Goal: Task Accomplishment & Management: Manage account settings

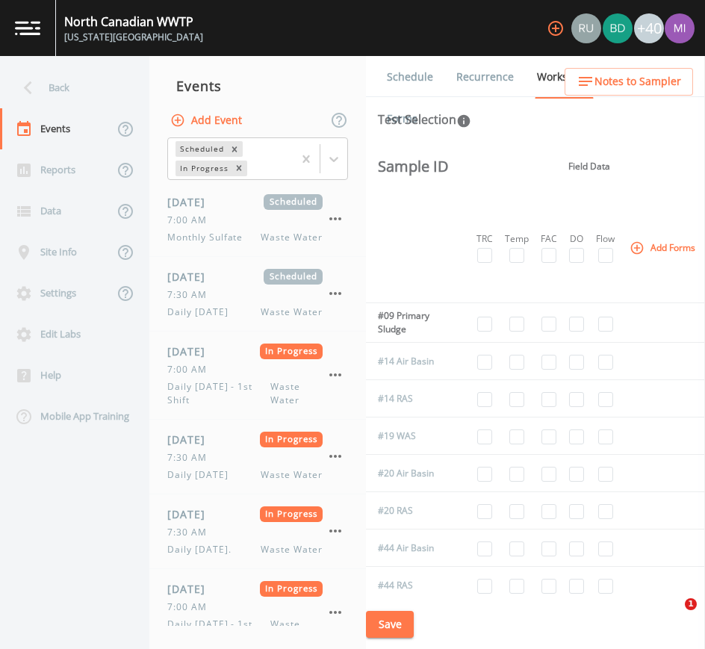
select select "b6a3c313-748b-4795-a028-792ad310bd60"
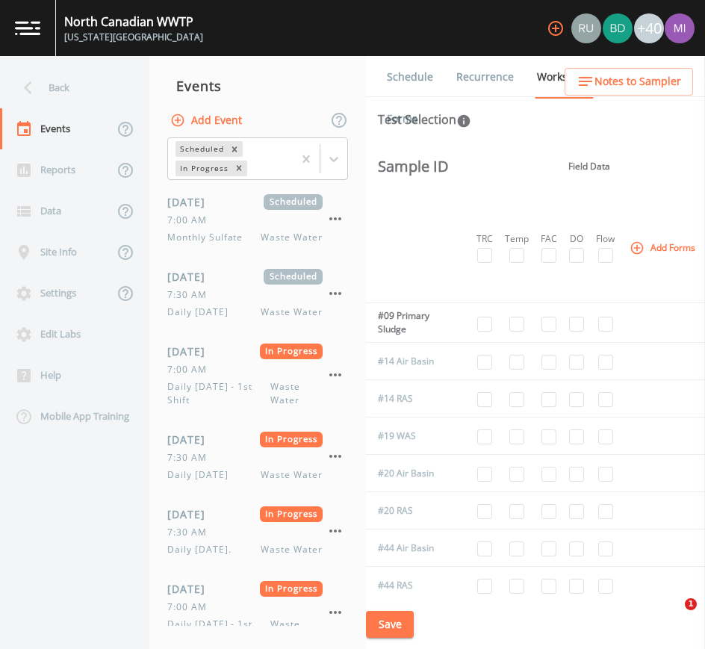
select select "092b3f94-5697-4c94-9891-da161916fdbb"
select select "b6a3c313-748b-4795-a028-792ad310bd60"
select select "092b3f94-5697-4c94-9891-da161916fdbb"
select select "b6a3c313-748b-4795-a028-792ad310bd60"
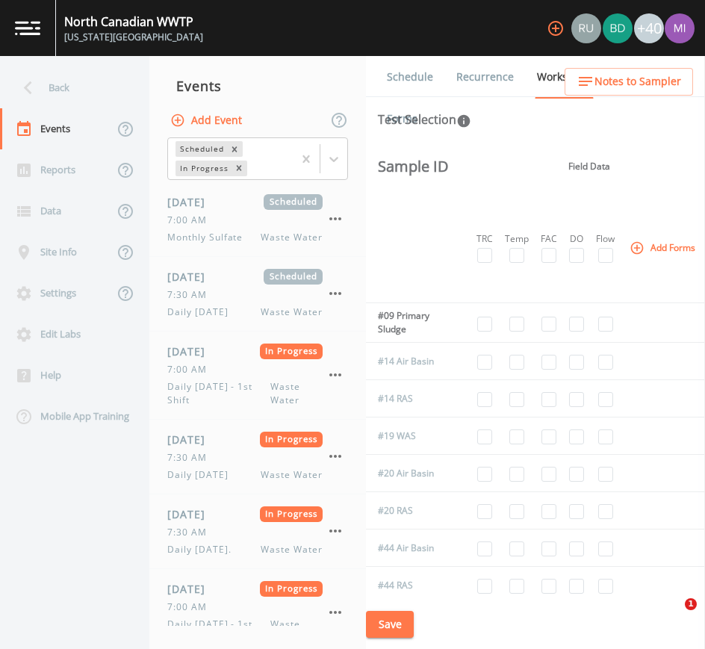
select select "b6a3c313-748b-4795-a028-792ad310bd60"
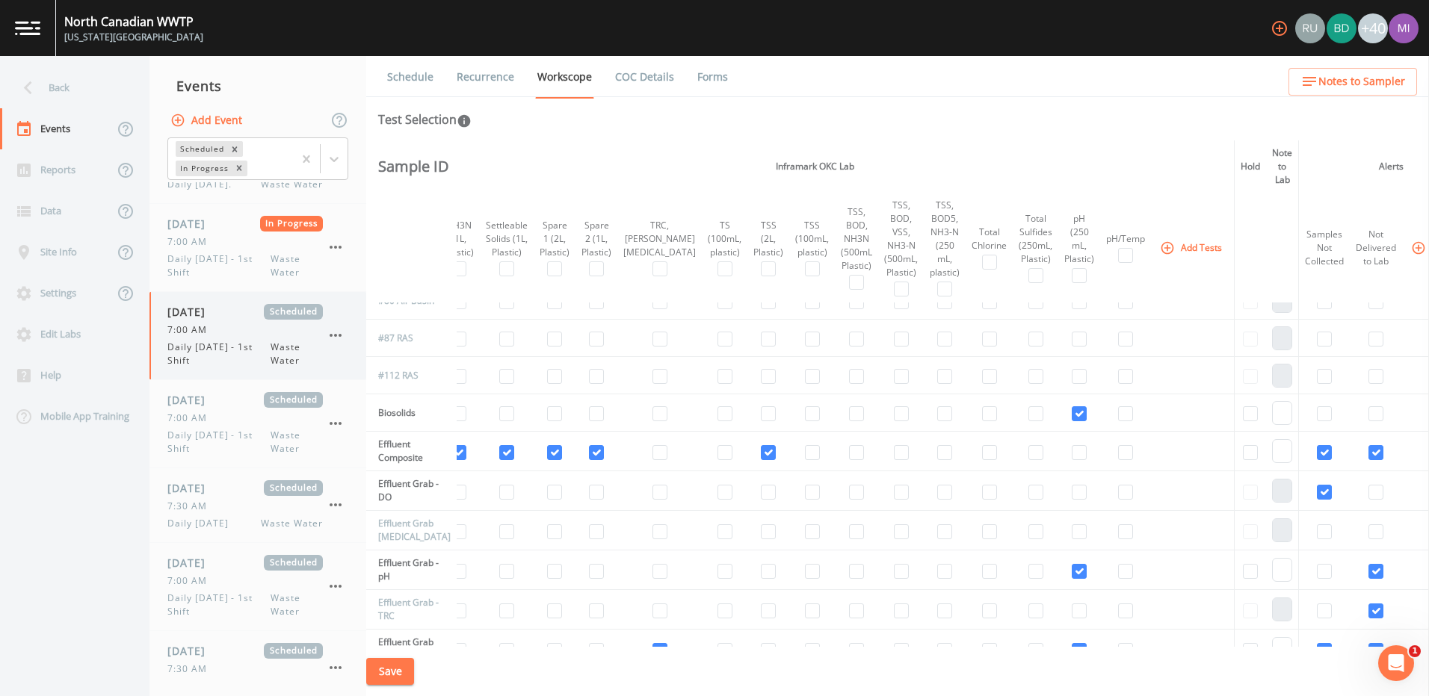
click at [202, 336] on span "7:00 AM" at bounding box center [191, 330] width 49 height 13
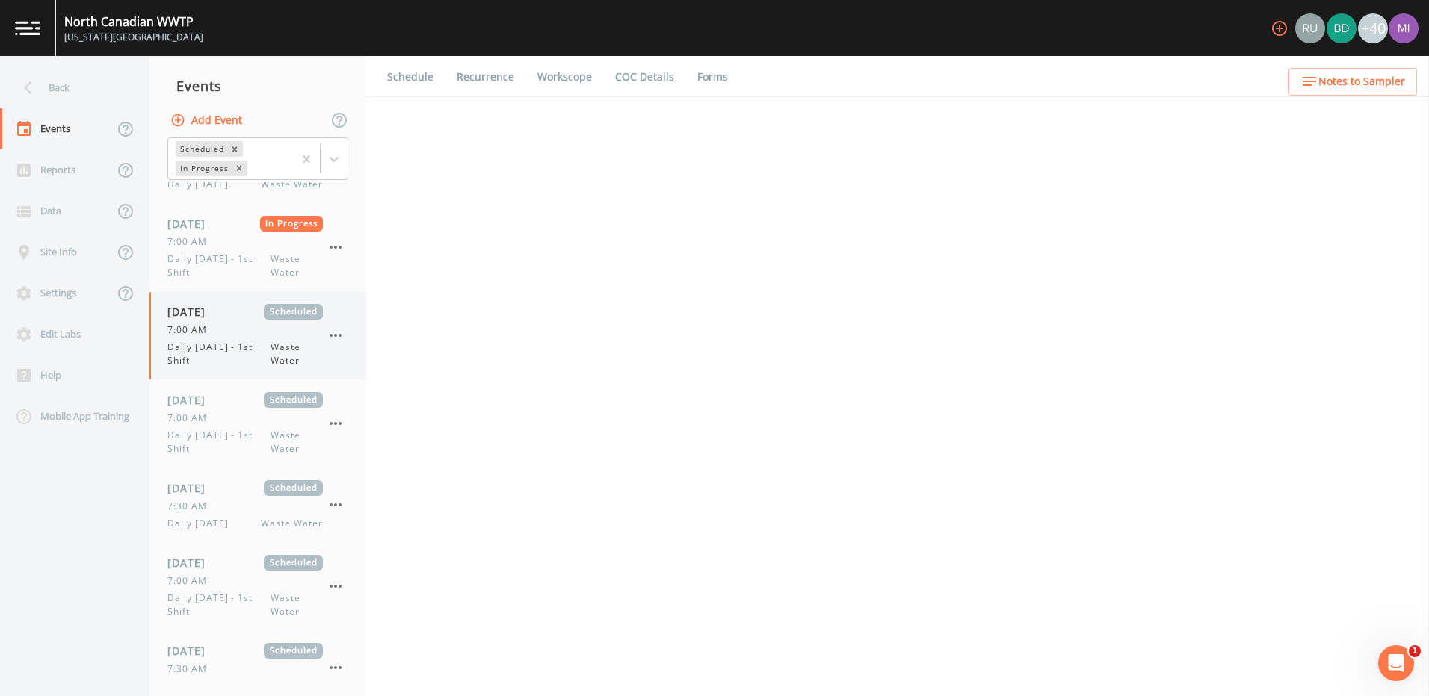
select select "b6a3c313-748b-4795-a028-792ad310bd60"
select select "092b3f94-5697-4c94-9891-da161916fdbb"
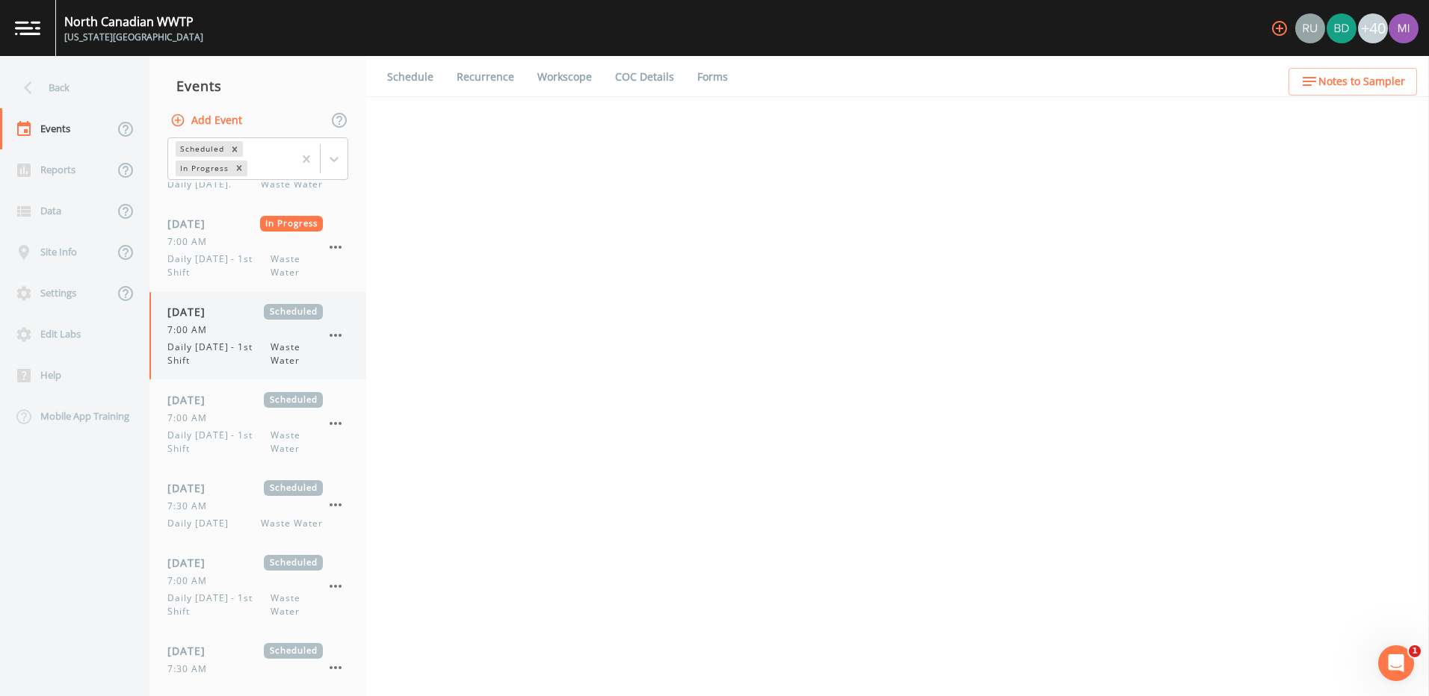
select select "b6a3c313-748b-4795-a028-792ad310bd60"
select select "092b3f94-5697-4c94-9891-da161916fdbb"
select select "b6a3c313-748b-4795-a028-792ad310bd60"
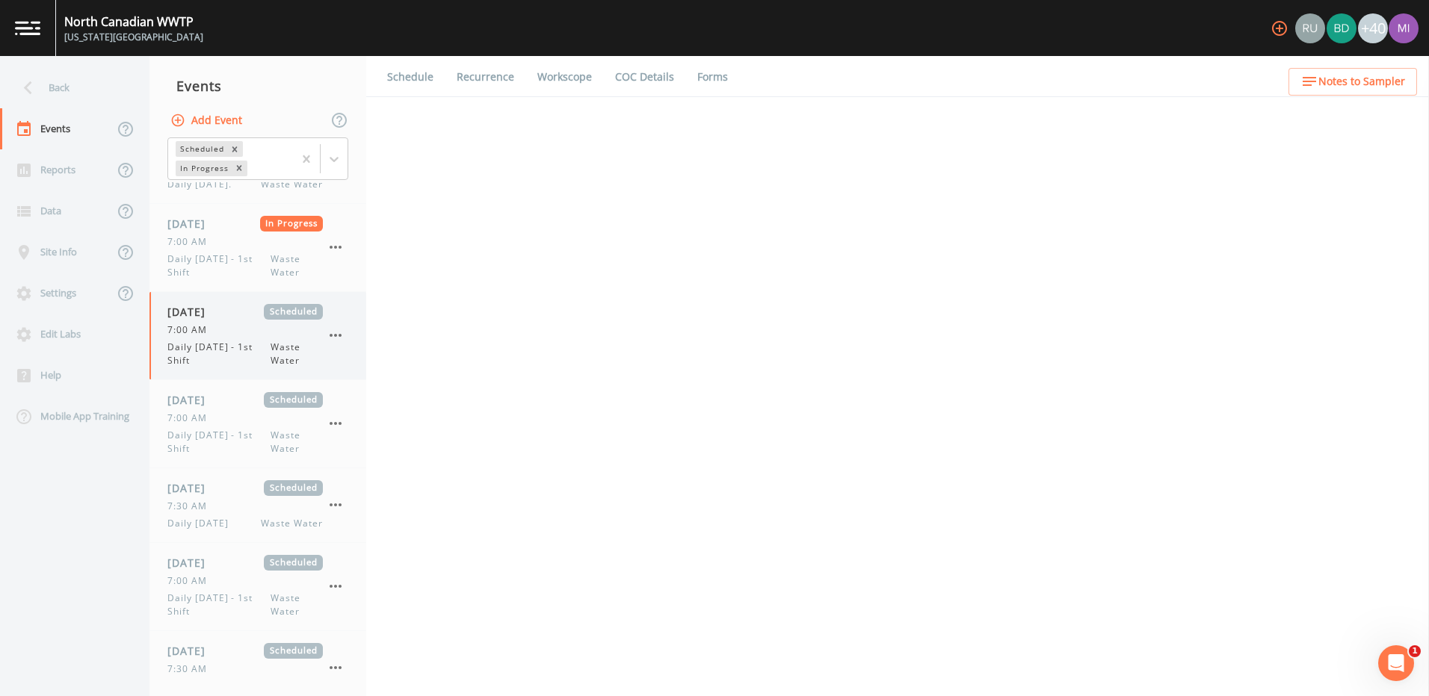
select select "b6a3c313-748b-4795-a028-792ad310bd60"
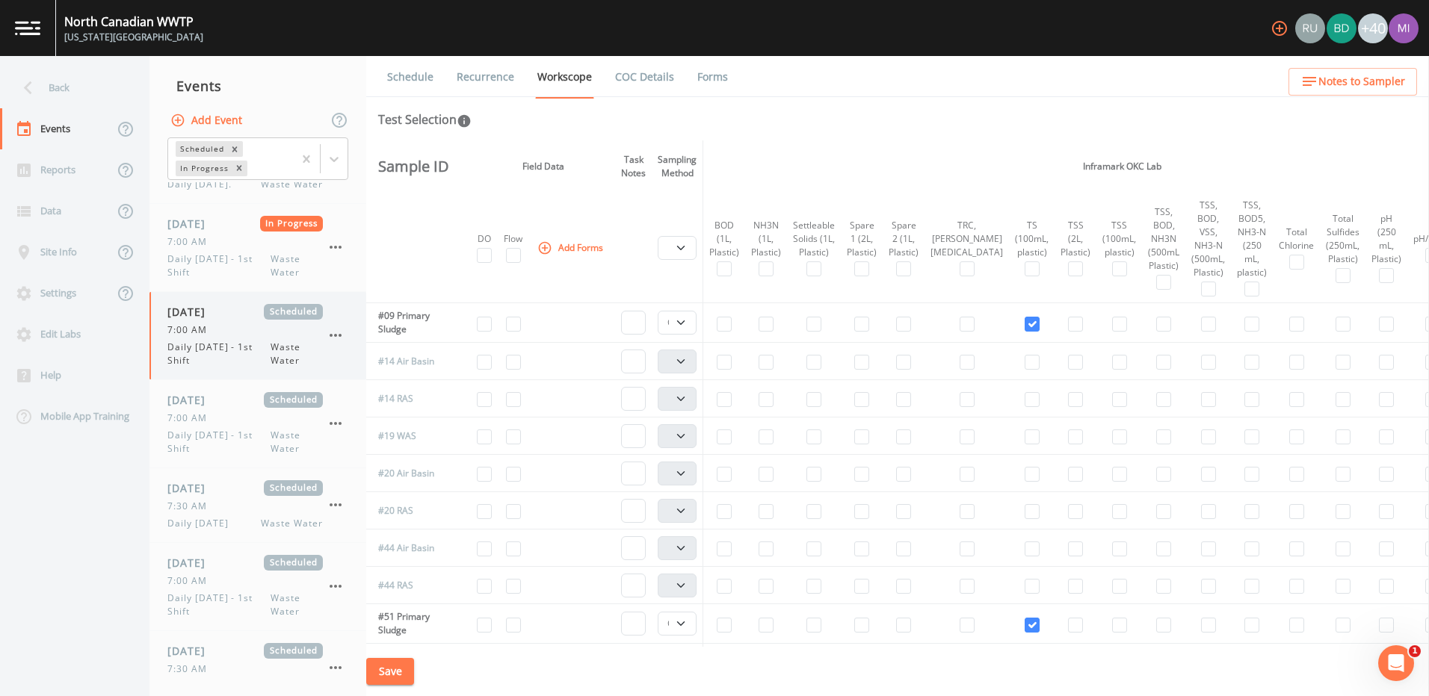
click at [229, 351] on span "Daily [DATE] - 1st Shift" at bounding box center [218, 354] width 103 height 27
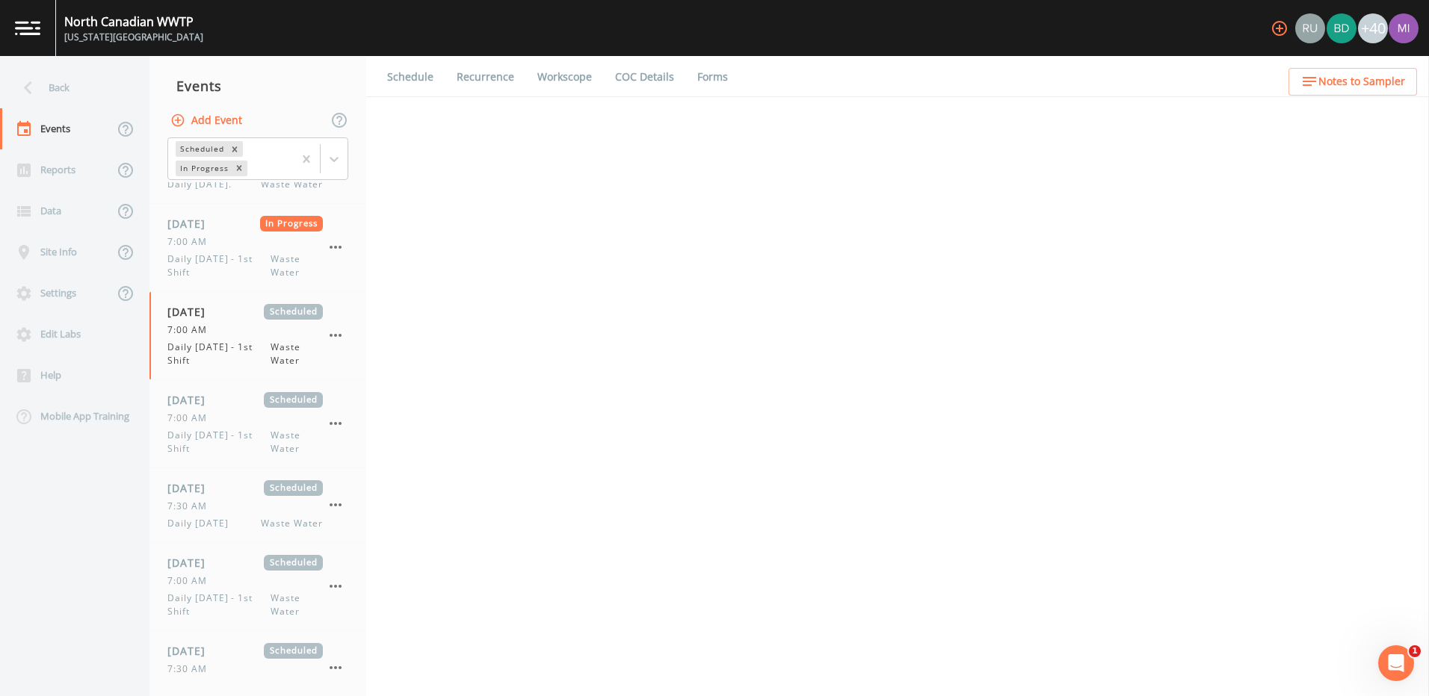
select select "b6a3c313-748b-4795-a028-792ad310bd60"
select select "092b3f94-5697-4c94-9891-da161916fdbb"
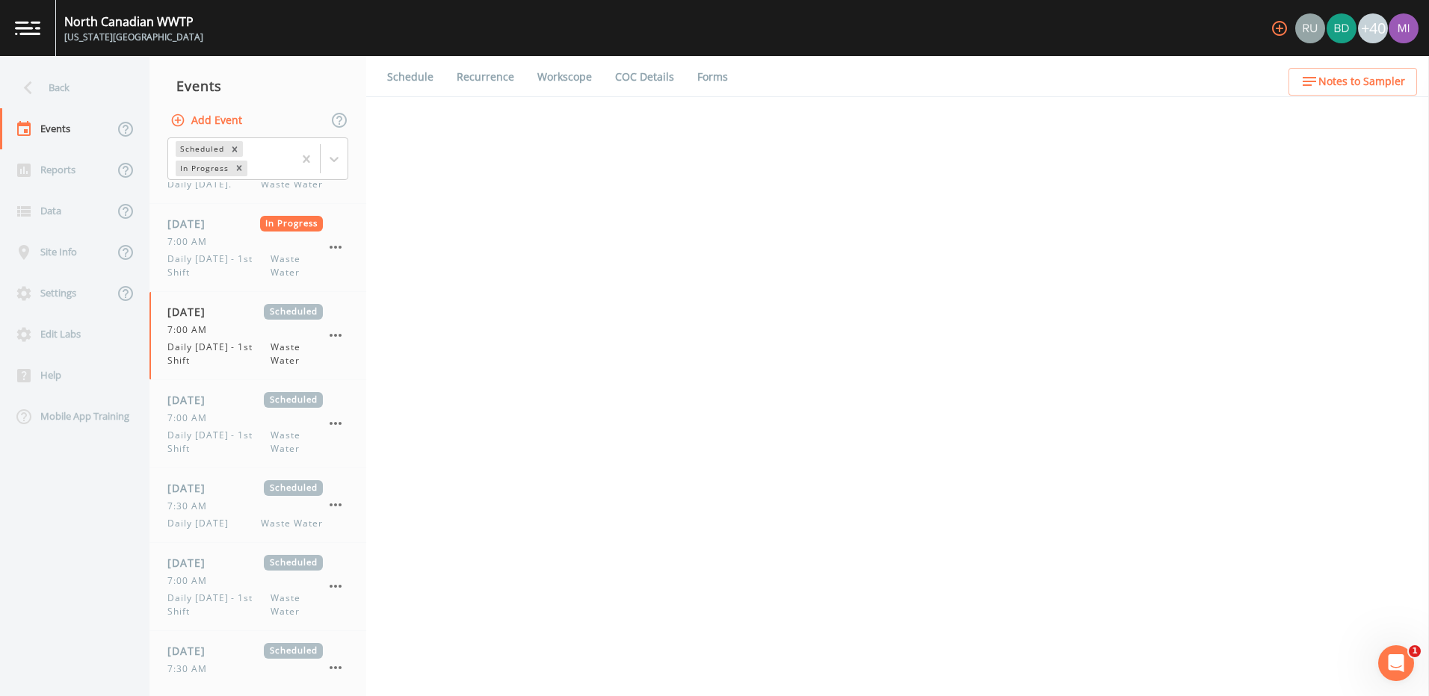
select select "b6a3c313-748b-4795-a028-792ad310bd60"
select select "092b3f94-5697-4c94-9891-da161916fdbb"
select select "b6a3c313-748b-4795-a028-792ad310bd60"
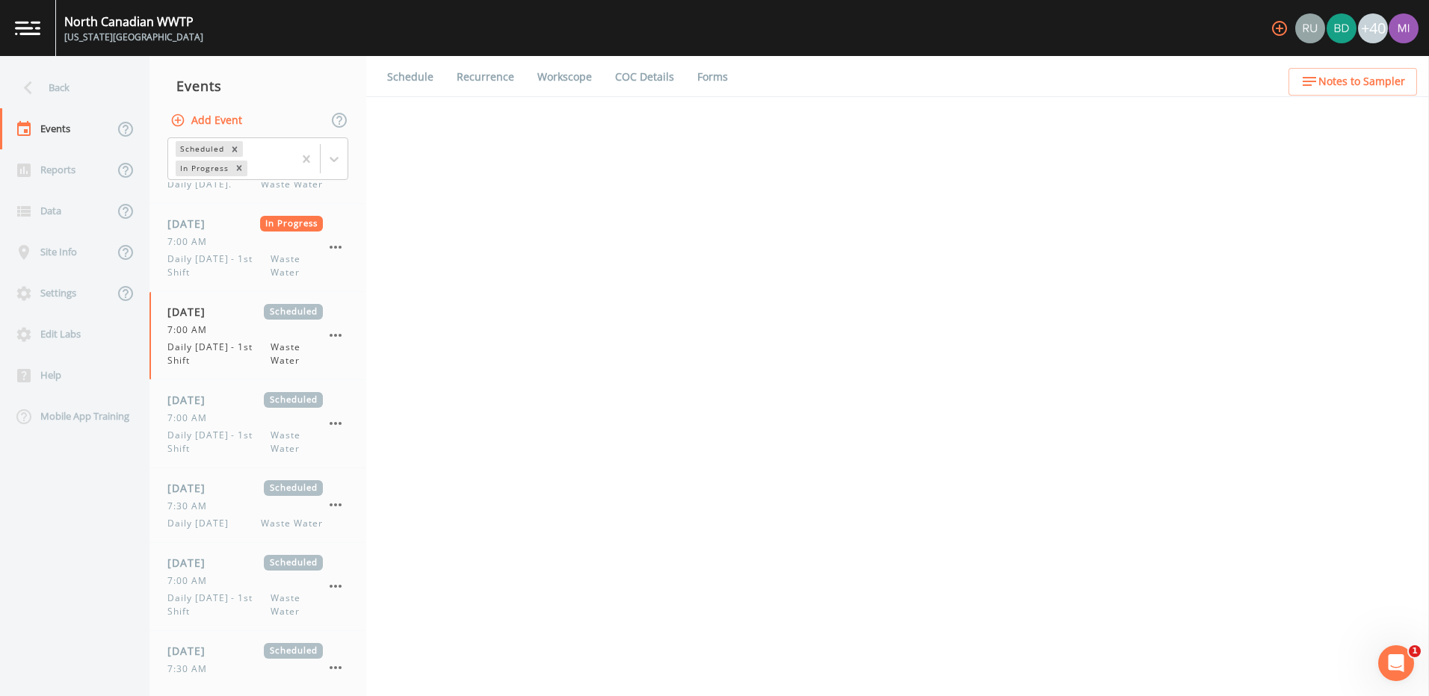
select select "b6a3c313-748b-4795-a028-792ad310bd60"
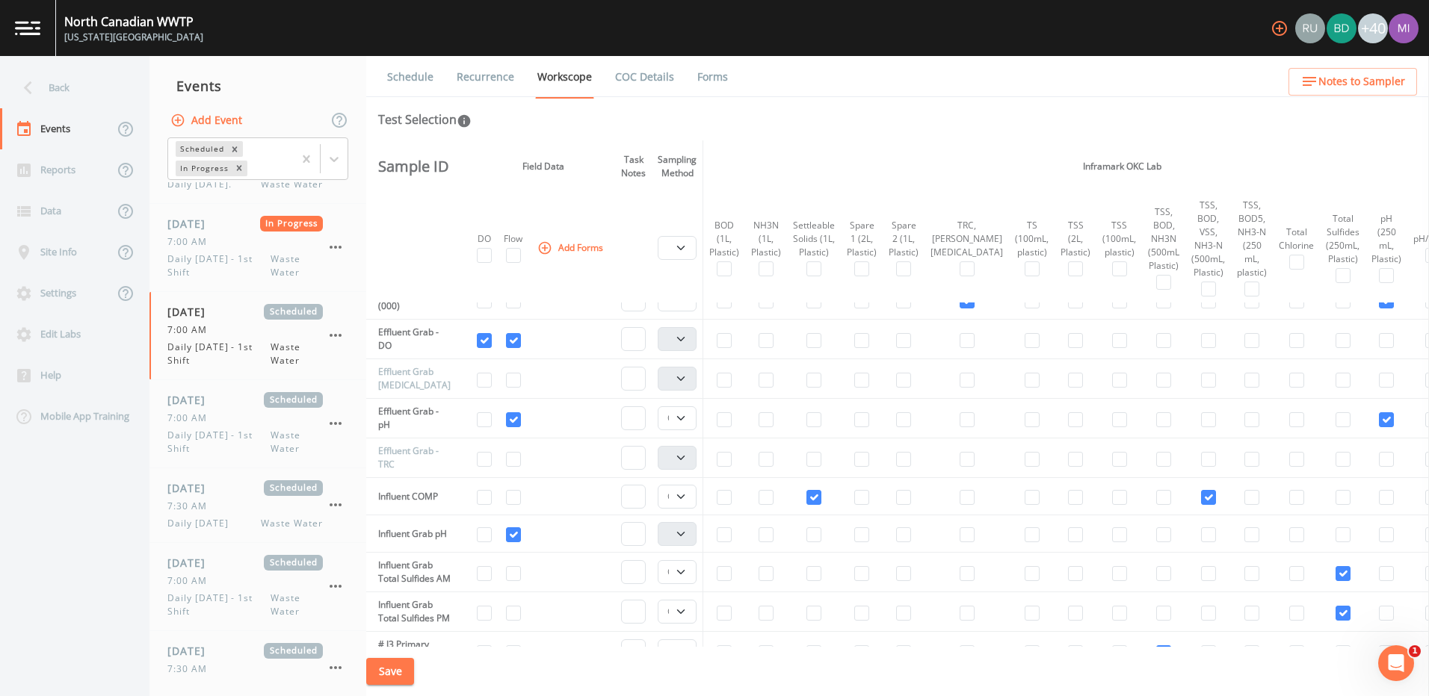
scroll to position [702, 0]
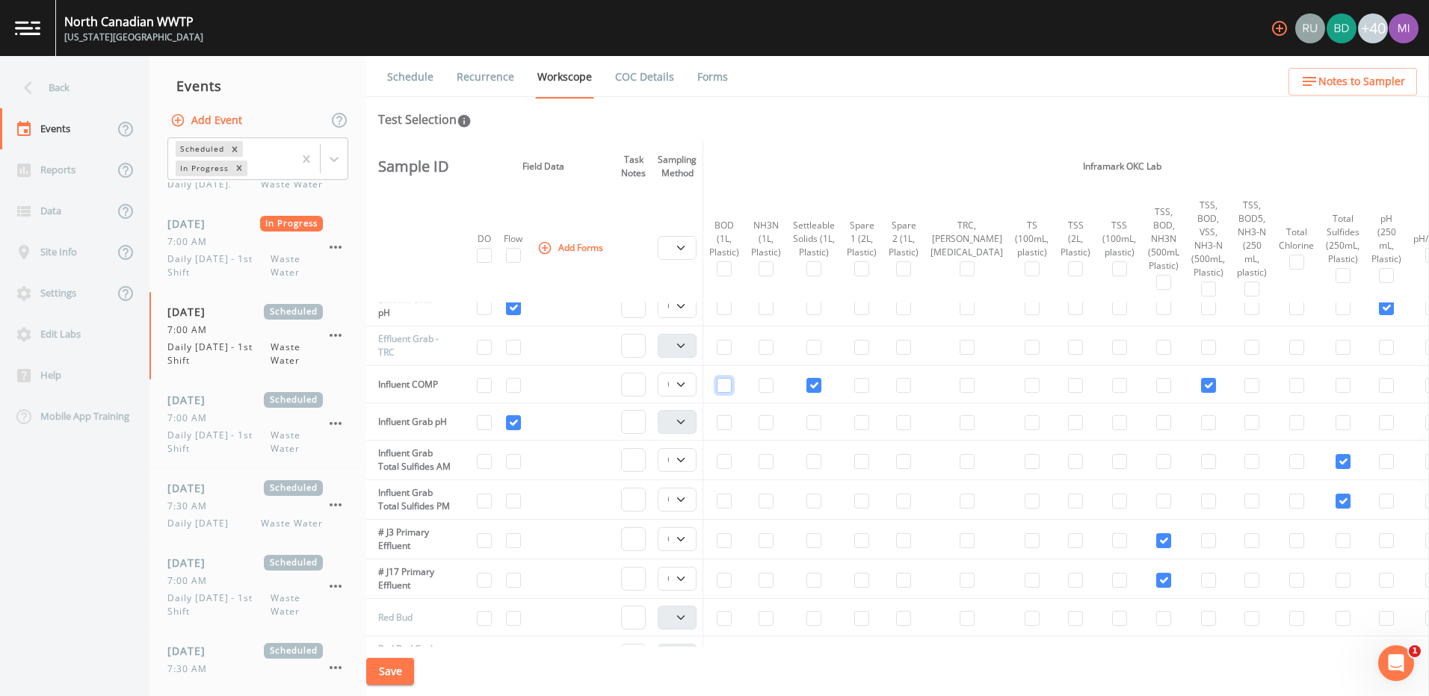
click at [705, 385] on input "checkbox" at bounding box center [724, 385] width 15 height 15
checkbox input "false"
click at [705, 428] on input "checkbox" at bounding box center [1385, 422] width 15 height 15
checkbox input "true"
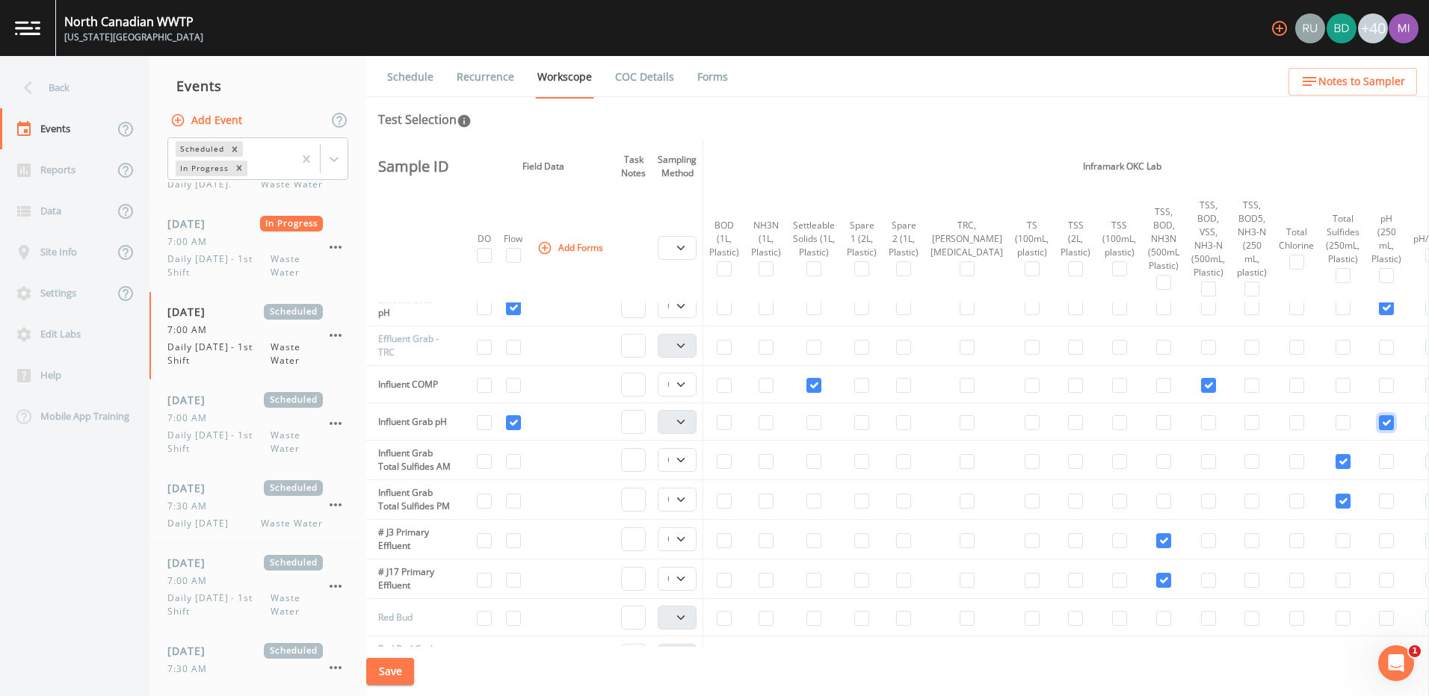
select select "b6a3c313-748b-4795-a028-792ad310bd60"
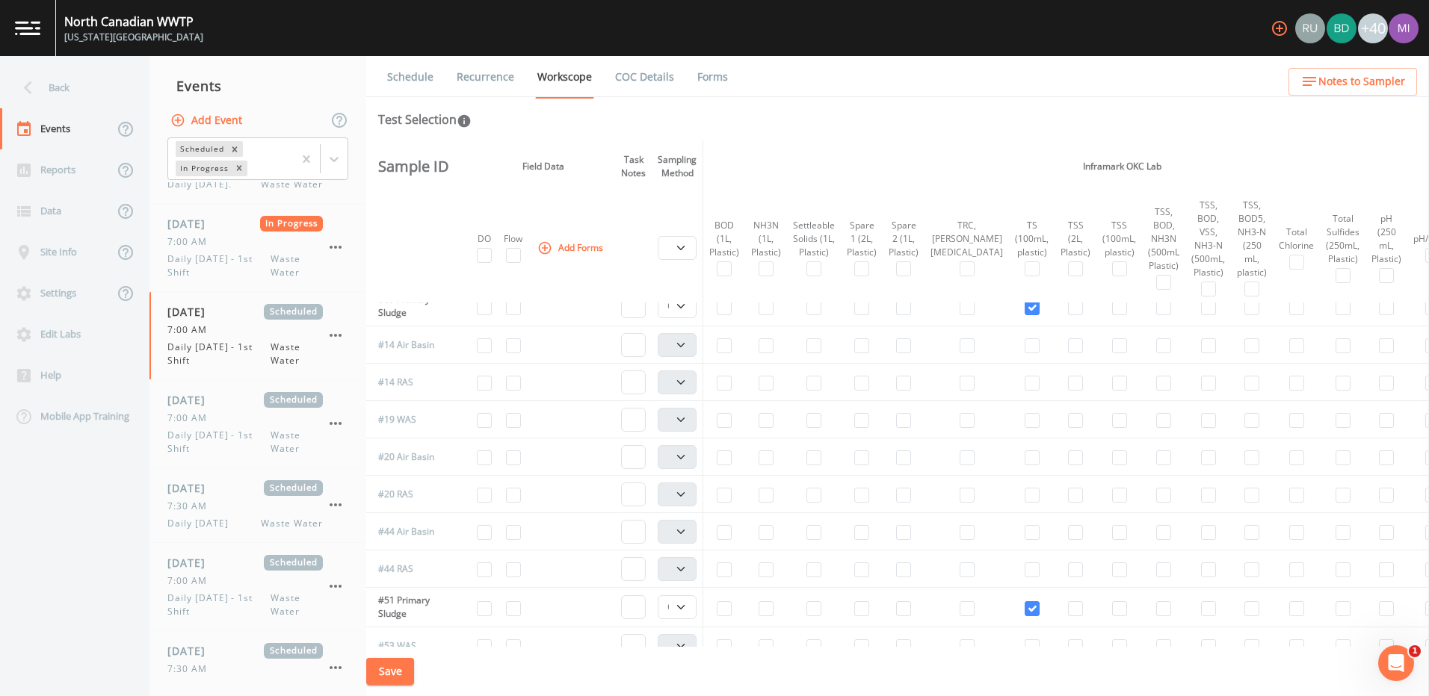
scroll to position [0, 0]
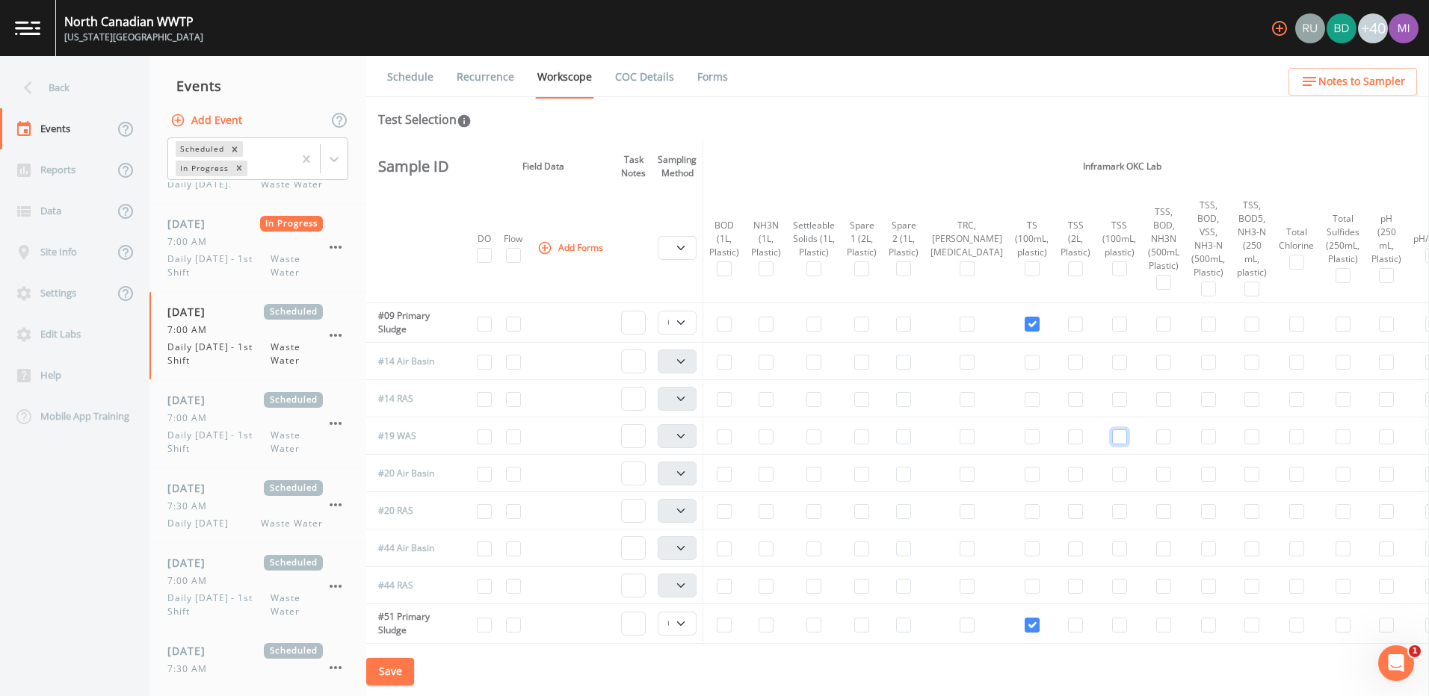
click at [705, 435] on input "checkbox" at bounding box center [1119, 437] width 15 height 15
checkbox input "true"
select select "b6a3c313-748b-4795-a028-792ad310bd60"
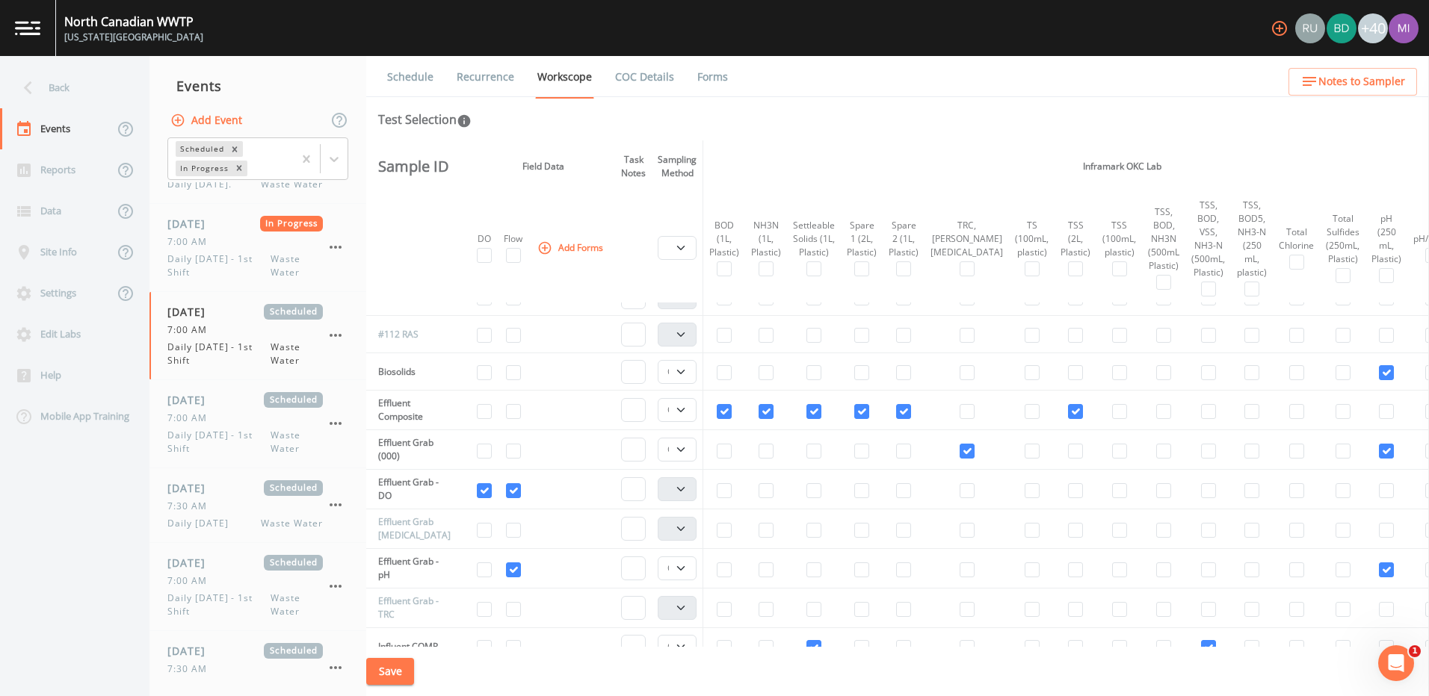
drag, startPoint x: 1428, startPoint y: 341, endPoint x: 1426, endPoint y: 317, distance: 24.0
click at [705, 317] on div "Back Events Reports Data Site Info Settings Edit Labs Help Mobile App Training …" at bounding box center [714, 376] width 1429 height 640
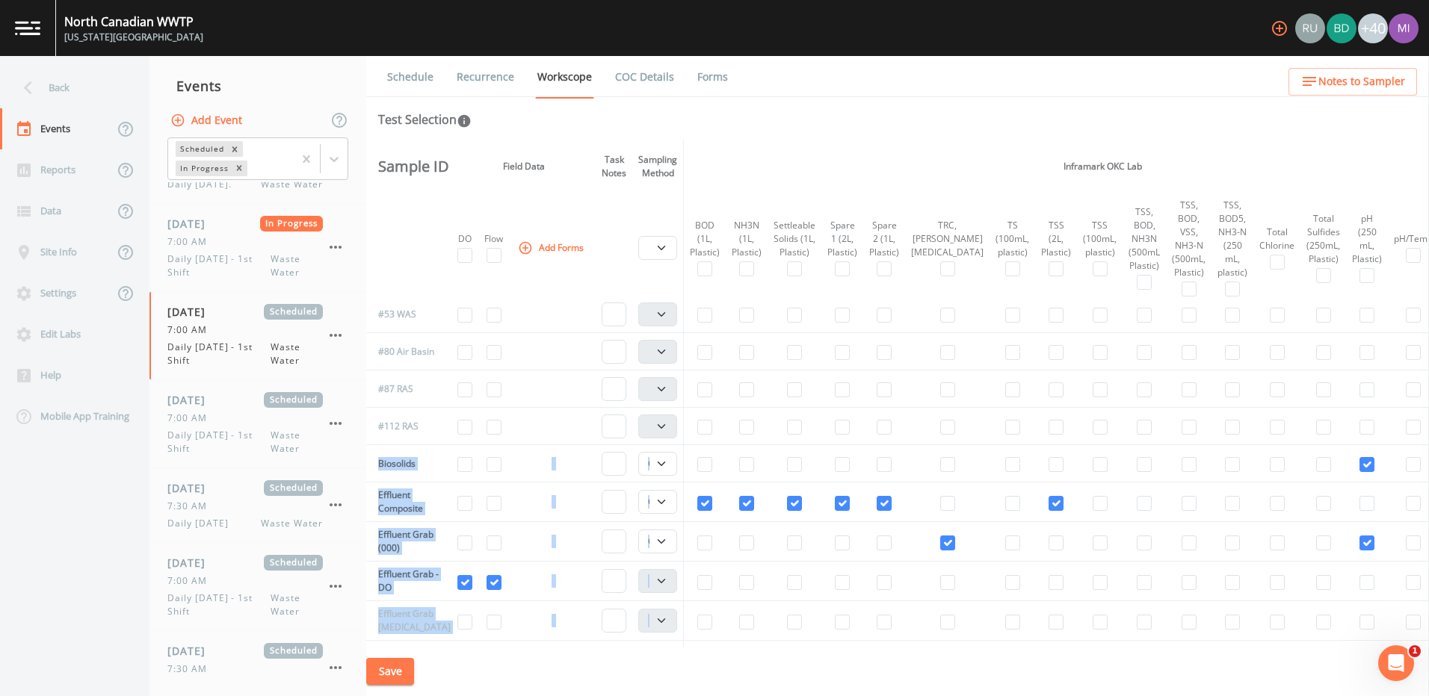
scroll to position [340, 19]
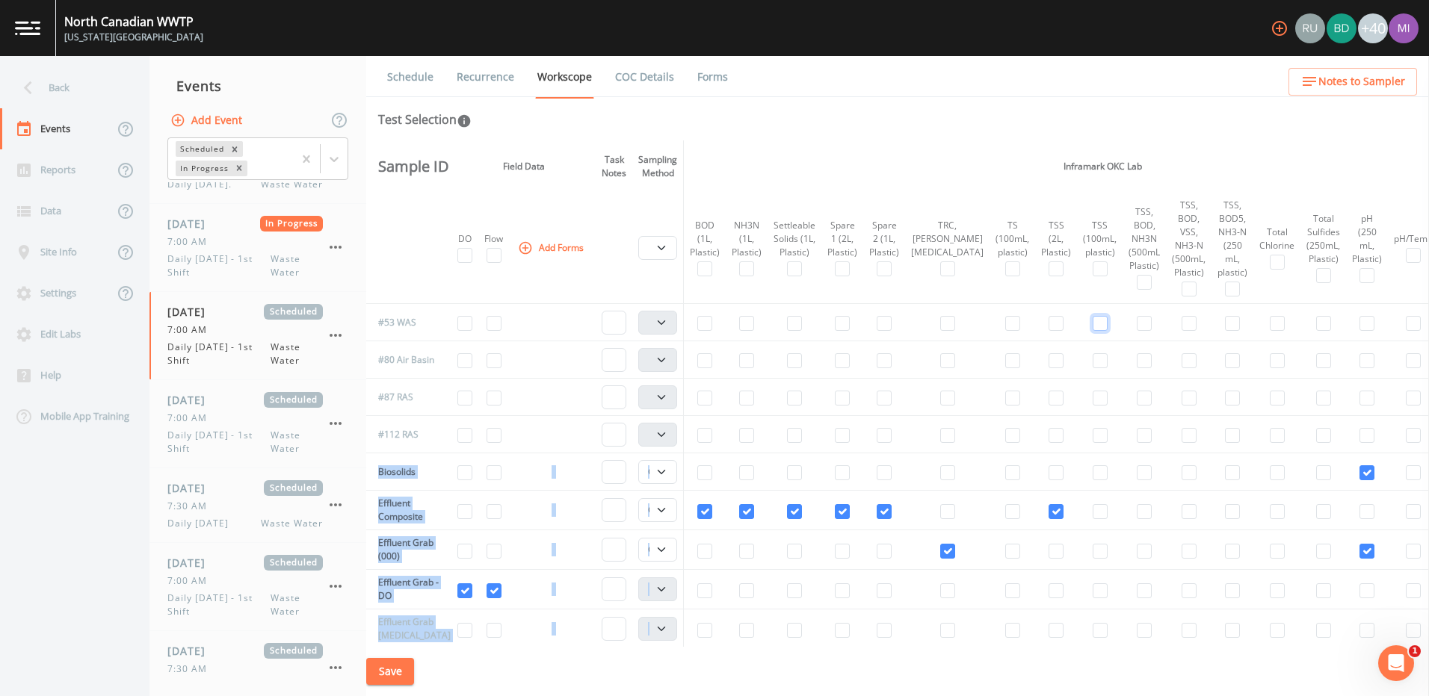
click at [705, 324] on input "checkbox" at bounding box center [1099, 323] width 15 height 15
checkbox input "true"
select select "b6a3c313-748b-4795-a028-792ad310bd60"
click at [491, 323] on input "checkbox" at bounding box center [493, 323] width 15 height 15
checkbox input "true"
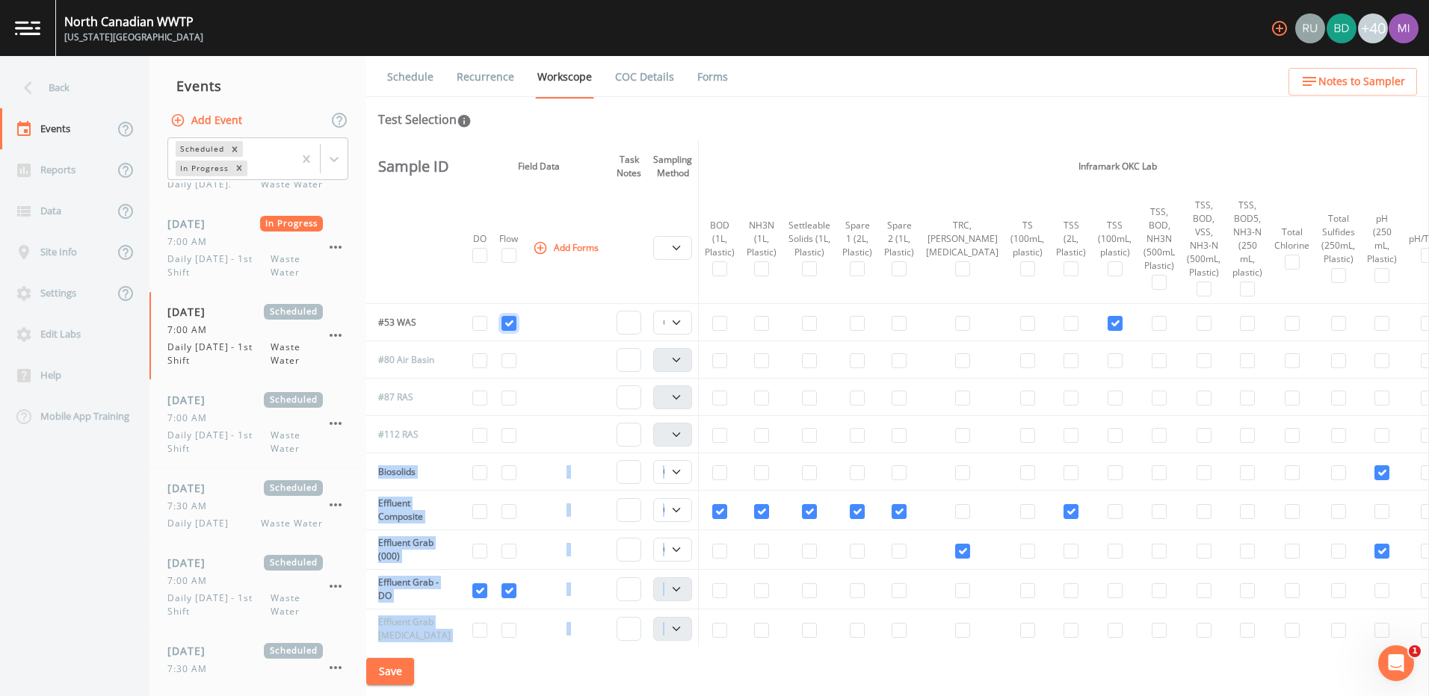
scroll to position [340, 0]
click at [705, 548] on input "checkbox" at bounding box center [966, 551] width 15 height 15
checkbox input "false"
click at [705, 555] on input "checkbox" at bounding box center [1385, 551] width 15 height 15
checkbox input "false"
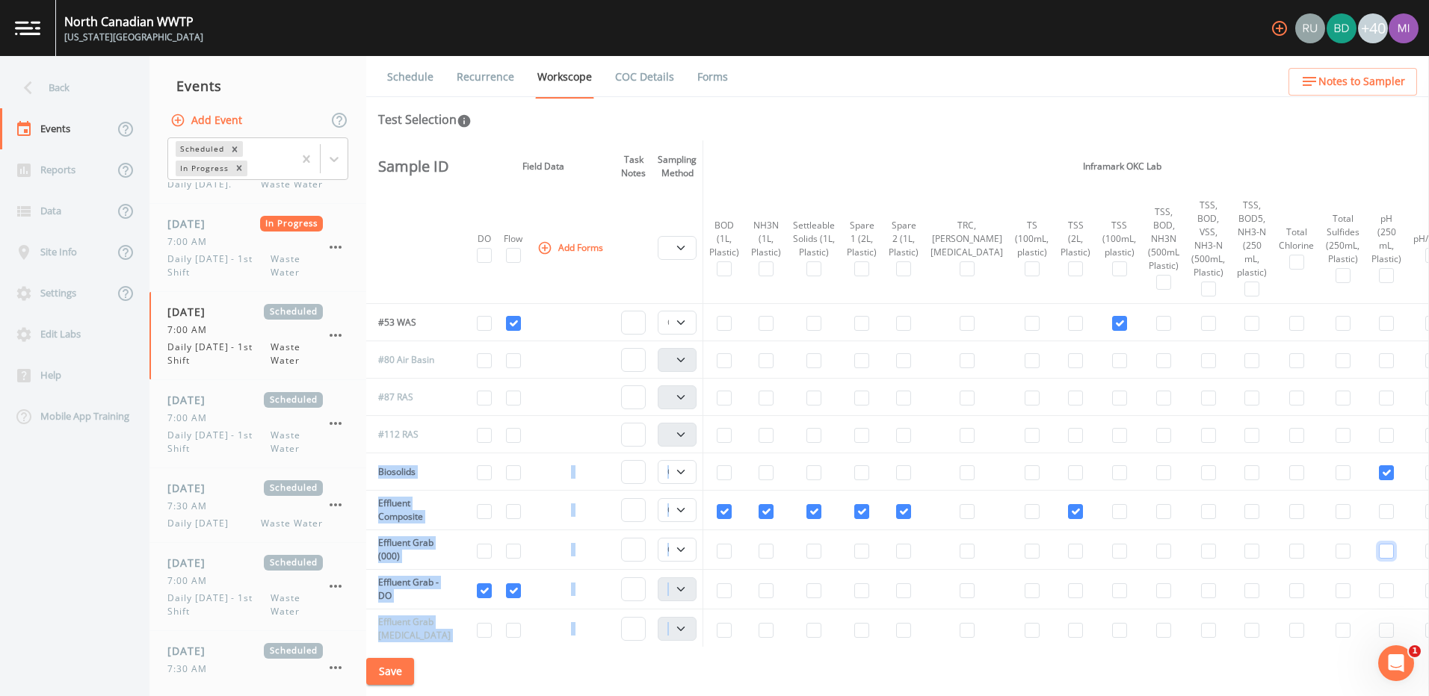
select select
click at [591, 244] on button "Add Forms" at bounding box center [571, 247] width 75 height 25
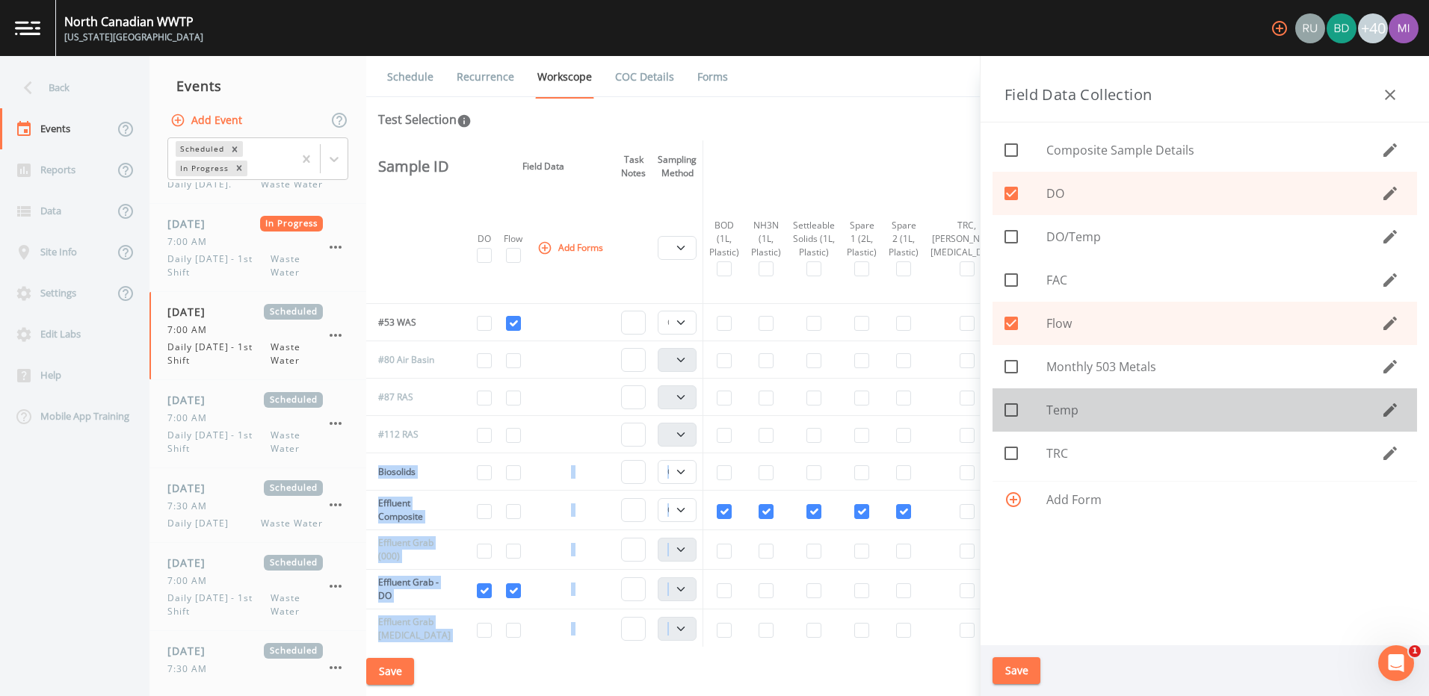
click at [705, 405] on icon at bounding box center [1010, 409] width 13 height 13
checkbox input "true"
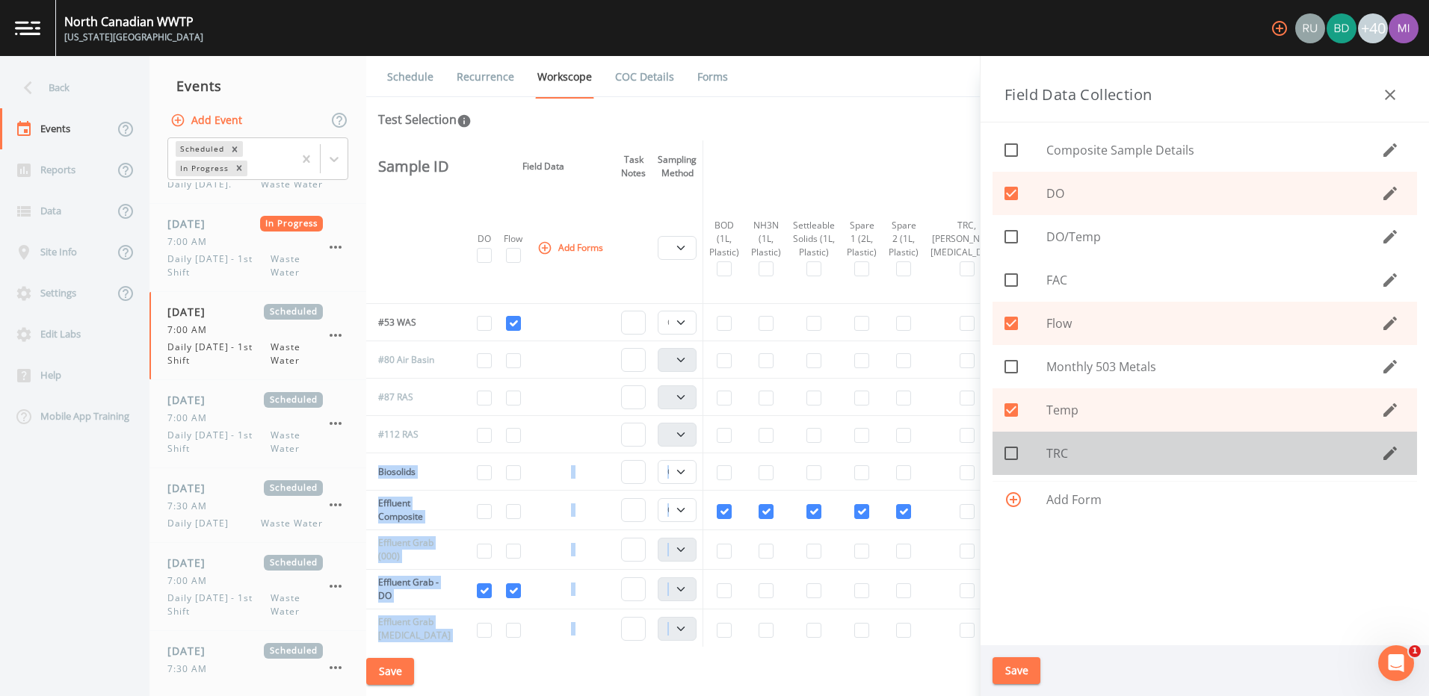
click at [705, 451] on icon at bounding box center [1011, 454] width 18 height 18
checkbox input "true"
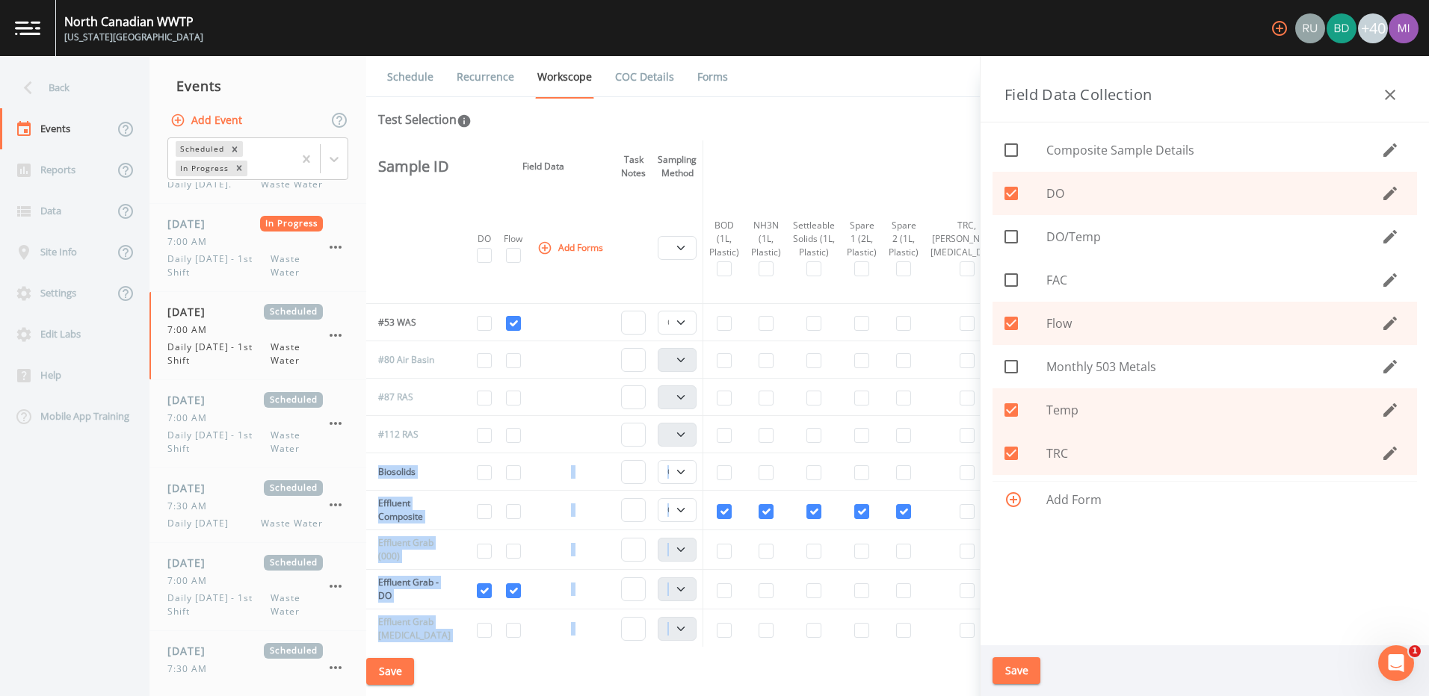
click at [705, 279] on icon at bounding box center [1011, 280] width 18 height 18
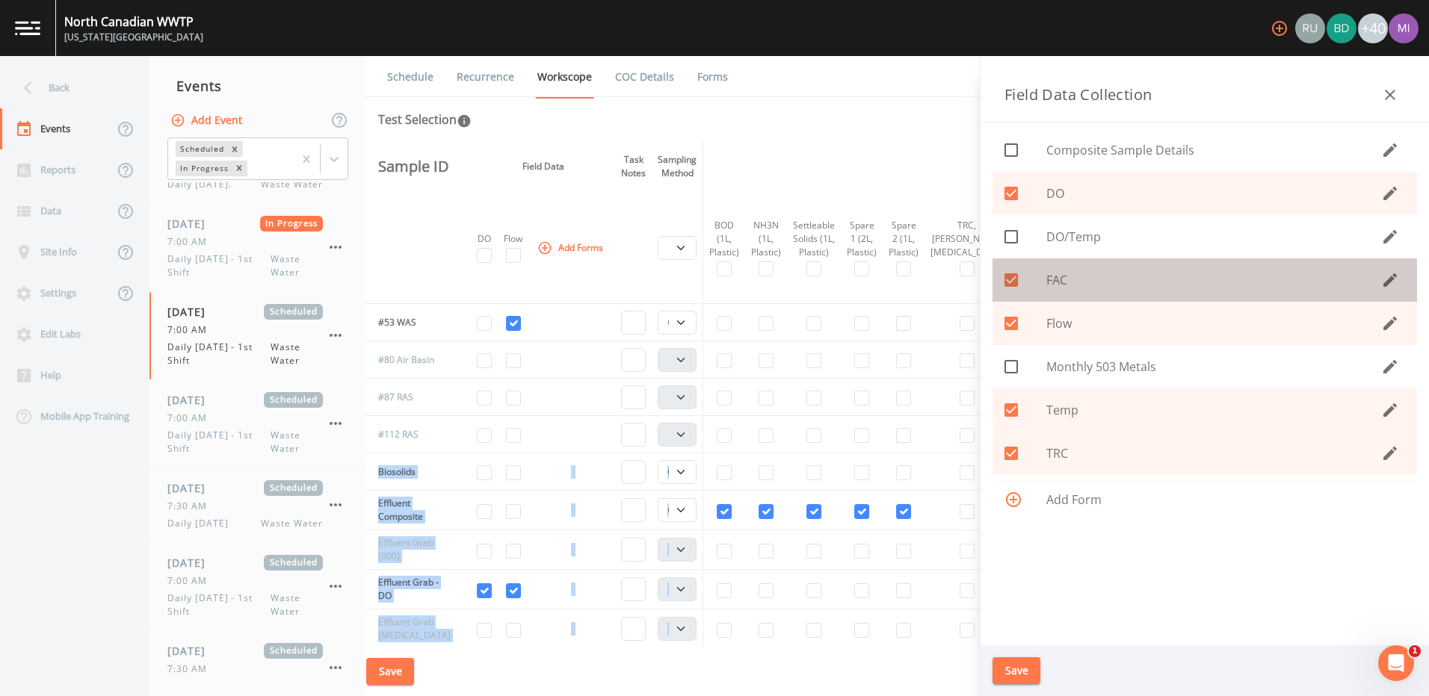
click at [705, 279] on span "FAC" at bounding box center [1213, 280] width 335 height 18
checkbox input "true"
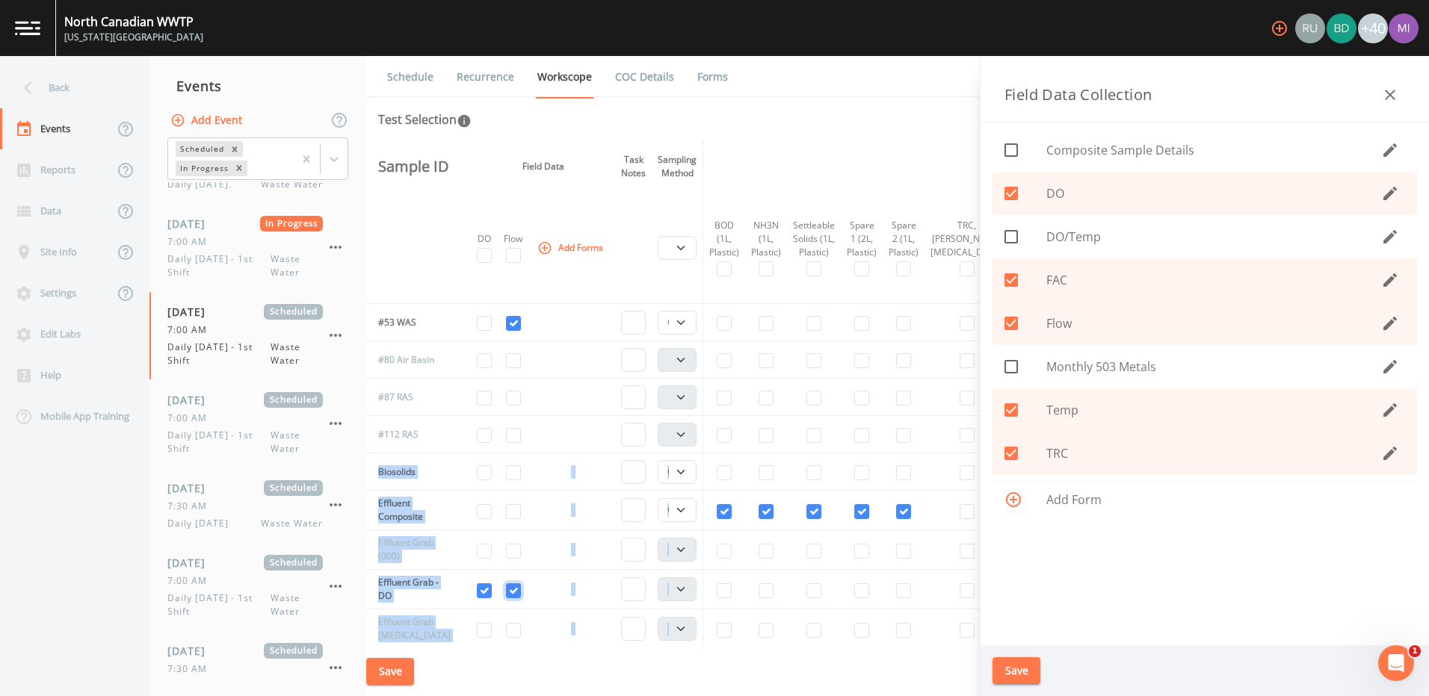
click at [518, 591] on input "checkbox" at bounding box center [513, 591] width 15 height 15
checkbox input "false"
click at [705, 649] on button "Save" at bounding box center [1016, 671] width 48 height 28
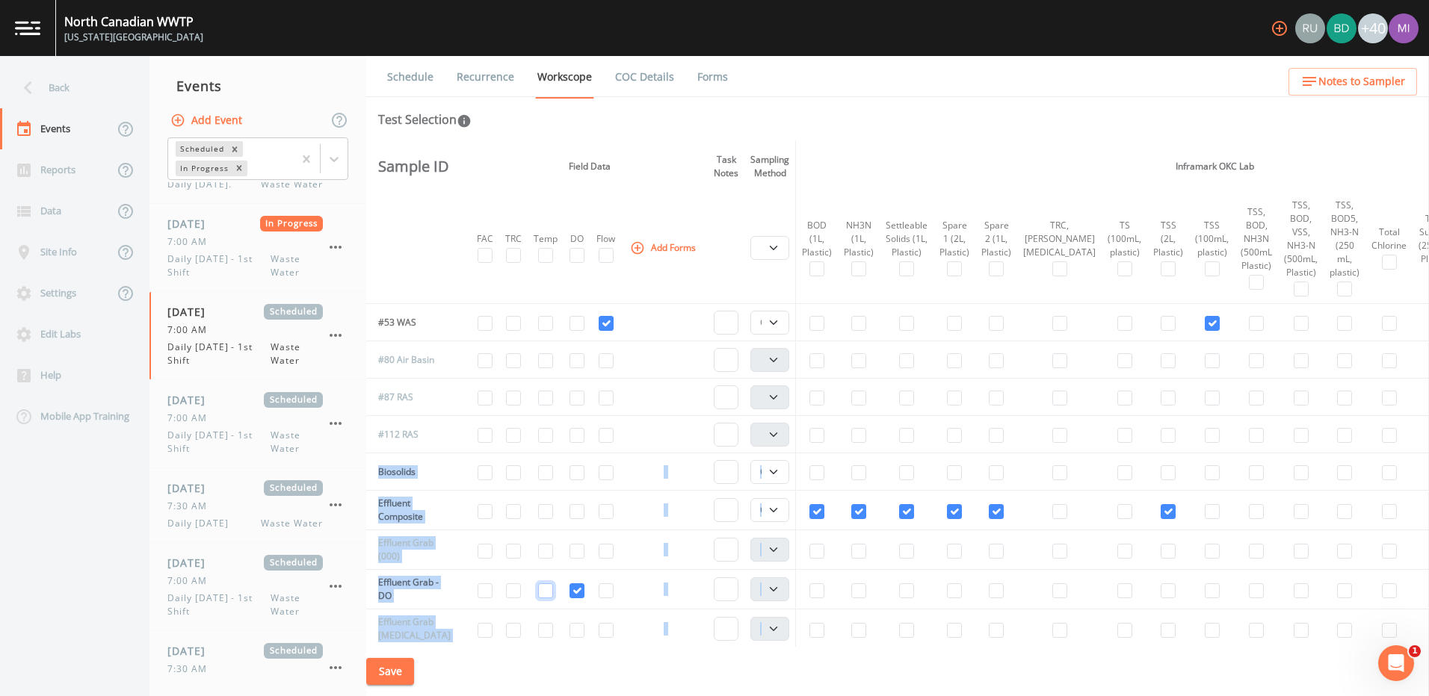
click at [548, 592] on input "checkbox" at bounding box center [545, 591] width 15 height 15
checkbox input "true"
click at [610, 628] on input "checkbox" at bounding box center [605, 630] width 15 height 15
checkbox input "true"
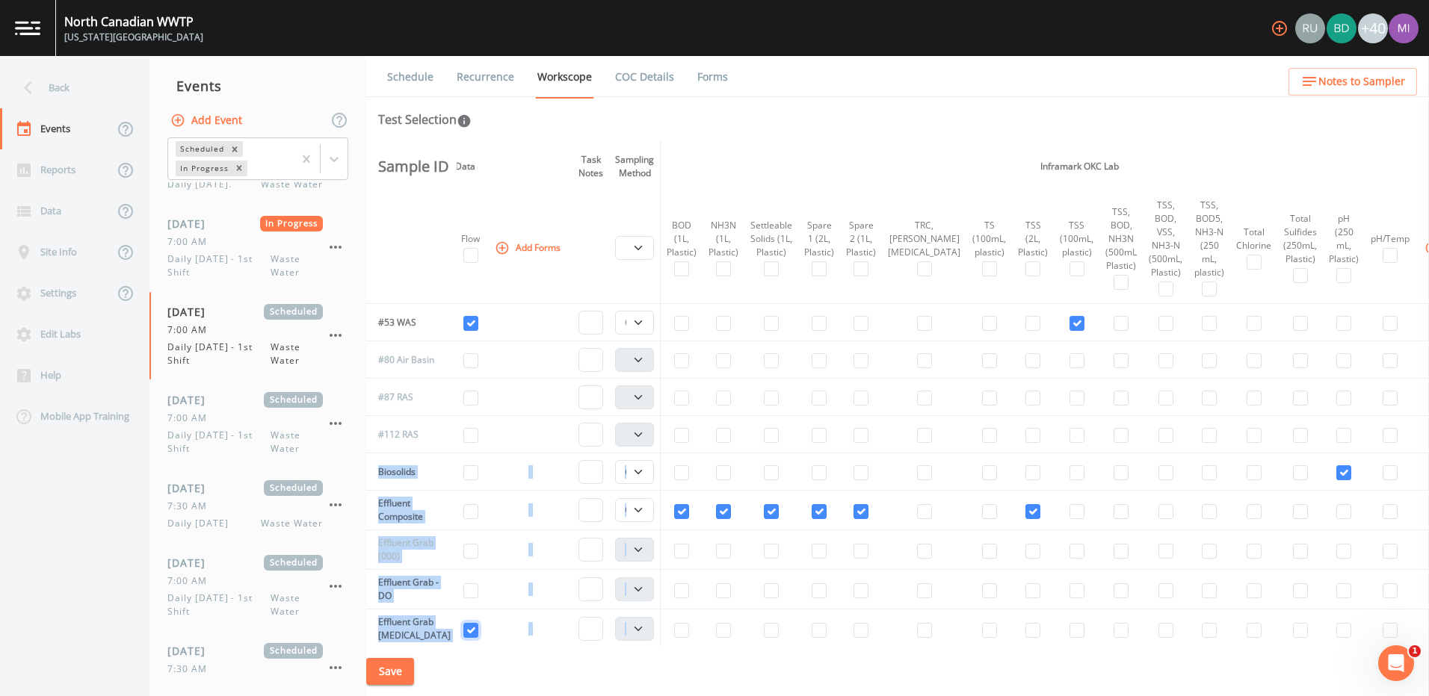
scroll to position [340, 192]
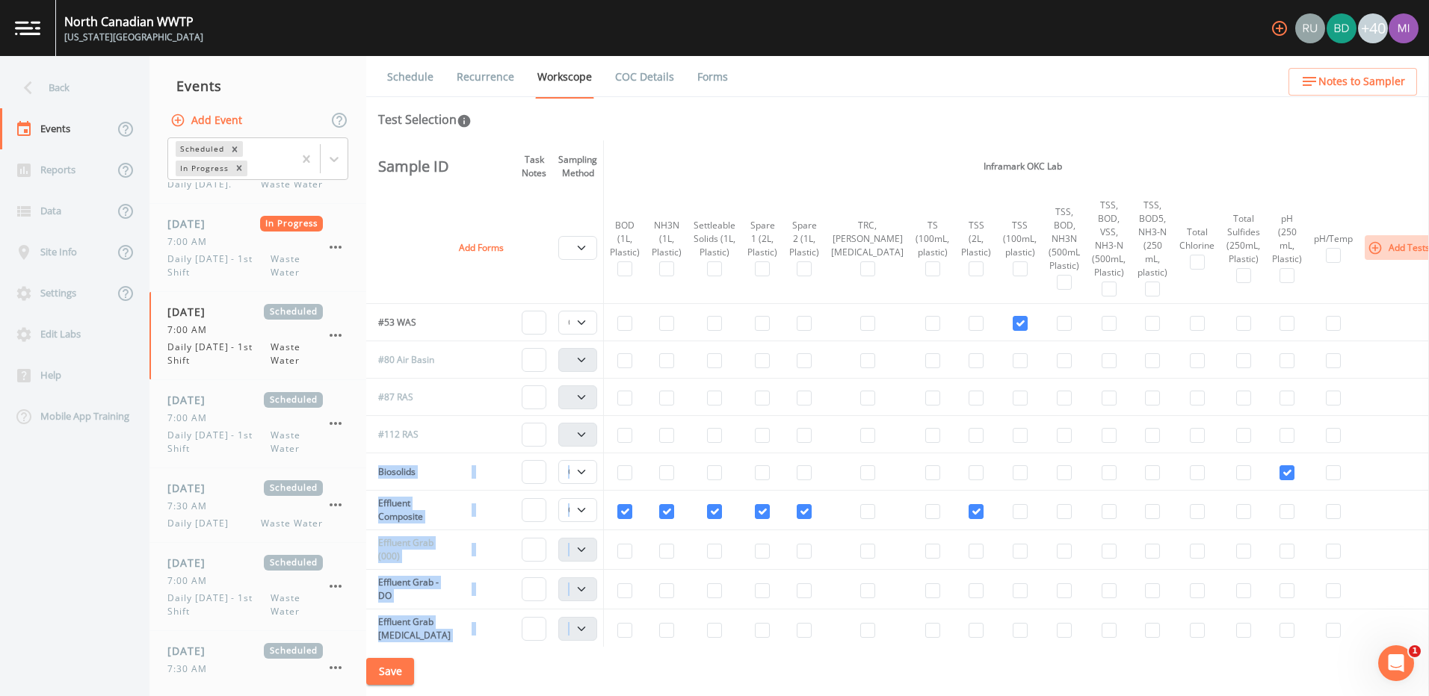
click at [705, 250] on button "Add Tests" at bounding box center [1399, 247] width 71 height 25
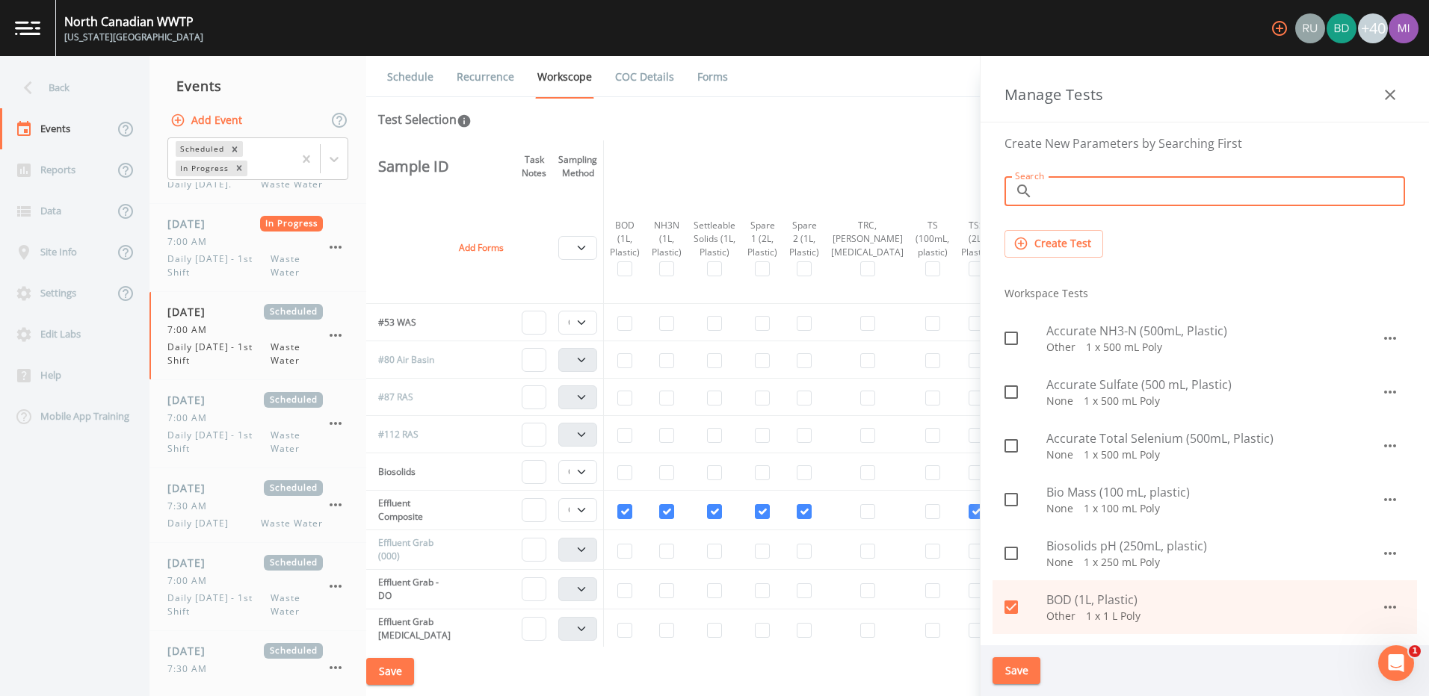
click at [705, 198] on input "Search" at bounding box center [1222, 191] width 366 height 30
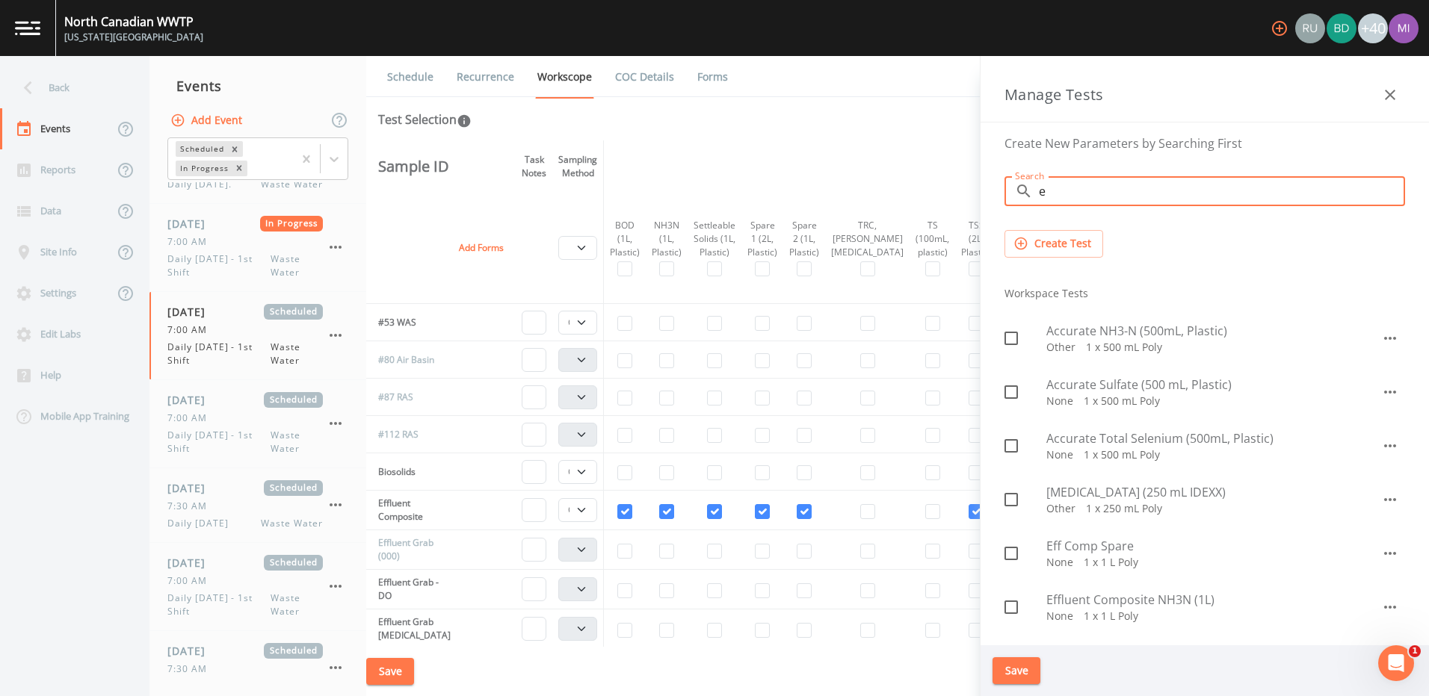
type input "e"
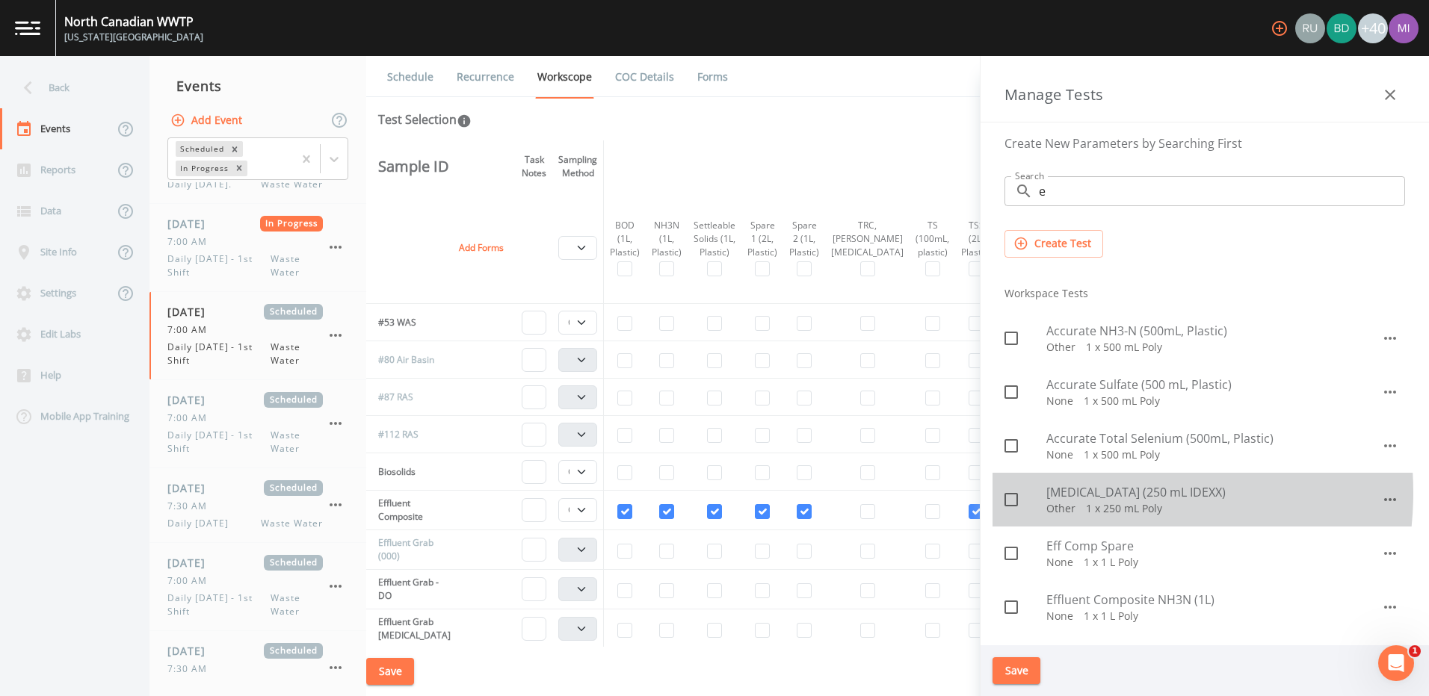
click at [705, 493] on span "[MEDICAL_DATA] (250 mL IDEXX)" at bounding box center [1213, 492] width 335 height 18
checkbox input "true"
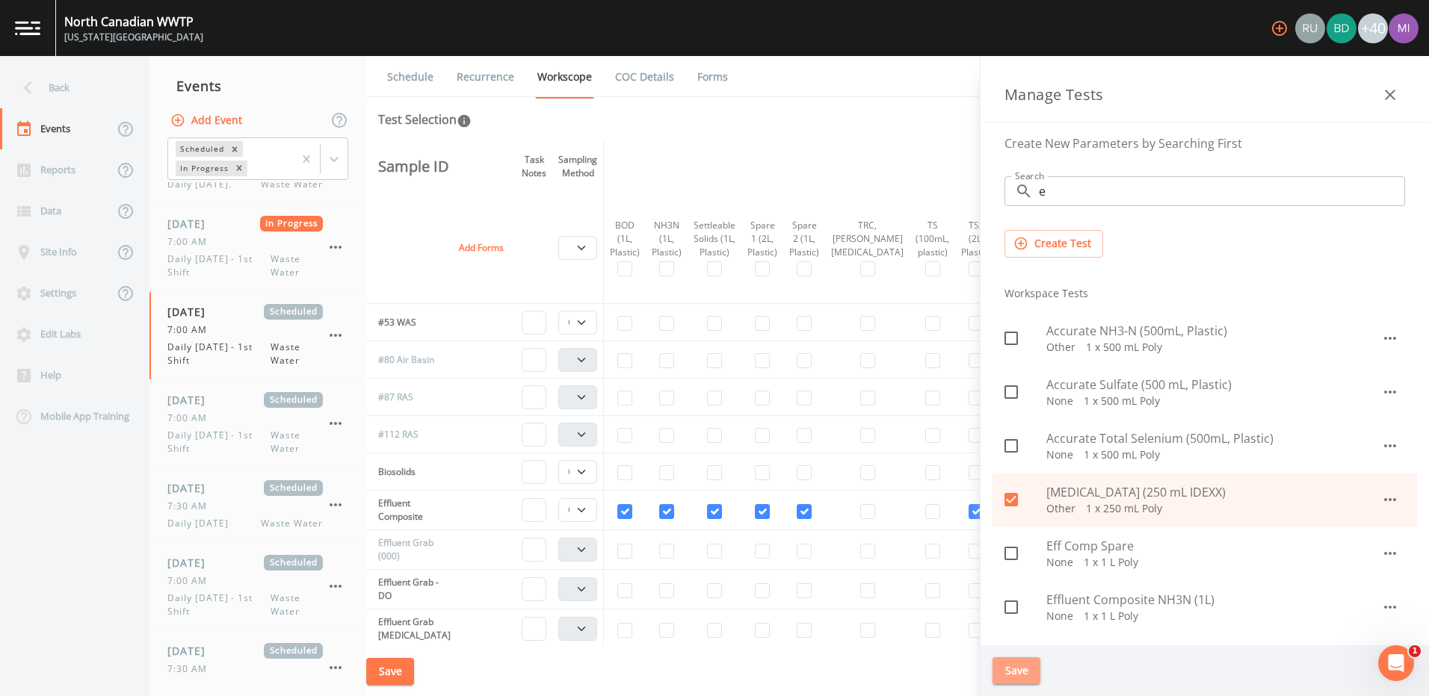
click at [705, 649] on button "Save" at bounding box center [1016, 671] width 48 height 28
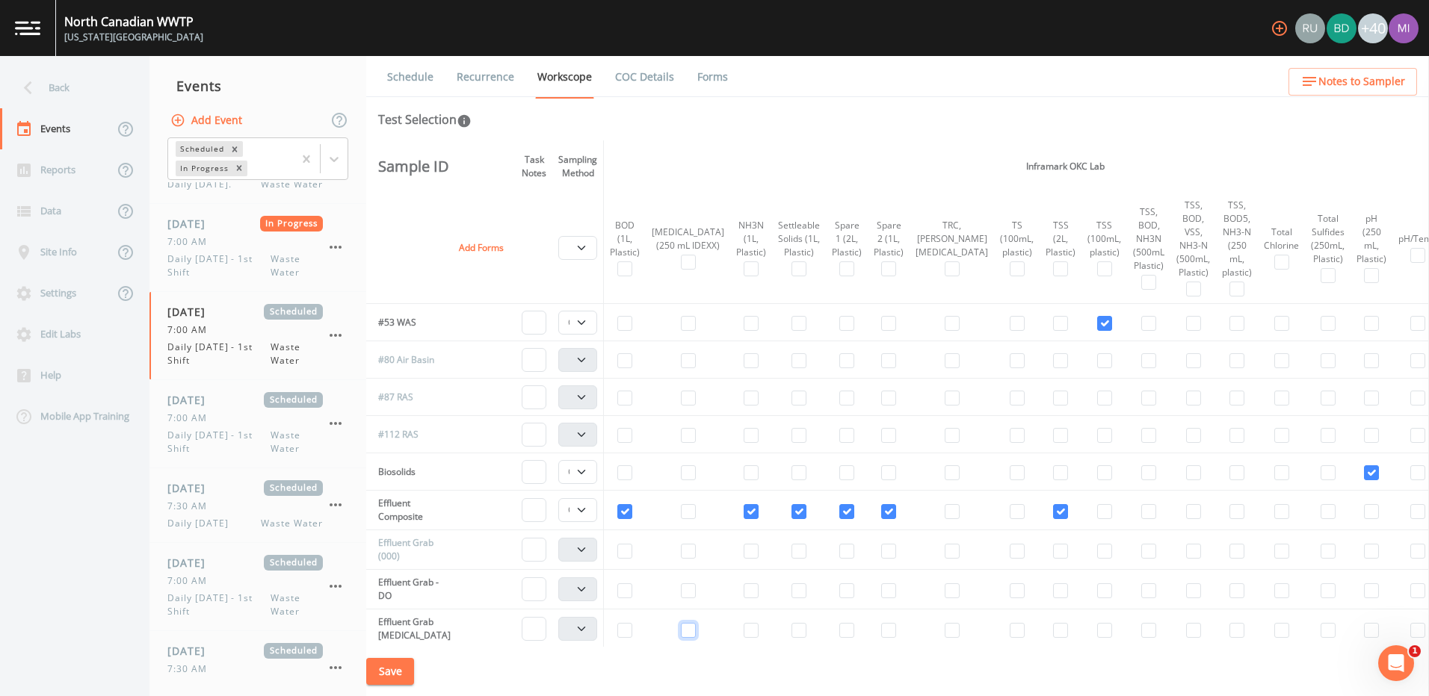
click at [681, 630] on input "checkbox" at bounding box center [688, 630] width 15 height 15
checkbox input "true"
select select "b6a3c313-748b-4795-a028-792ad310bd60"
click at [380, 649] on button "Save" at bounding box center [390, 672] width 48 height 28
drag, startPoint x: 1426, startPoint y: 374, endPoint x: 1428, endPoint y: 567, distance: 193.5
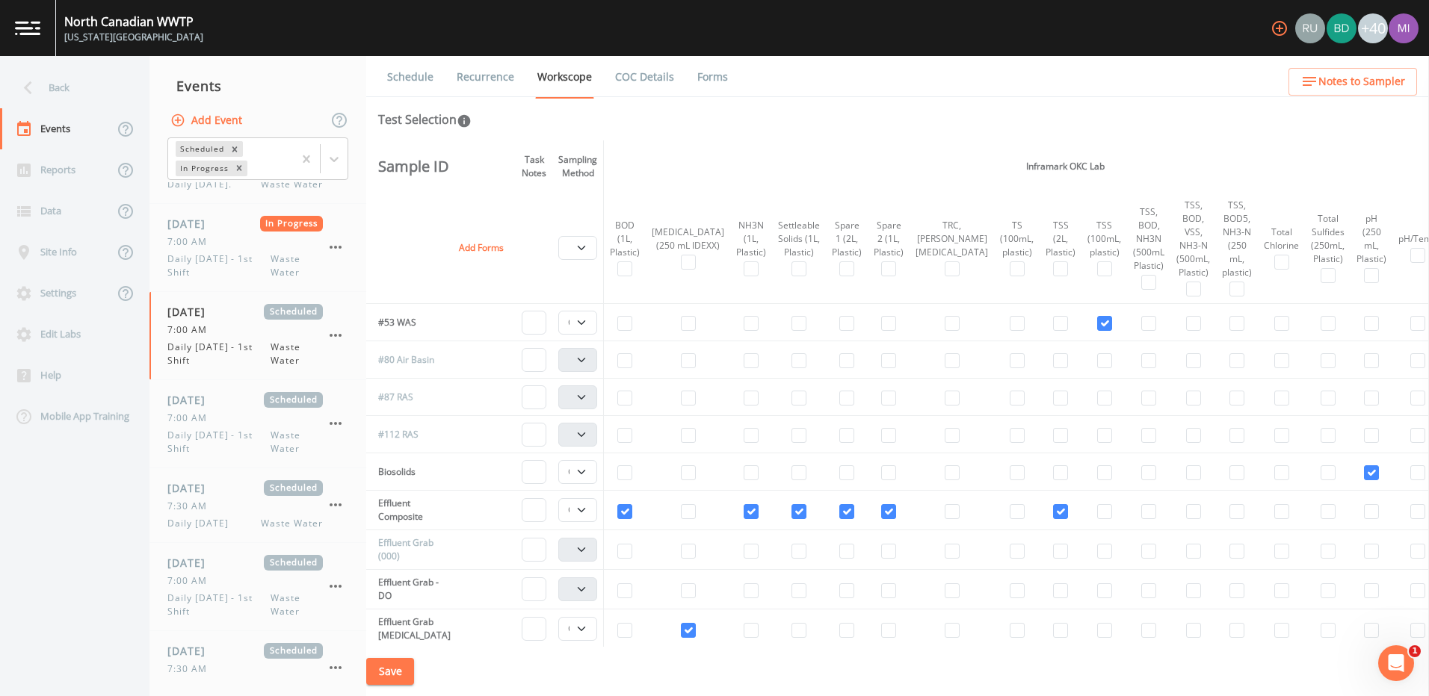
click at [705, 567] on html "[GEOGRAPHIC_DATA] [US_STATE][GEOGRAPHIC_DATA] +40 Back Events Reports Data Site…" at bounding box center [714, 348] width 1429 height 696
drag, startPoint x: 1422, startPoint y: 383, endPoint x: 1429, endPoint y: 511, distance: 128.0
click at [705, 511] on html "[GEOGRAPHIC_DATA] [US_STATE][GEOGRAPHIC_DATA] +40 Back Events Reports Data Site…" at bounding box center [714, 348] width 1429 height 696
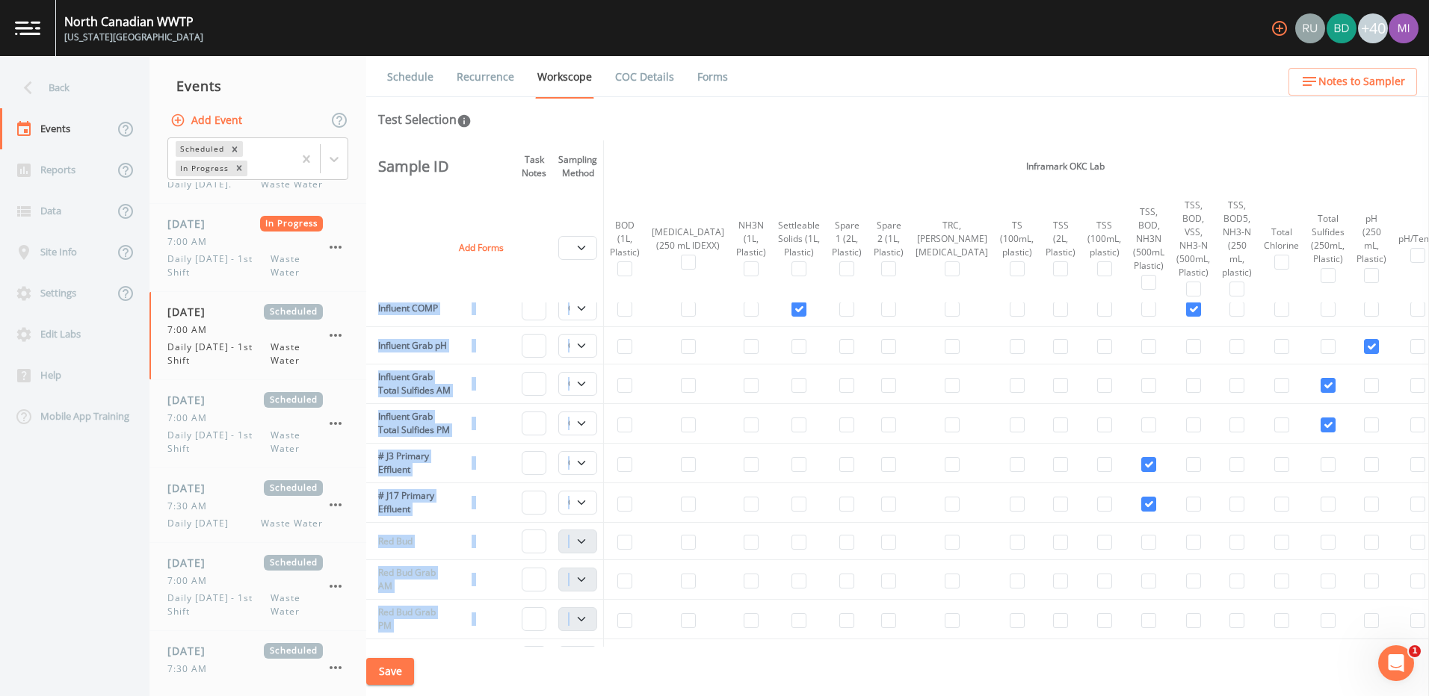
scroll to position [780, 192]
copy div "Loremips Dolo - SI Ametconse Adip Elitsedd Eius T.INCI Utlaboree Dolo Magnaali …"
click at [416, 346] on td "Influent Grab pH" at bounding box center [411, 344] width 90 height 37
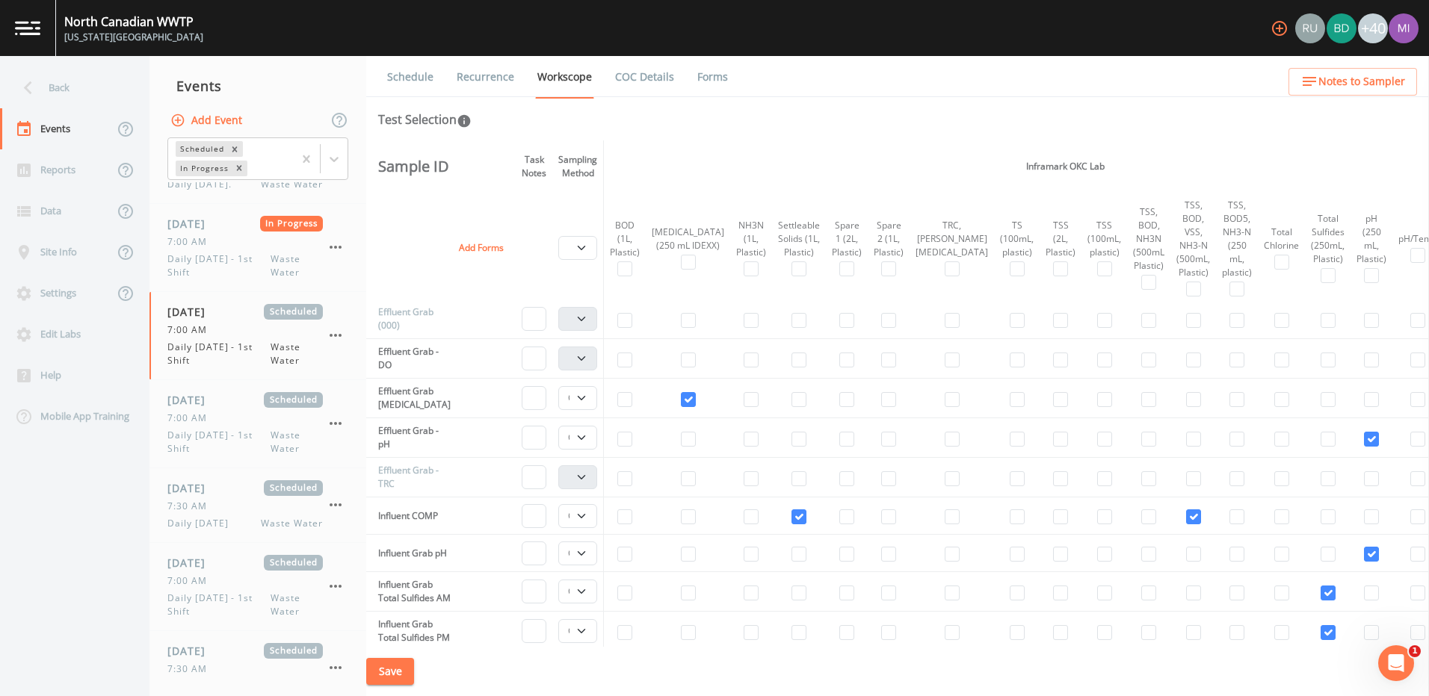
scroll to position [571, 0]
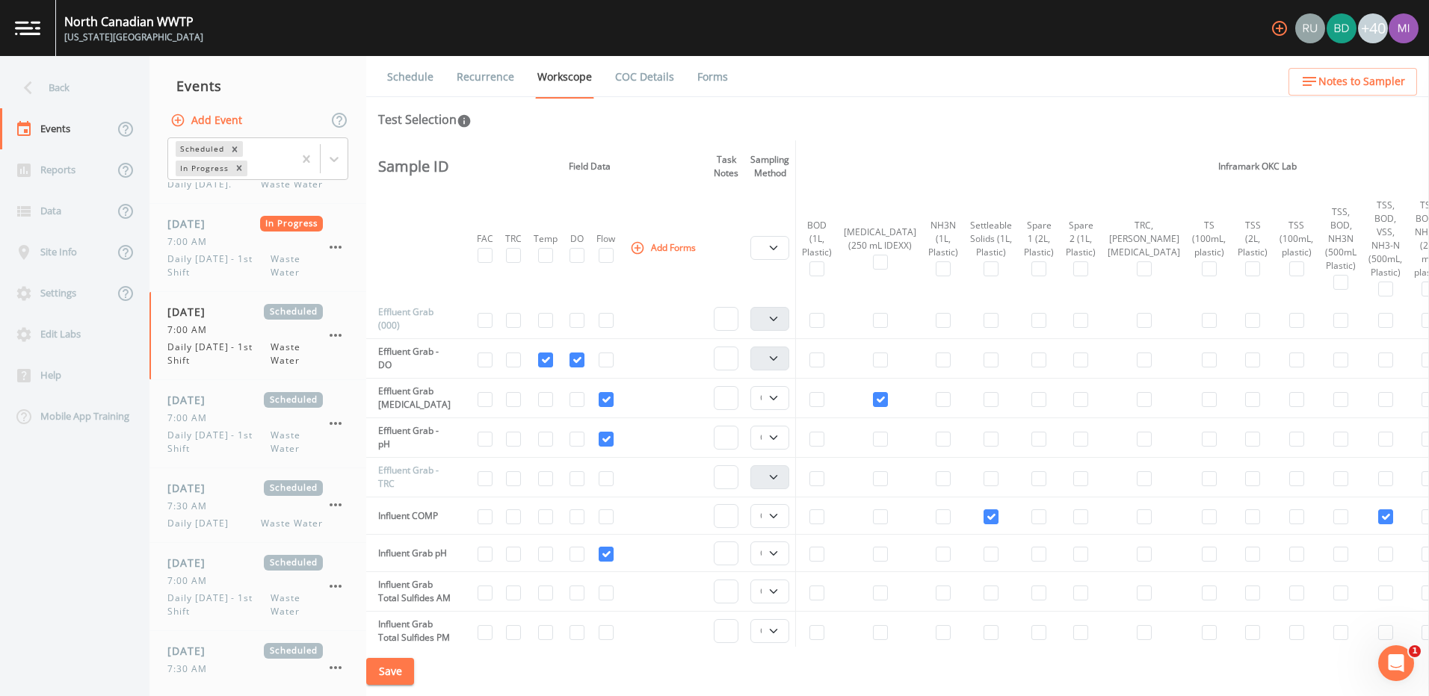
click at [409, 356] on td "Effluent Grab - DO" at bounding box center [411, 359] width 90 height 40
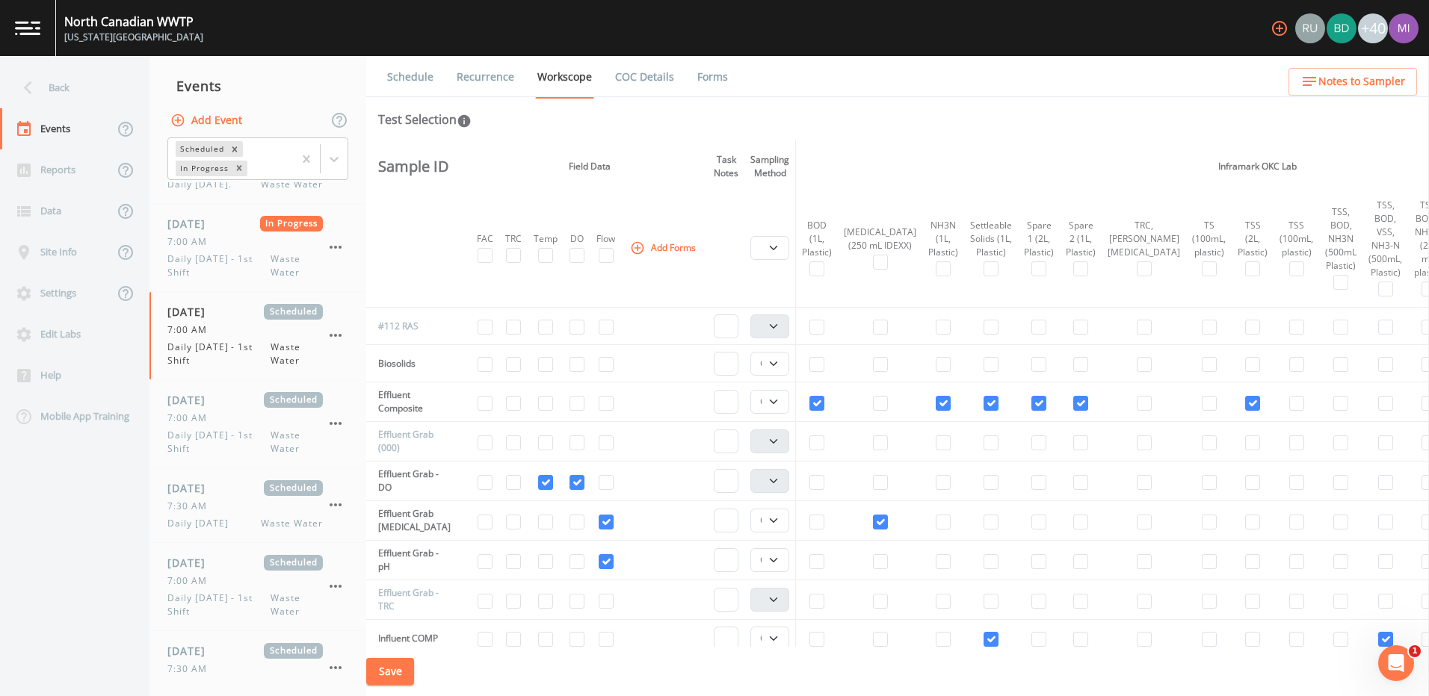
scroll to position [418, 0]
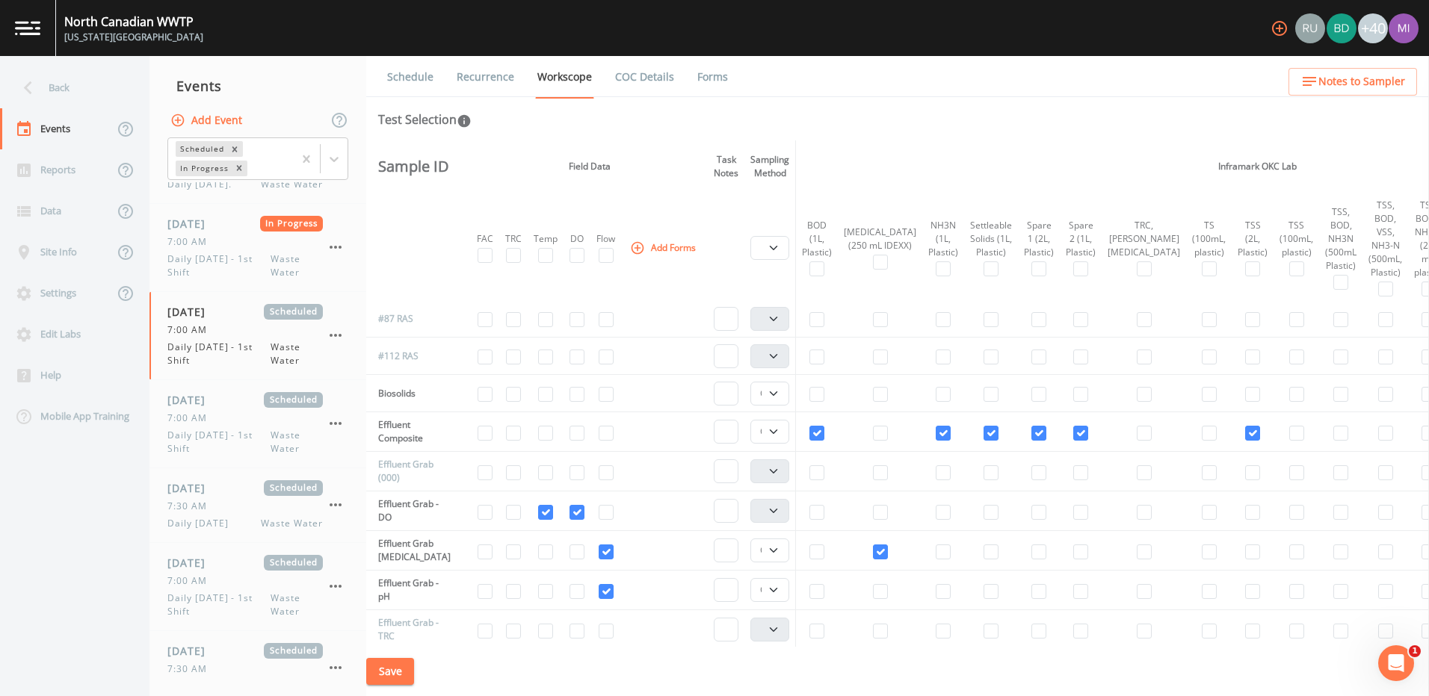
drag, startPoint x: 1026, startPoint y: 646, endPoint x: 1069, endPoint y: 647, distance: 43.3
click at [705, 647] on div "Save" at bounding box center [897, 672] width 1062 height 50
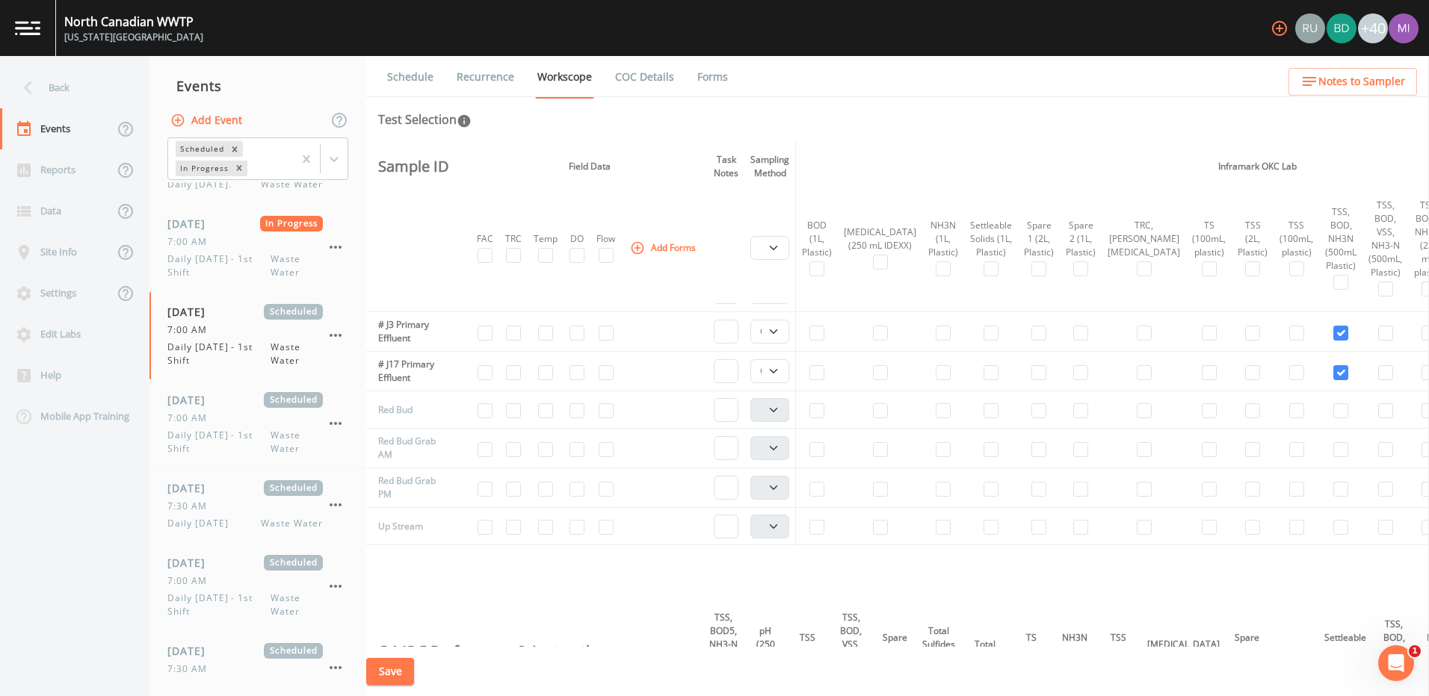
scroll to position [926, 0]
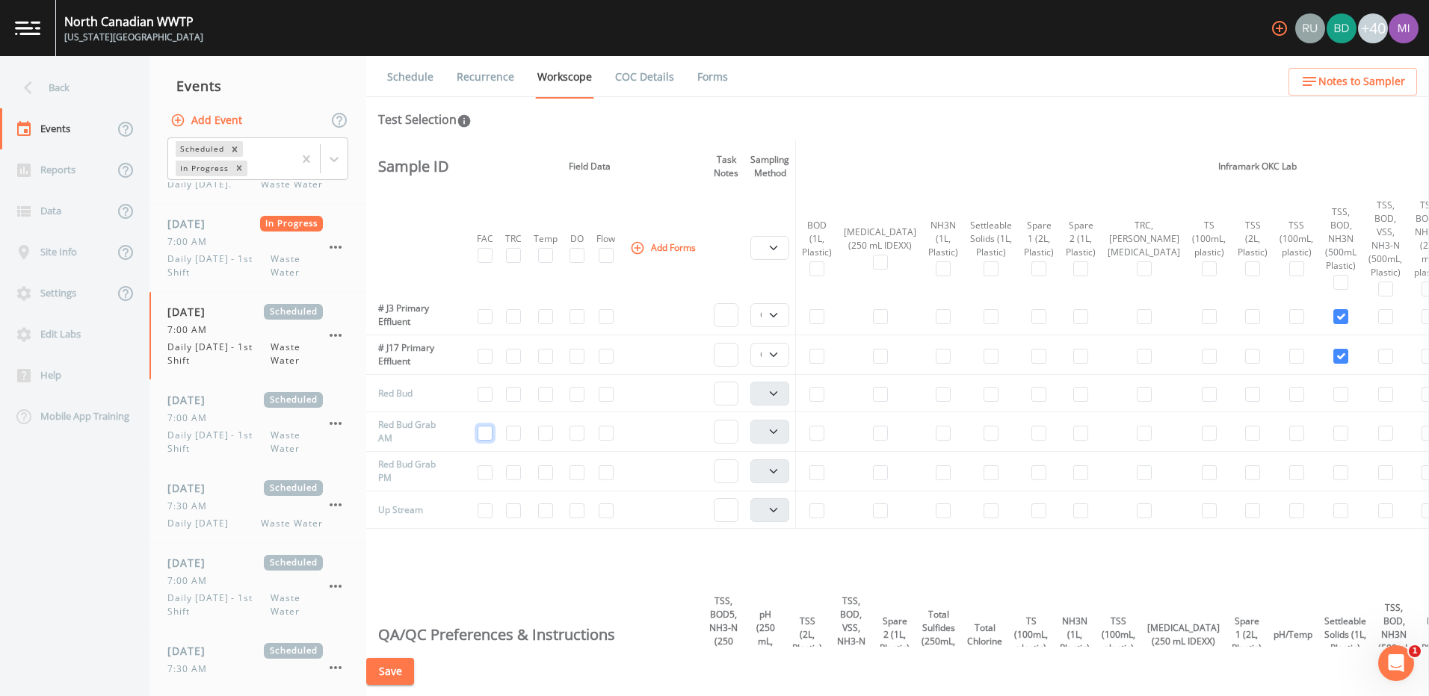
click at [486, 441] on input "checkbox" at bounding box center [484, 433] width 15 height 15
checkbox input "true"
click at [485, 492] on td at bounding box center [485, 472] width 28 height 40
click at [486, 480] on input "checkbox" at bounding box center [484, 472] width 15 height 15
checkbox input "true"
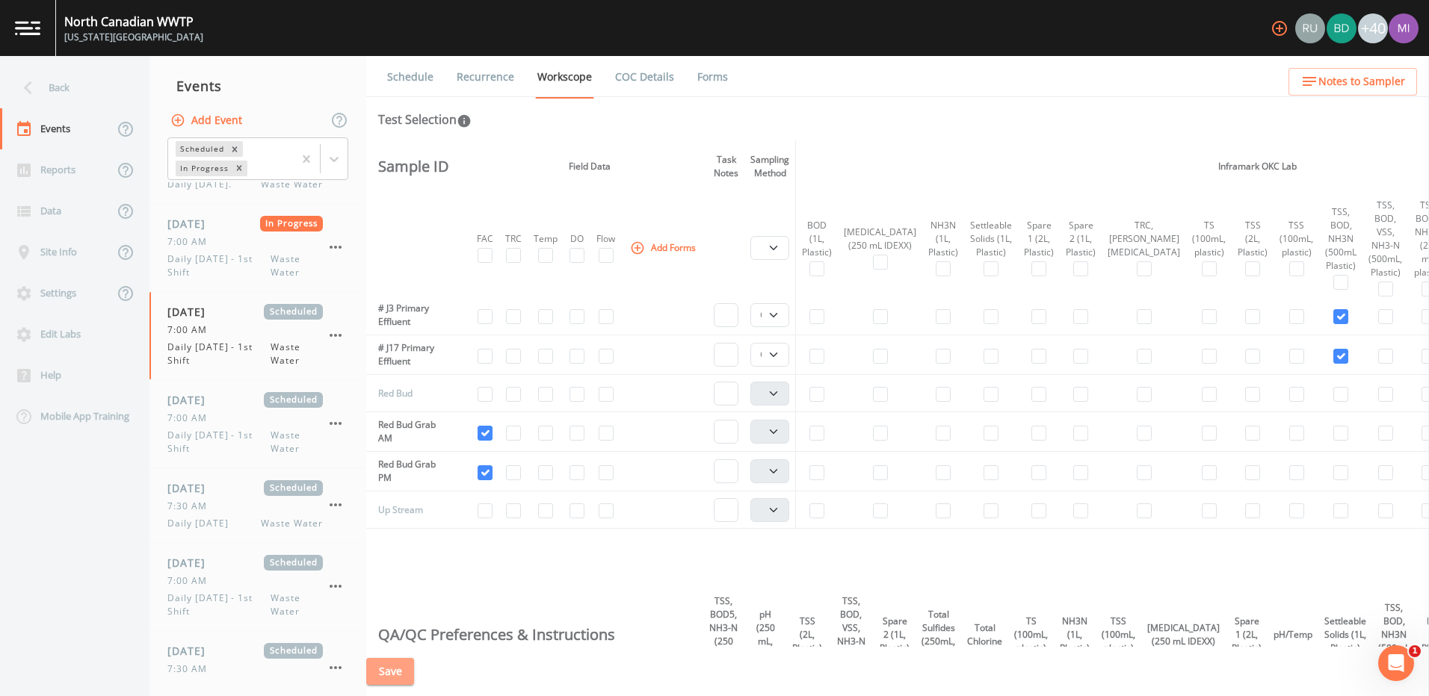
click at [393, 649] on button "Save" at bounding box center [390, 672] width 48 height 28
click at [705, 367] on select "Composite Grab" at bounding box center [769, 355] width 39 height 24
select select "092b3f94-5697-4c94-9891-da161916fdbb"
click at [705, 367] on select "Composite Grab" at bounding box center [769, 355] width 39 height 24
click at [705, 327] on select "Composite Grab" at bounding box center [769, 315] width 39 height 24
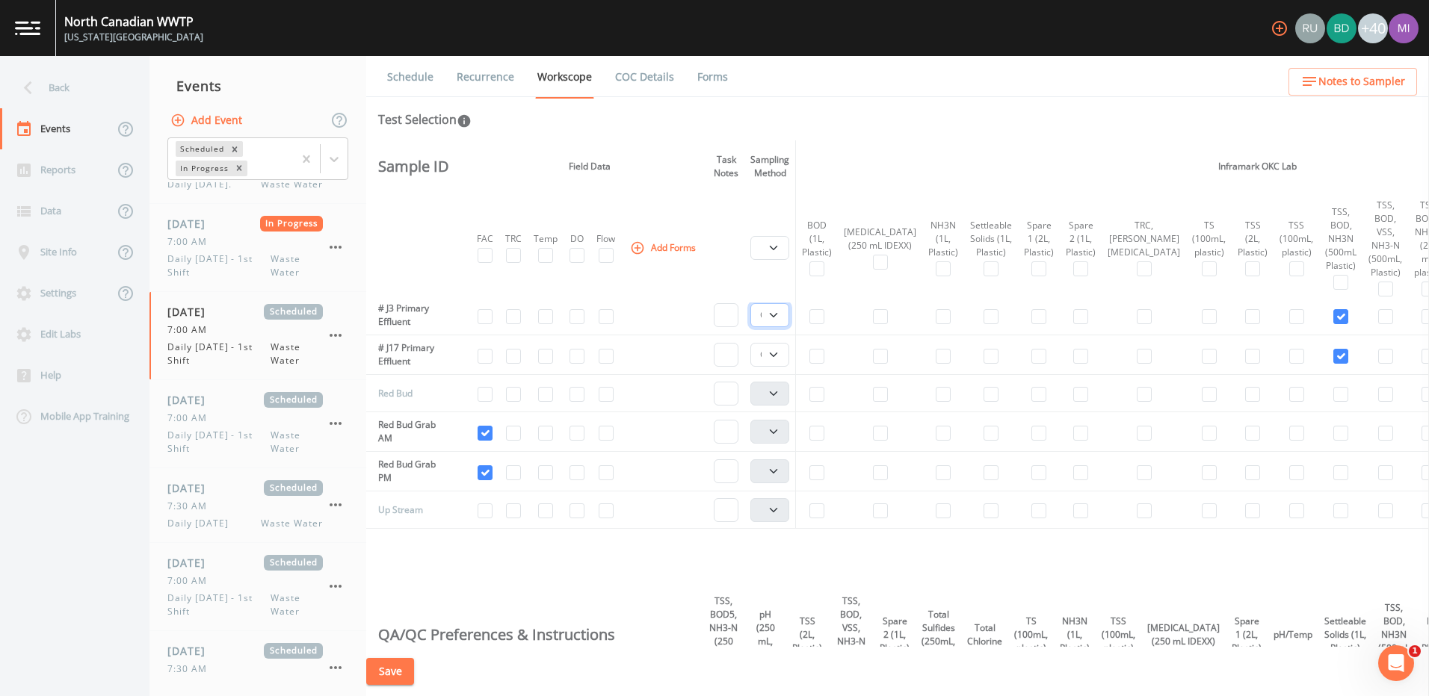
select select "092b3f94-5697-4c94-9891-da161916fdbb"
click at [705, 327] on select "Composite Grab" at bounding box center [769, 315] width 39 height 24
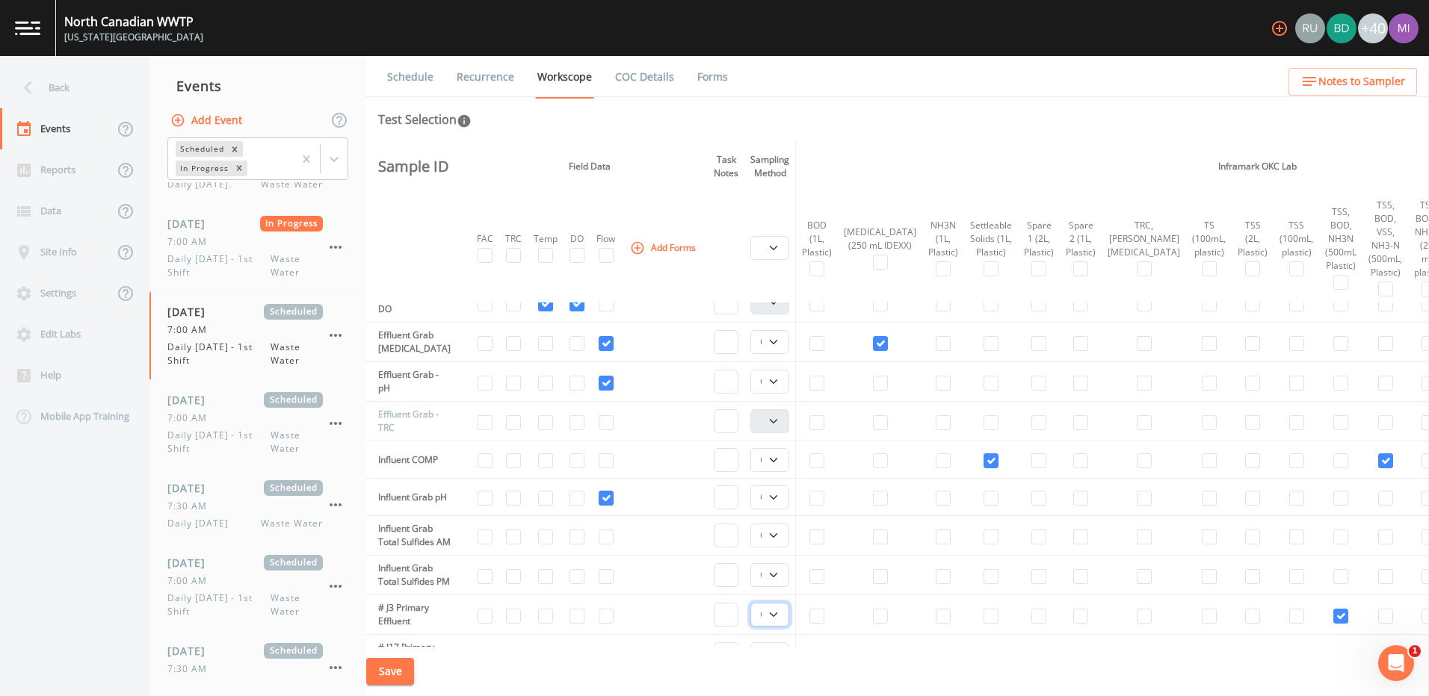
scroll to position [619, 0]
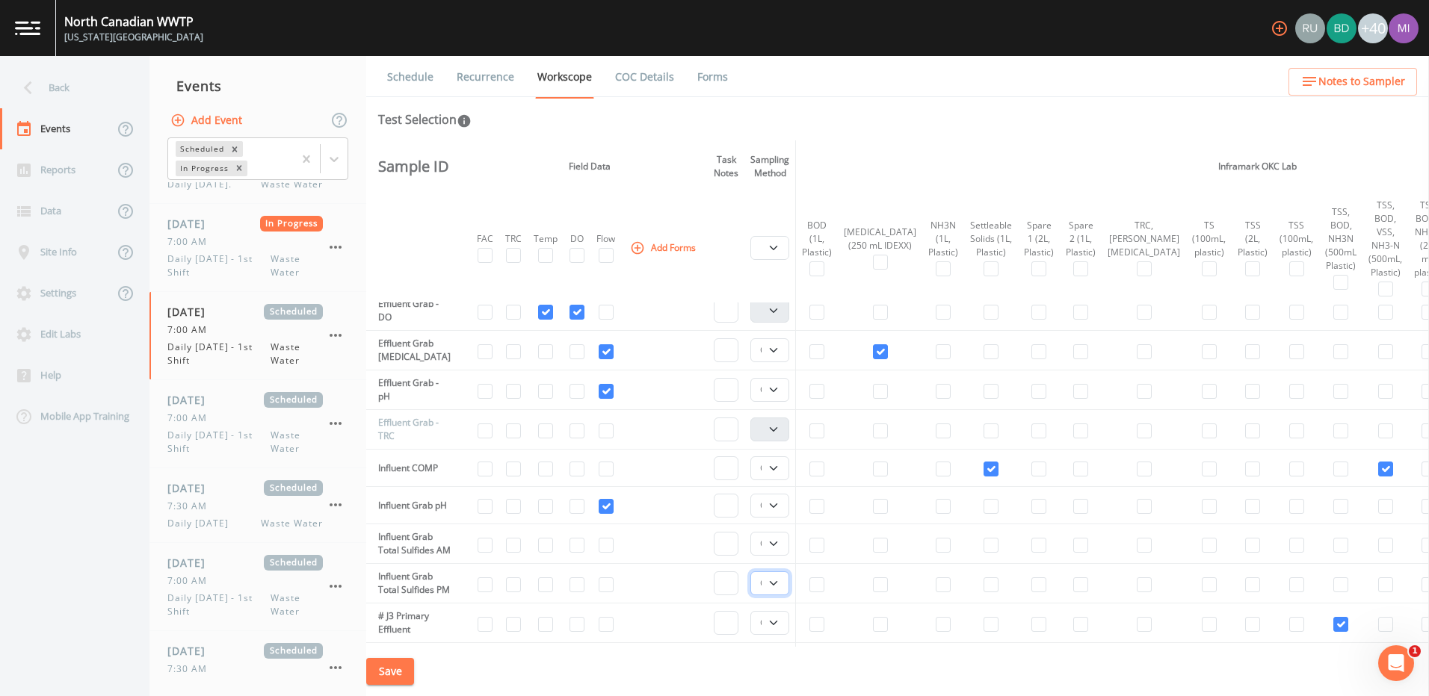
click at [705, 595] on select "Composite Grab" at bounding box center [769, 584] width 39 height 24
click at [705, 592] on select "Composite Grab" at bounding box center [769, 584] width 39 height 24
click at [705, 548] on select "Composite Grab" at bounding box center [769, 544] width 39 height 24
select select "092b3f94-5697-4c94-9891-da161916fdbb"
click at [705, 539] on select "Composite Grab" at bounding box center [769, 544] width 39 height 24
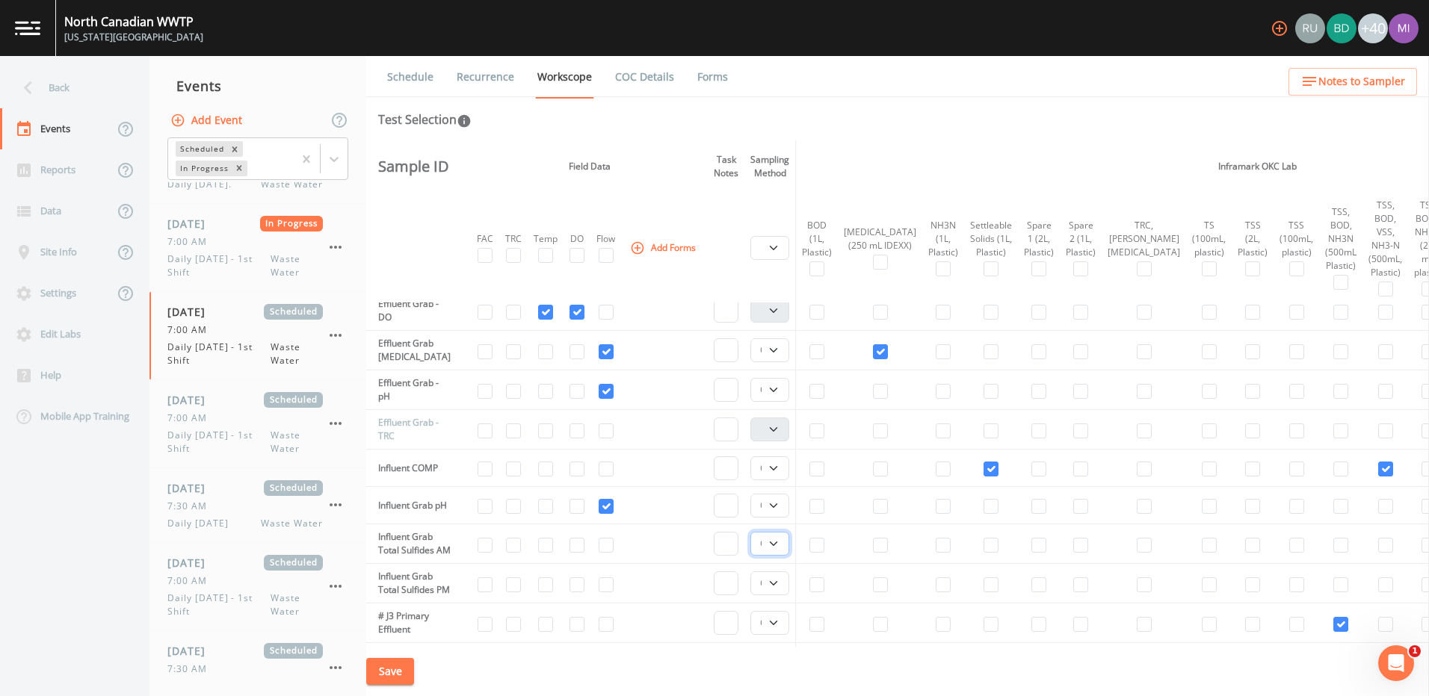
click at [705, 549] on select "Composite Grab" at bounding box center [769, 544] width 39 height 24
click at [705, 507] on select "Composite Grab" at bounding box center [769, 506] width 39 height 24
select select "092b3f94-5697-4c94-9891-da161916fdbb"
click at [705, 494] on select "Composite Grab" at bounding box center [769, 506] width 39 height 24
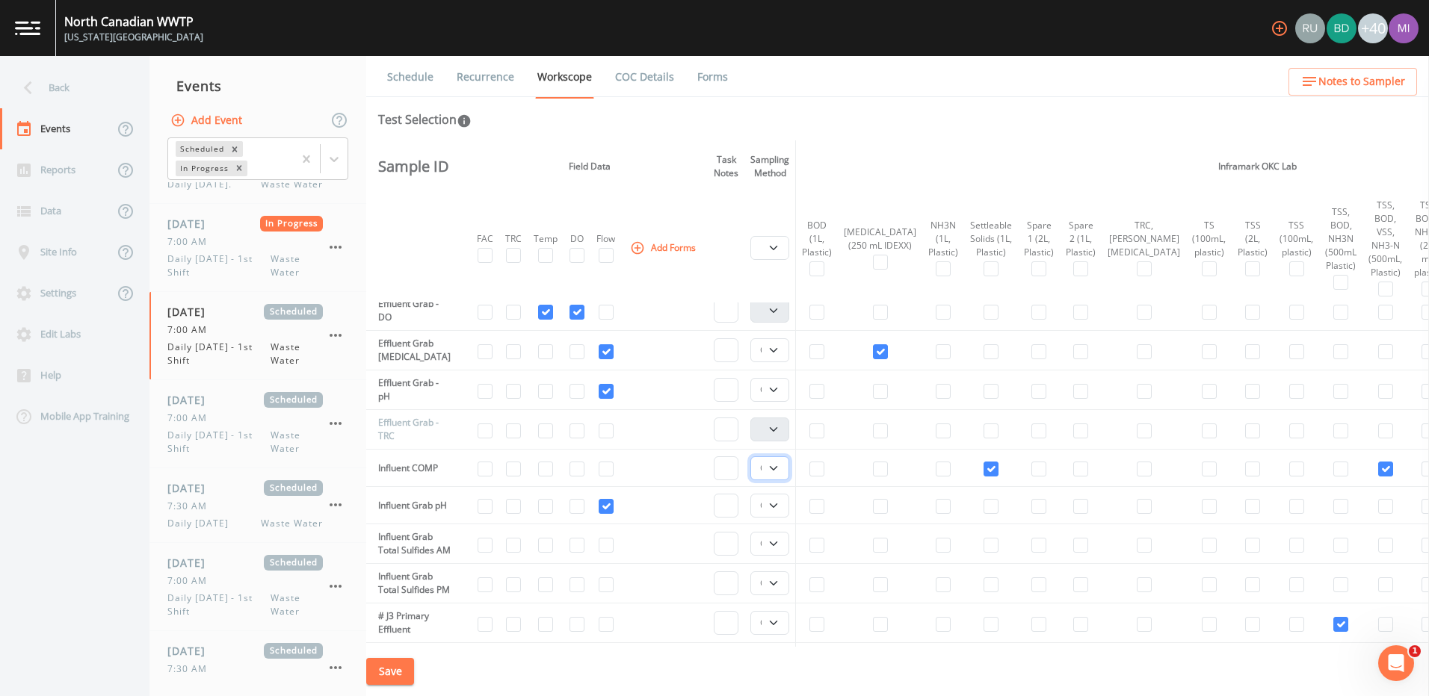
click at [705, 468] on select "Composite Grab" at bounding box center [769, 469] width 39 height 24
click at [705, 389] on select "Composite Grab" at bounding box center [769, 390] width 39 height 24
select select "092b3f94-5697-4c94-9891-da161916fdbb"
click at [705, 378] on select "Composite Grab" at bounding box center [769, 390] width 39 height 24
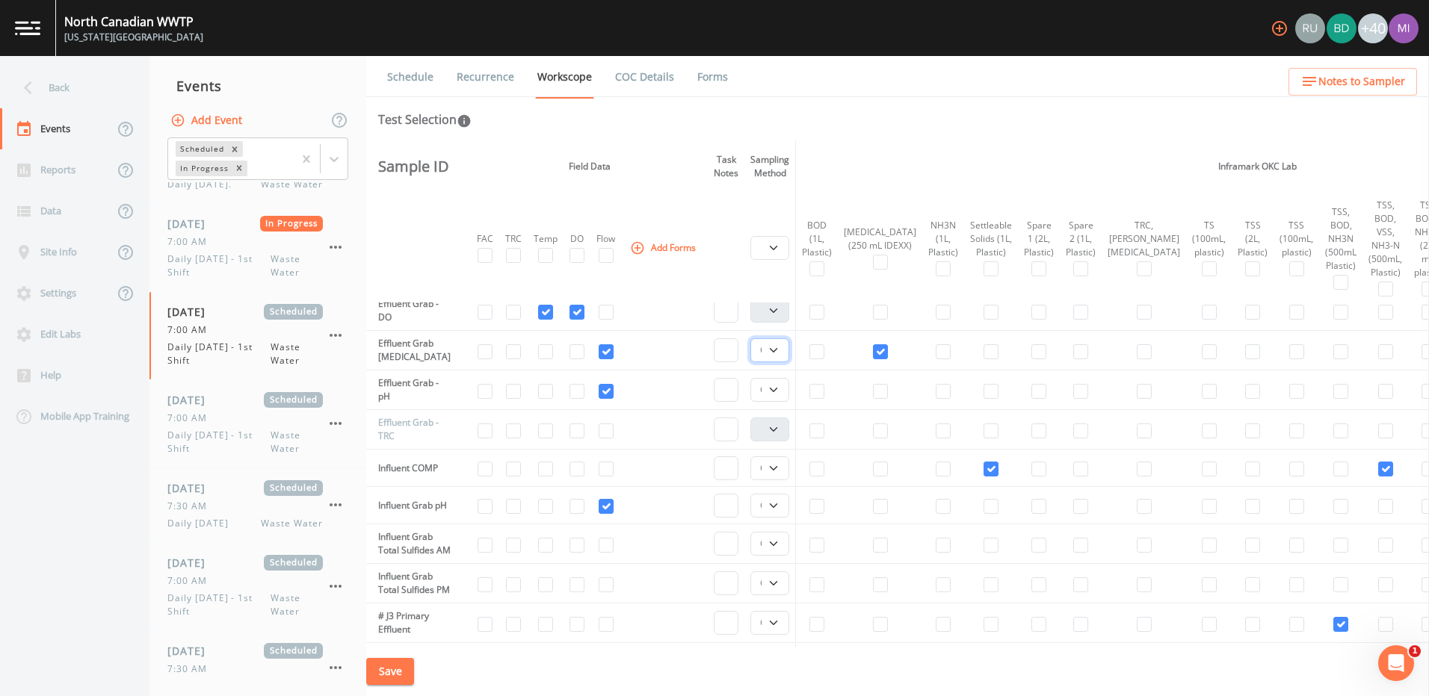
click at [705, 346] on select "Composite Grab" at bounding box center [769, 350] width 39 height 24
select select "092b3f94-5697-4c94-9891-da161916fdbb"
click at [705, 338] on select "Composite Grab" at bounding box center [769, 350] width 39 height 24
drag, startPoint x: 1428, startPoint y: 312, endPoint x: 412, endPoint y: 339, distance: 1016.5
click at [412, 339] on td "Effluent Grab [MEDICAL_DATA]" at bounding box center [411, 351] width 90 height 40
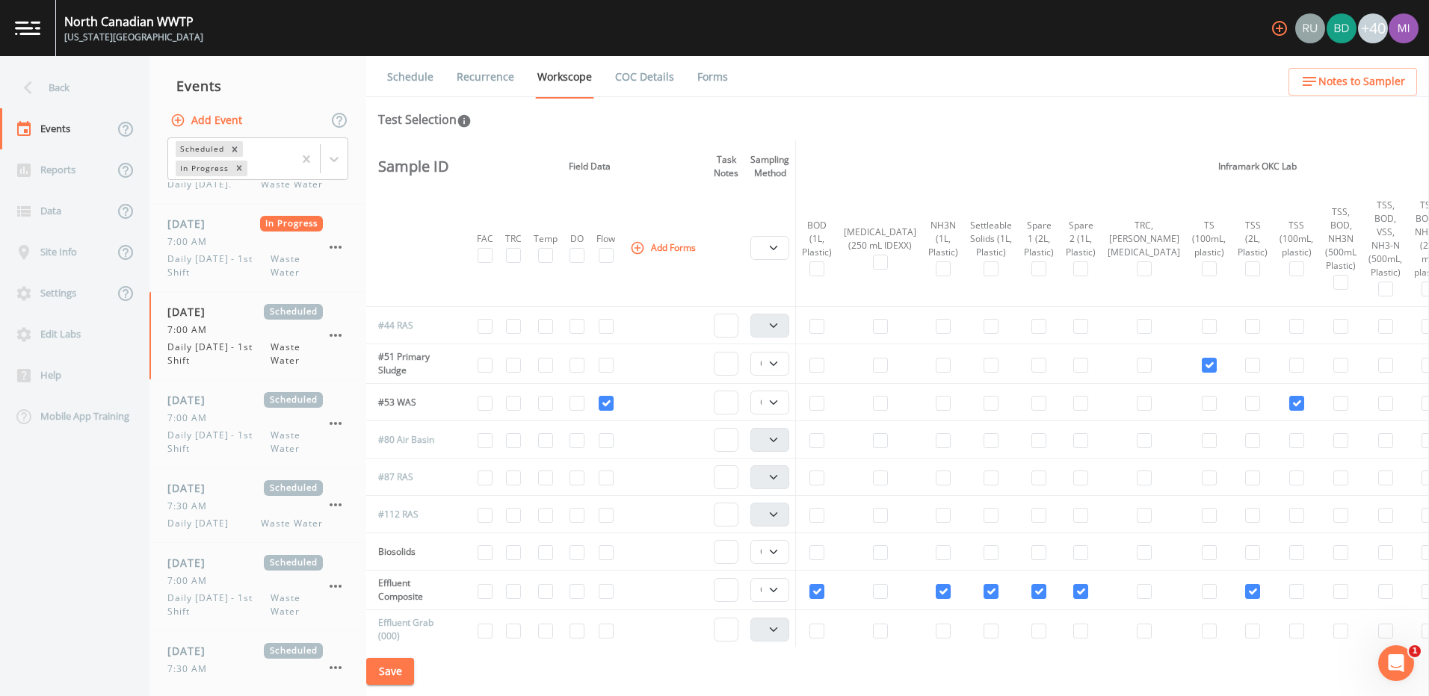
scroll to position [230, 0]
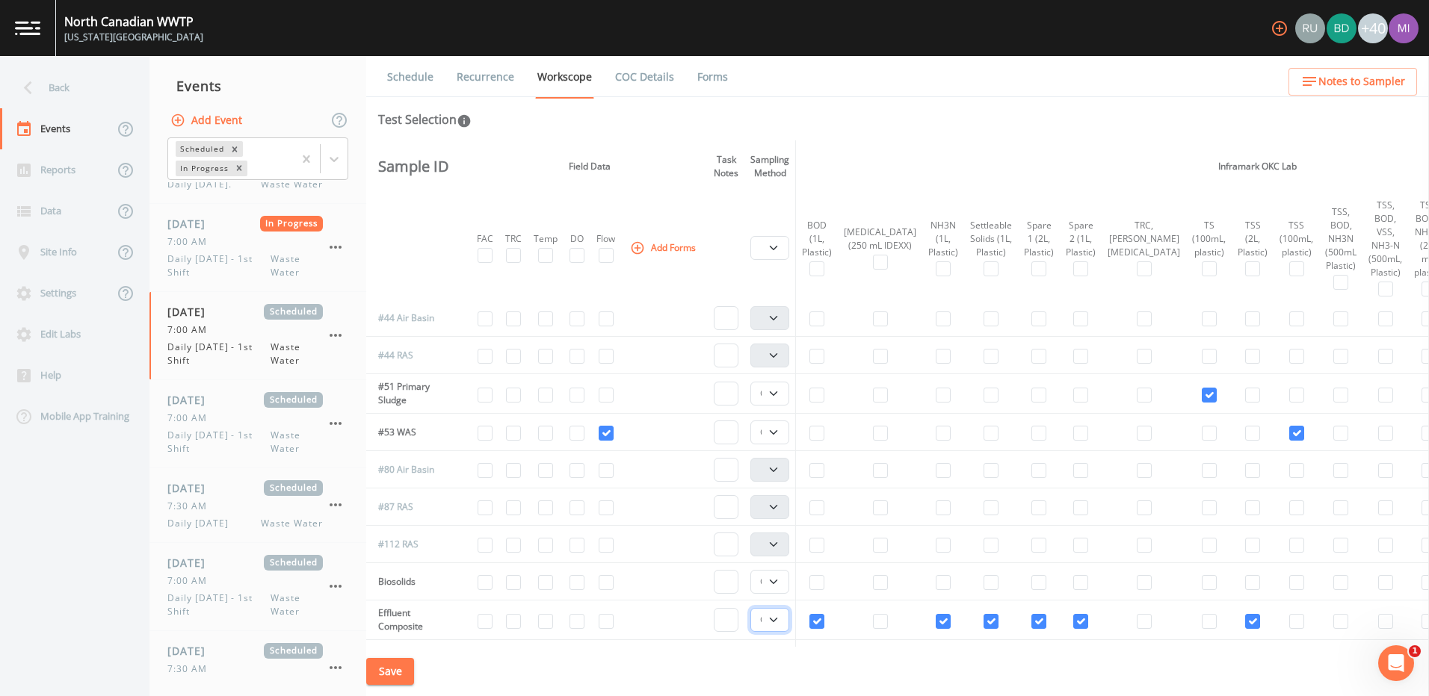
click at [705, 620] on select "Composite Grab" at bounding box center [769, 620] width 39 height 24
click at [705, 584] on select "Composite Grab" at bounding box center [769, 582] width 39 height 24
select select "092b3f94-5697-4c94-9891-da161916fdbb"
click at [705, 570] on select "Composite Grab" at bounding box center [769, 582] width 39 height 24
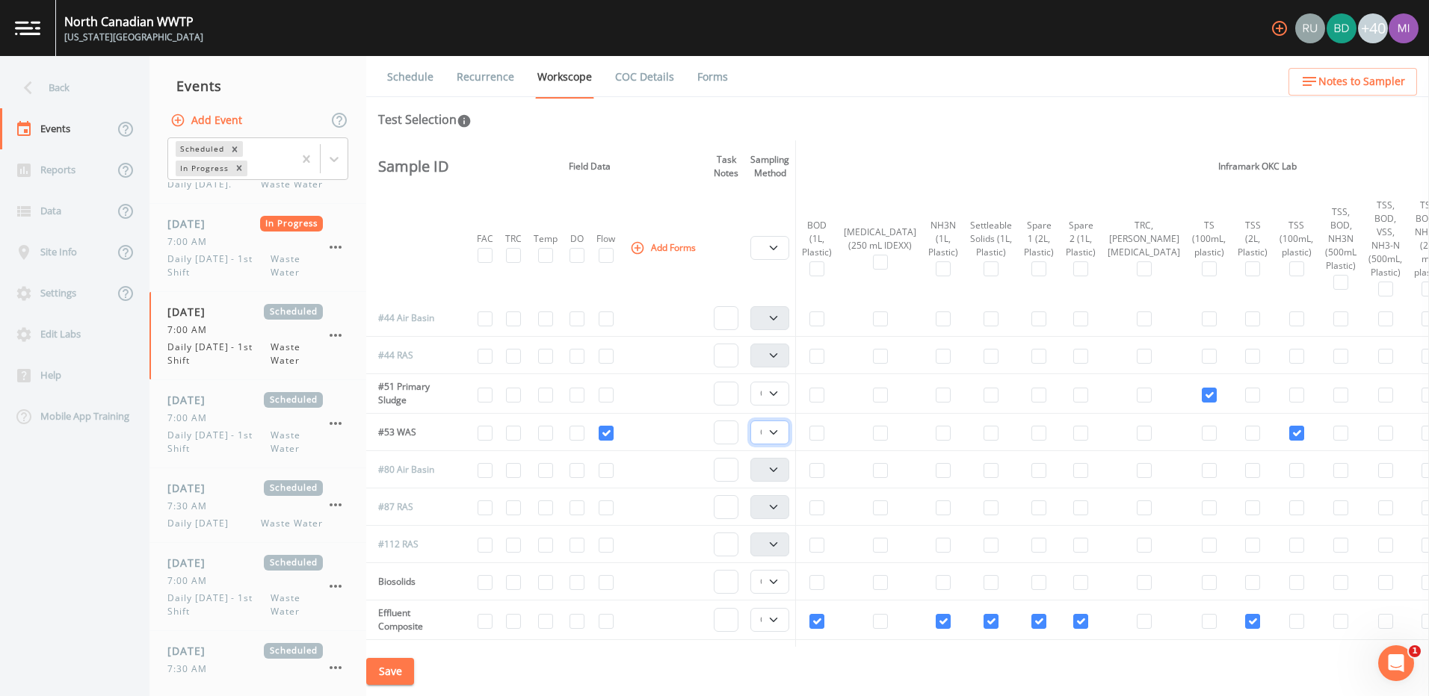
click at [705, 434] on select "Composite Grab" at bounding box center [769, 433] width 39 height 24
select select "092b3f94-5697-4c94-9891-da161916fdbb"
click at [705, 421] on select "Composite Grab" at bounding box center [769, 433] width 39 height 24
click at [705, 389] on select "Composite Grab" at bounding box center [769, 394] width 39 height 24
select select "092b3f94-5697-4c94-9891-da161916fdbb"
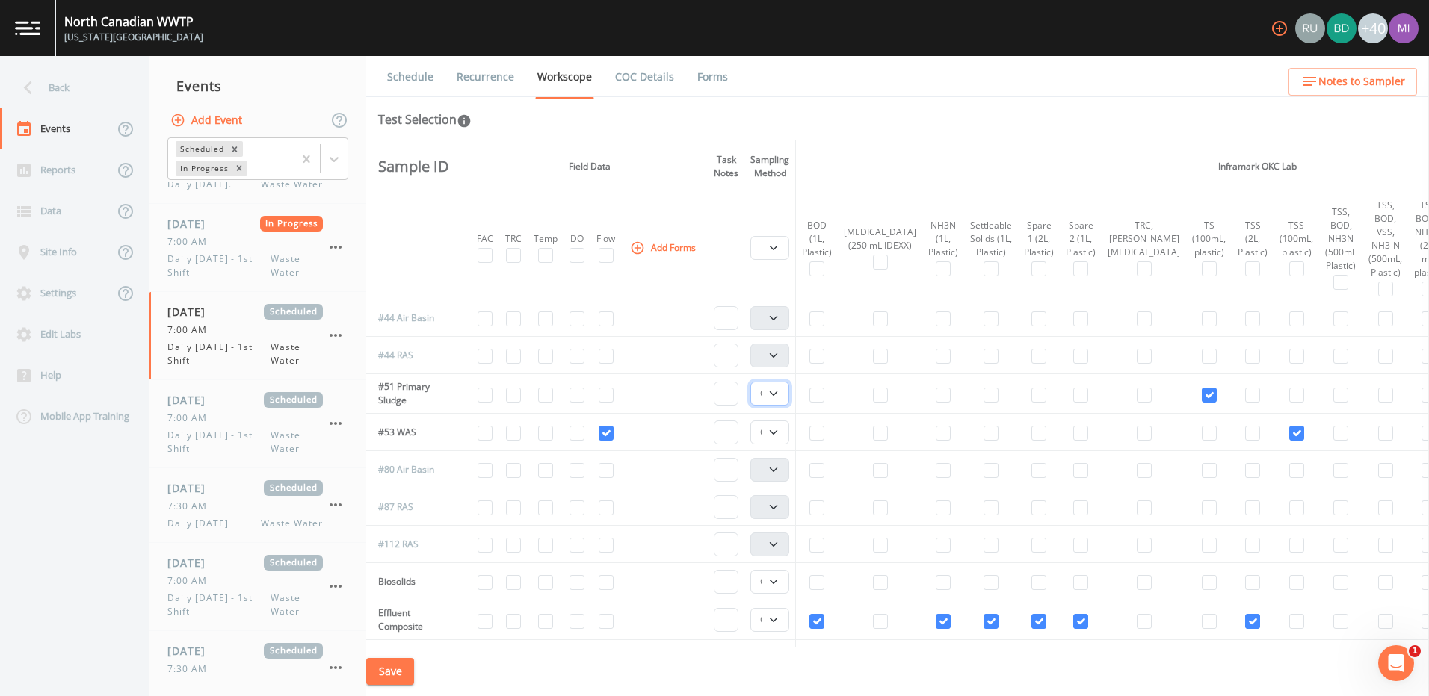
click at [705, 382] on select "Composite Grab" at bounding box center [769, 394] width 39 height 24
click at [404, 357] on td "#44 RAS" at bounding box center [411, 355] width 90 height 37
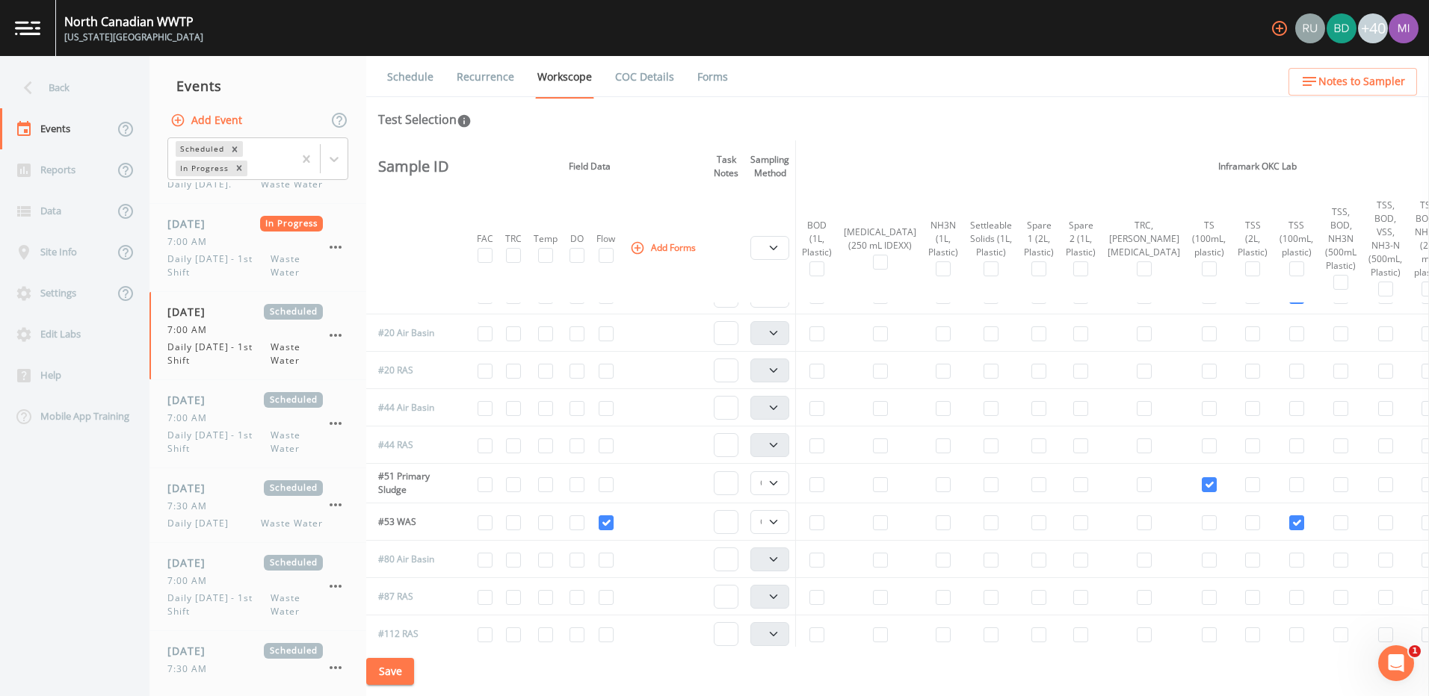
scroll to position [0, 0]
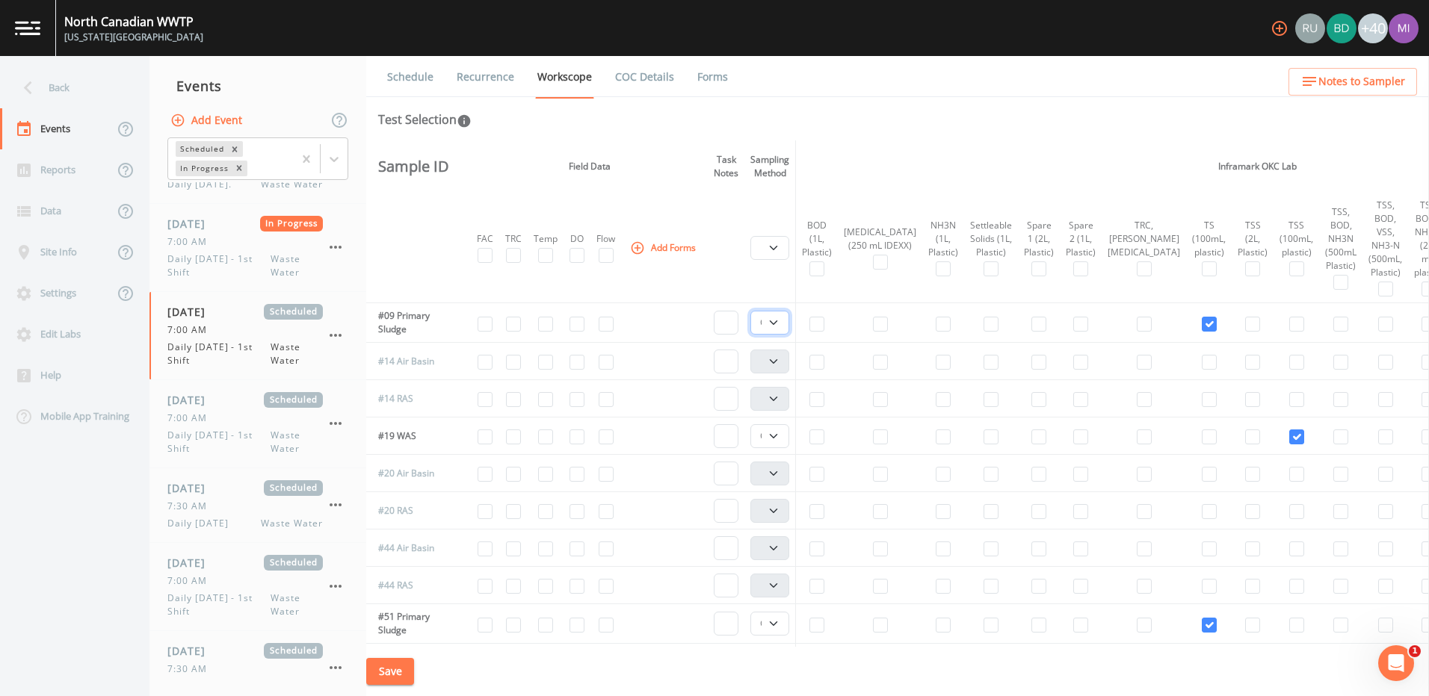
click at [705, 324] on select "Composite Grab" at bounding box center [769, 323] width 39 height 24
select select "092b3f94-5697-4c94-9891-da161916fdbb"
click at [705, 311] on select "Composite Grab" at bounding box center [769, 323] width 39 height 24
click at [705, 435] on select "Composite Grab" at bounding box center [769, 436] width 39 height 24
select select "092b3f94-5697-4c94-9891-da161916fdbb"
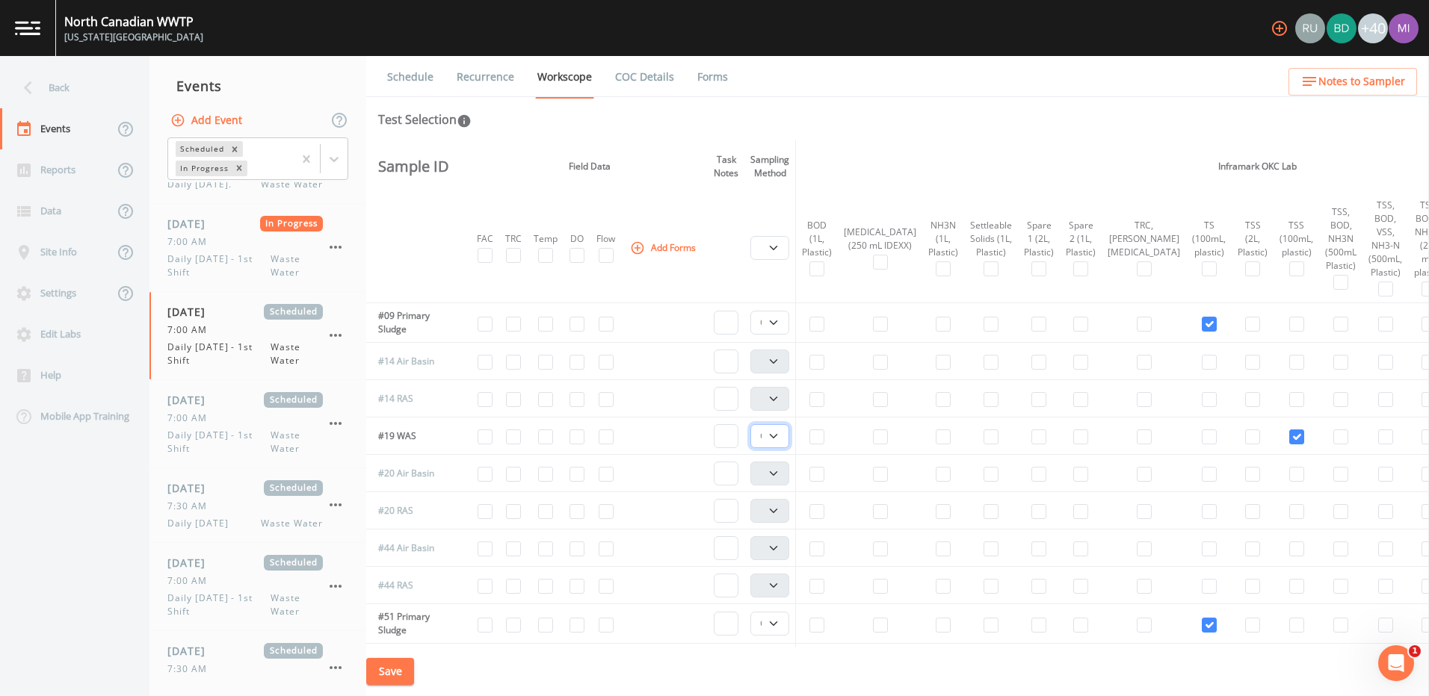
click at [705, 424] on select "Composite Grab" at bounding box center [769, 436] width 39 height 24
click at [406, 649] on button "Save" at bounding box center [390, 672] width 48 height 28
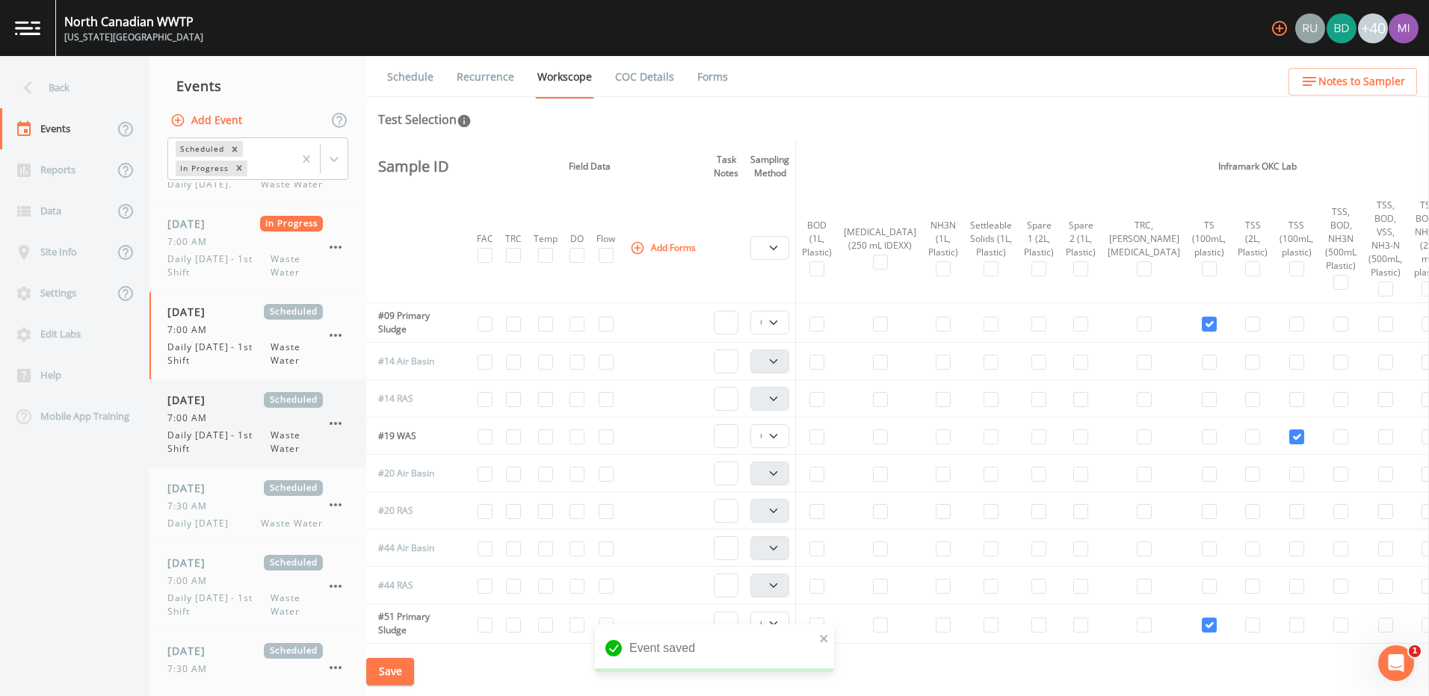
click at [244, 434] on span "Daily [DATE] - 1st Shift" at bounding box center [218, 442] width 103 height 27
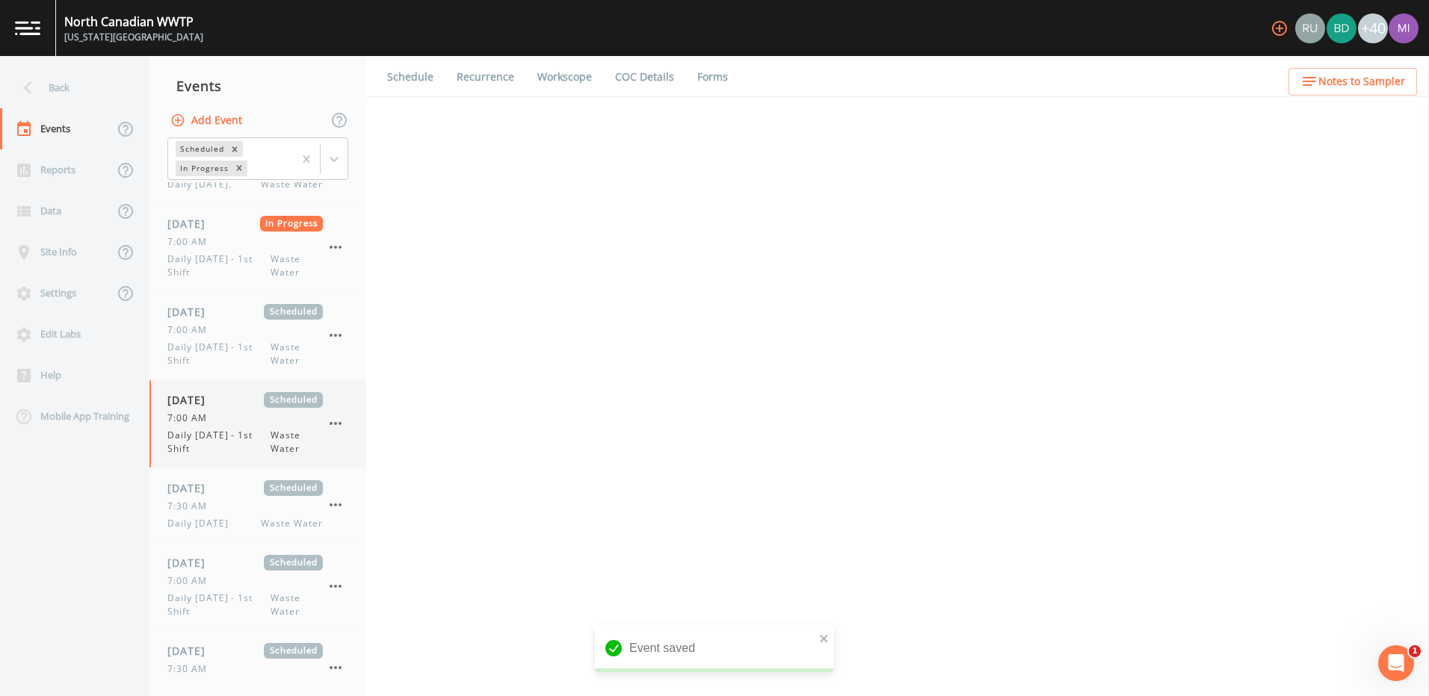
select select "b6a3c313-748b-4795-a028-792ad310bd60"
select select "092b3f94-5697-4c94-9891-da161916fdbb"
select select "b6a3c313-748b-4795-a028-792ad310bd60"
select select "092b3f94-5697-4c94-9891-da161916fdbb"
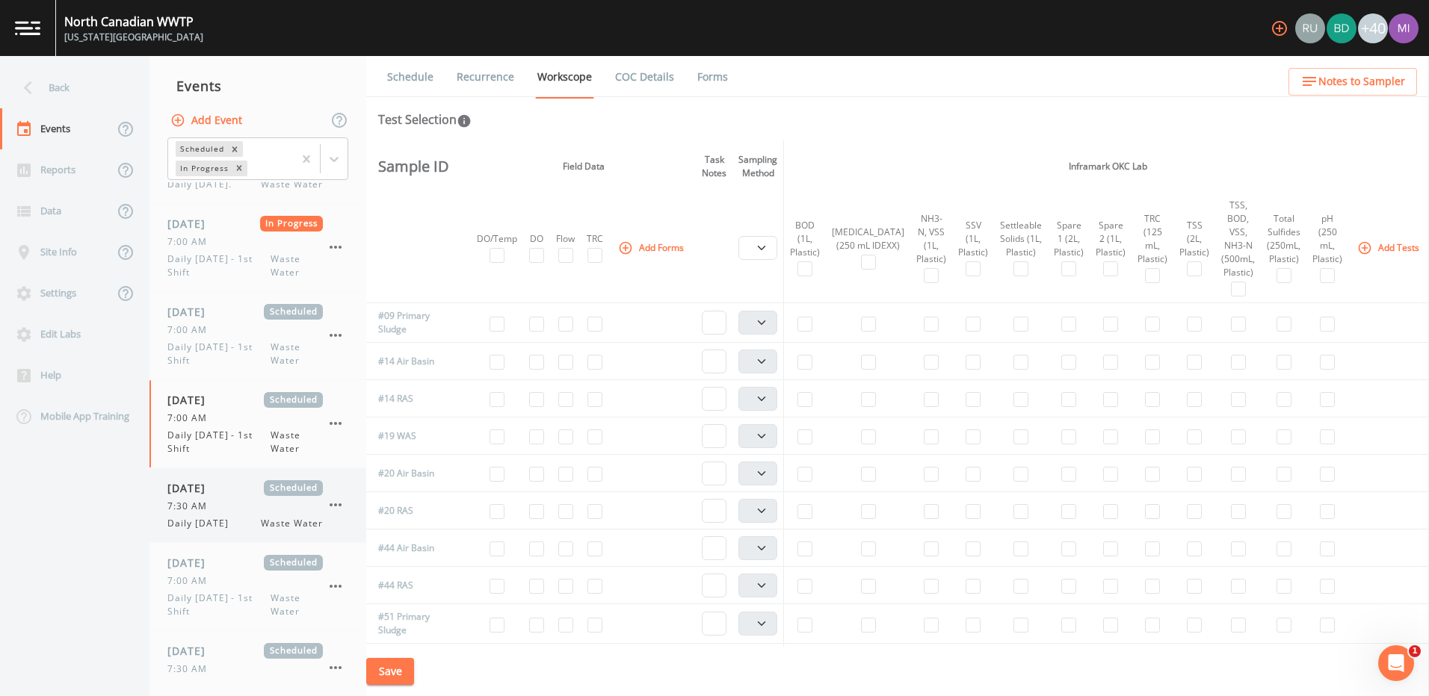
click at [210, 507] on span "7:30 AM" at bounding box center [191, 506] width 49 height 13
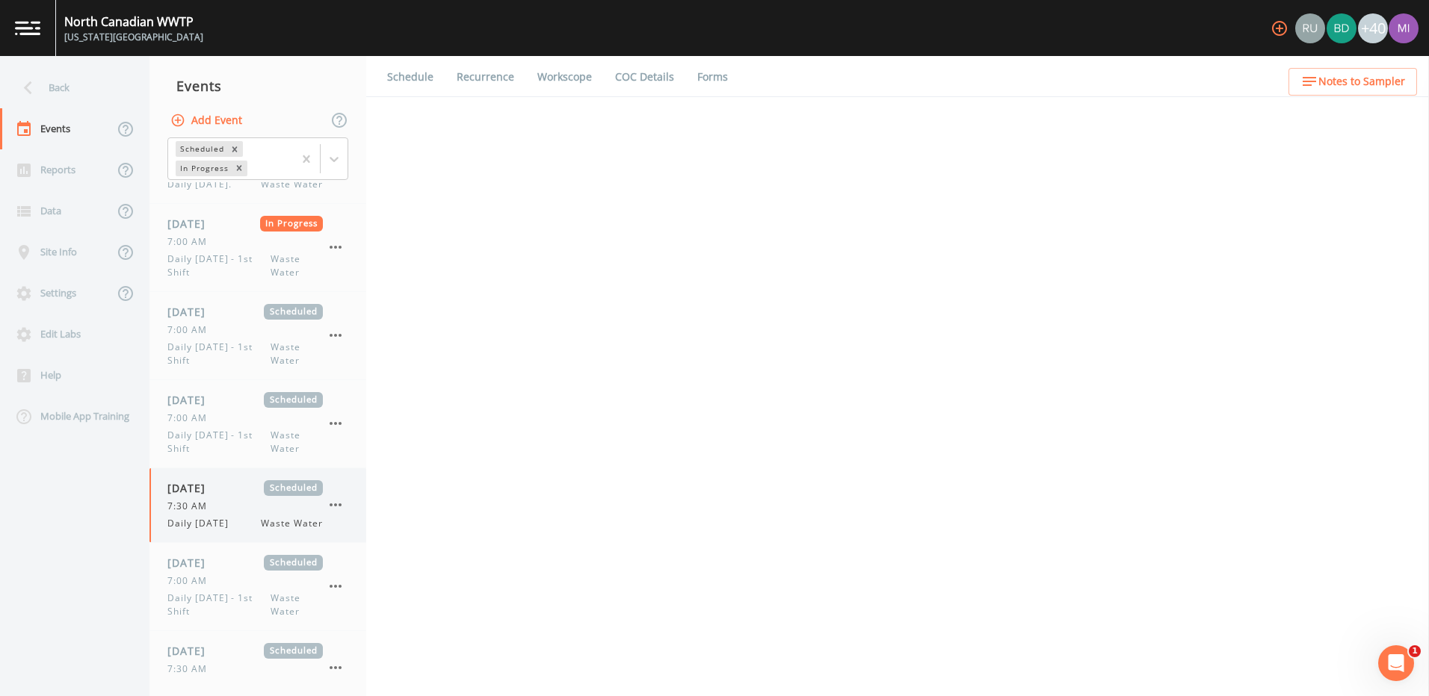
select select "b6a3c313-748b-4795-a028-792ad310bd60"
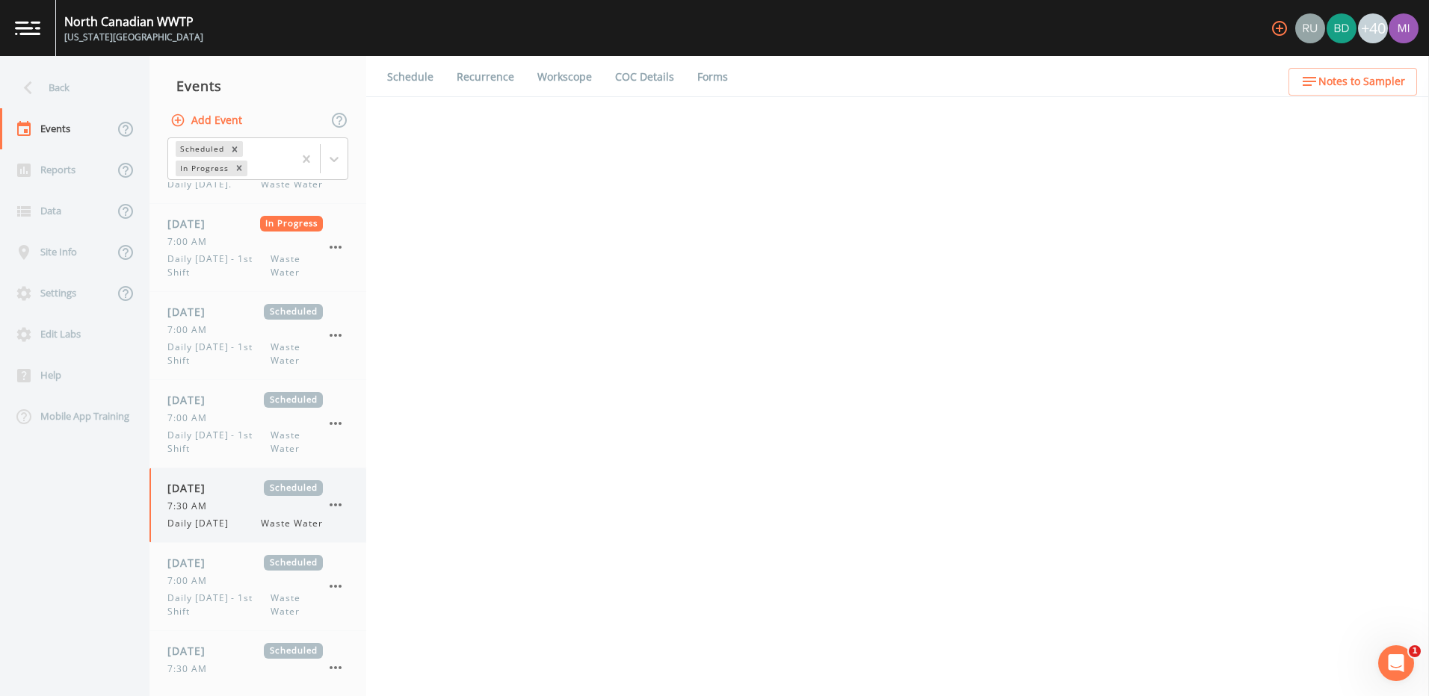
select select "b6a3c313-748b-4795-a028-792ad310bd60"
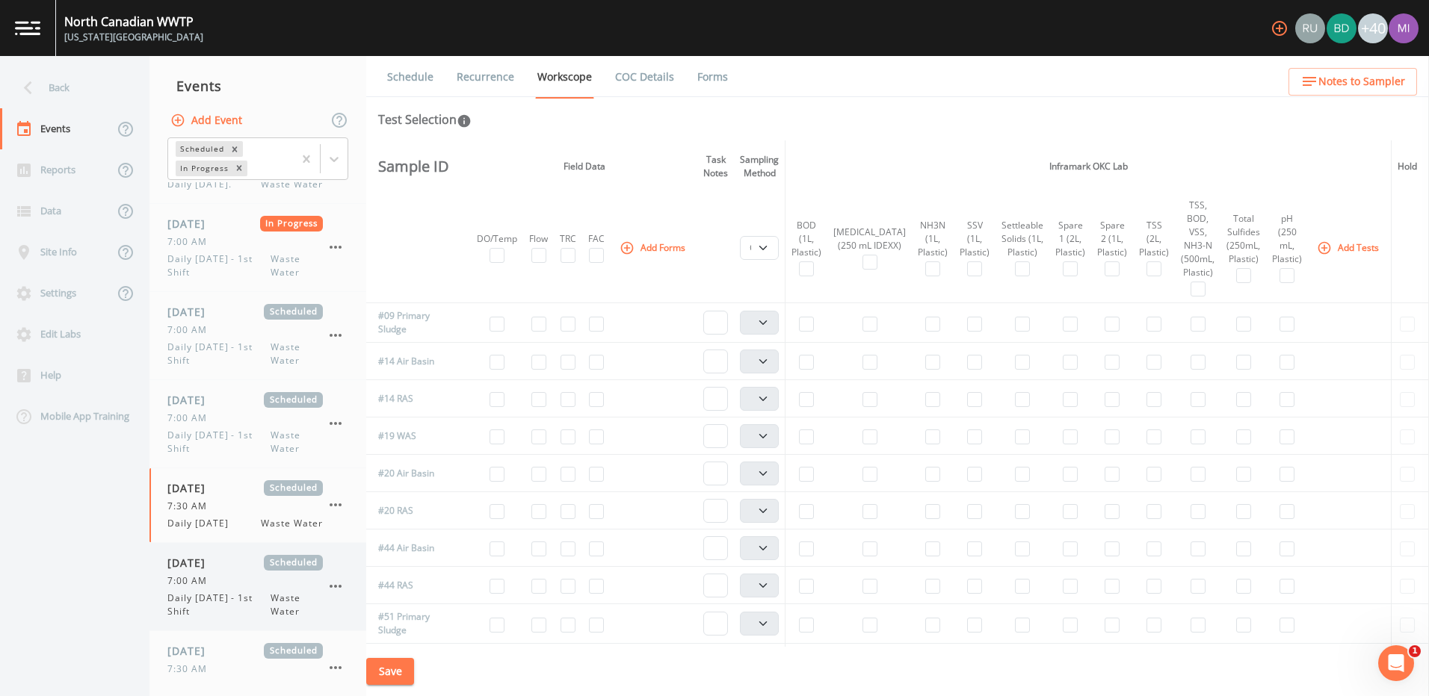
click at [214, 578] on span "7:00 AM" at bounding box center [191, 581] width 49 height 13
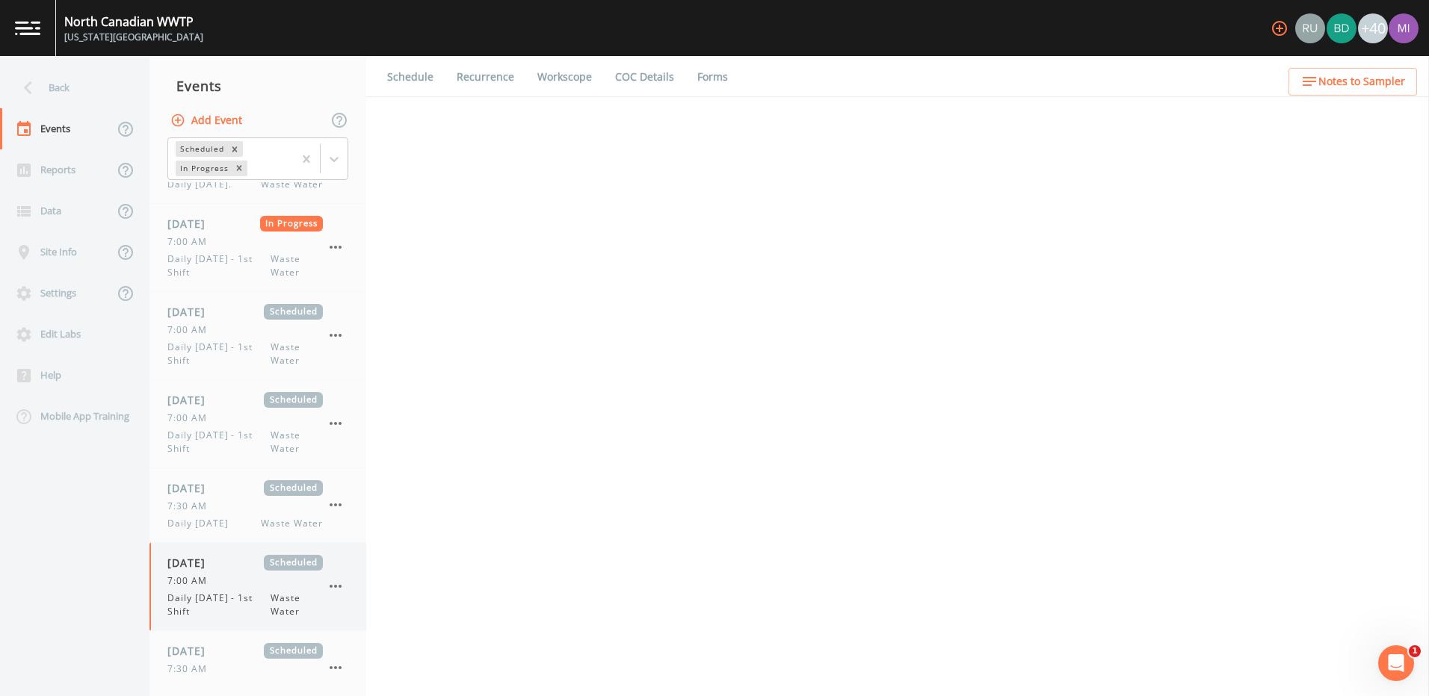
select select "092b3f94-5697-4c94-9891-da161916fdbb"
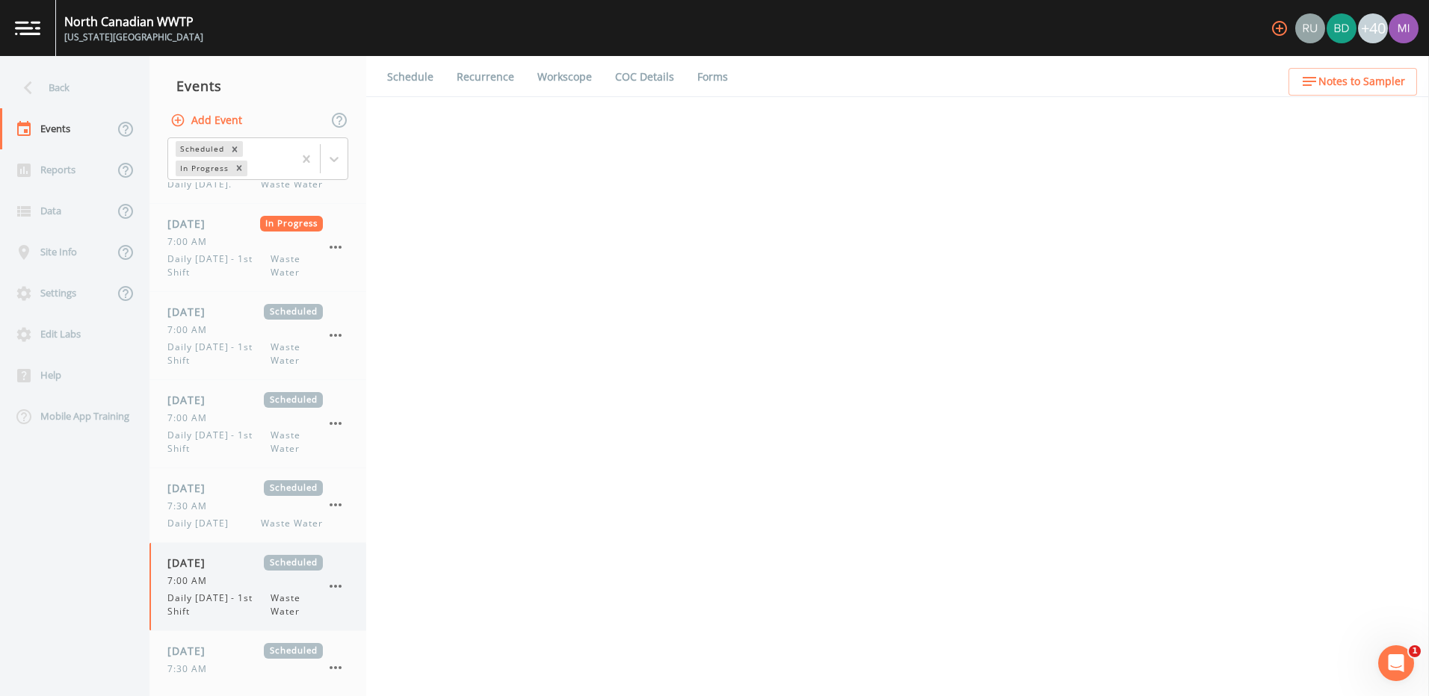
select select "b6a3c313-748b-4795-a028-792ad310bd60"
select select "092b3f94-5697-4c94-9891-da161916fdbb"
select select "b6a3c313-748b-4795-a028-792ad310bd60"
select select "092b3f94-5697-4c94-9891-da161916fdbb"
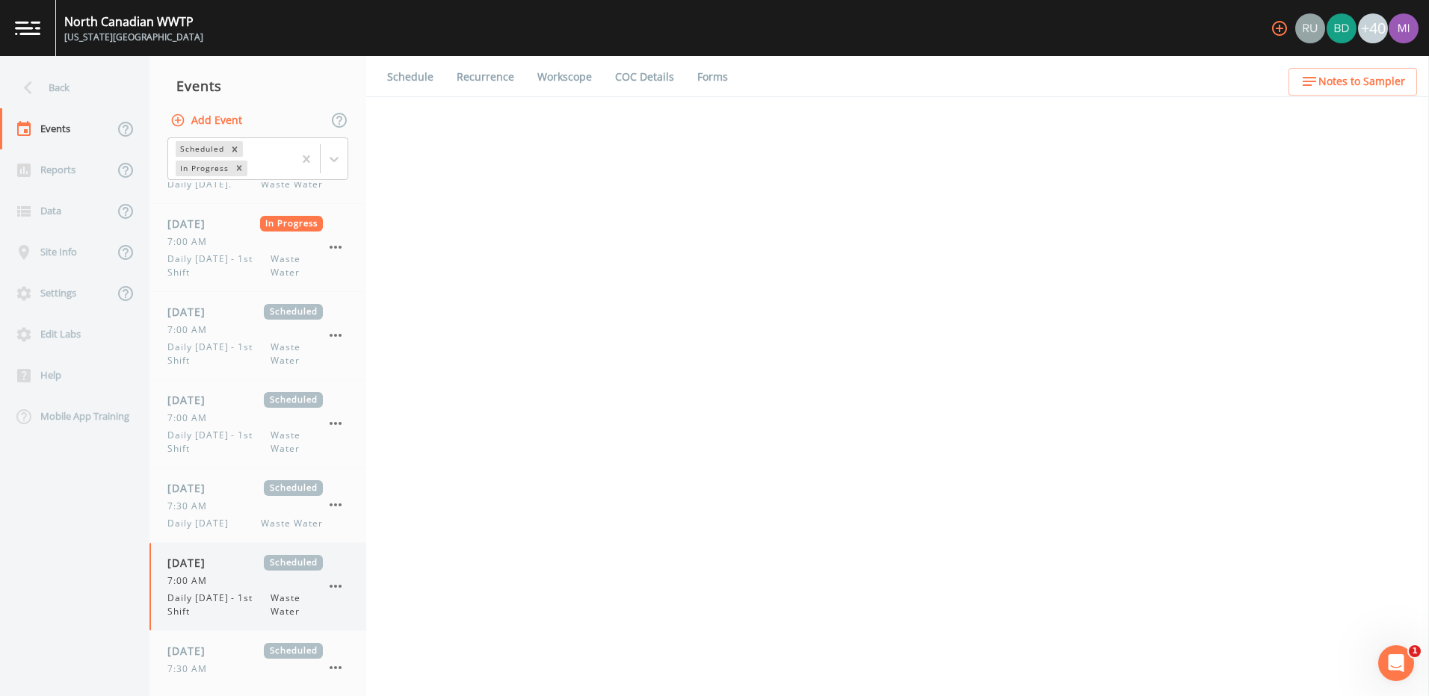
select select "092b3f94-5697-4c94-9891-da161916fdbb"
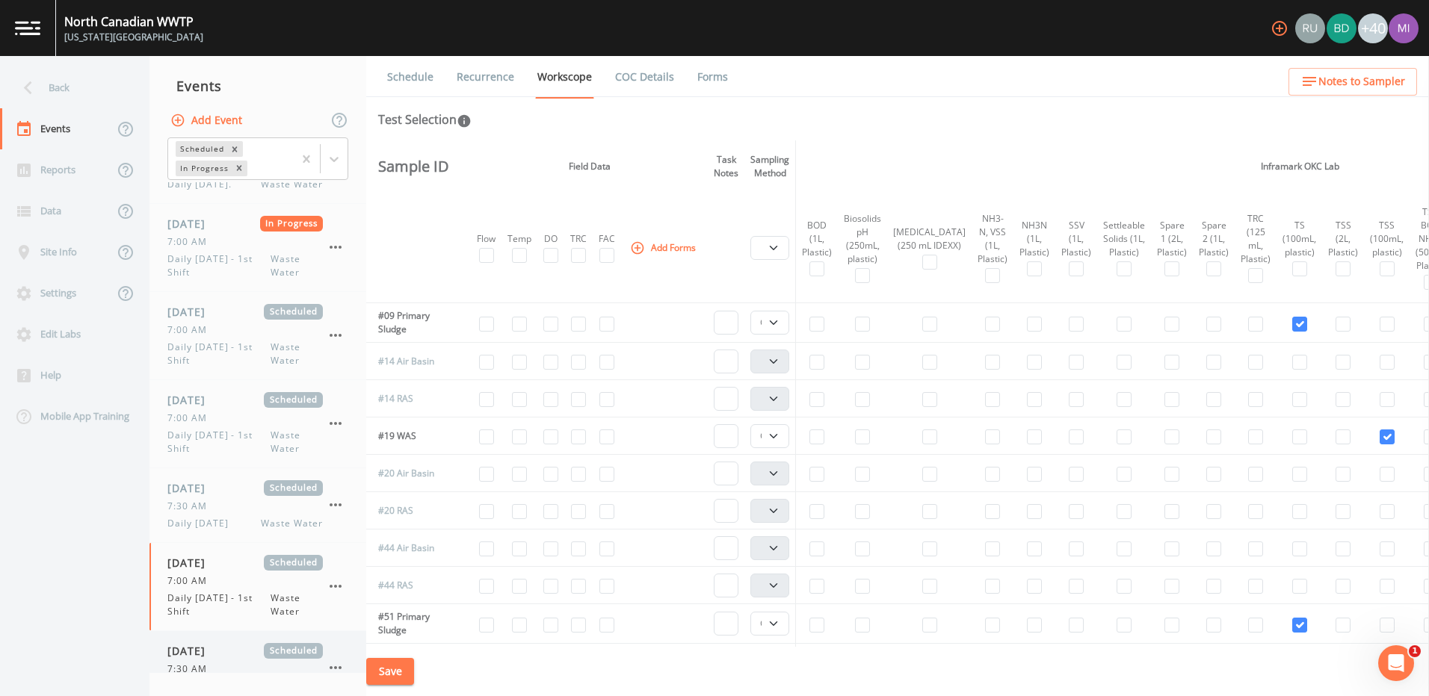
click at [212, 649] on span "[DATE]" at bounding box center [191, 651] width 49 height 16
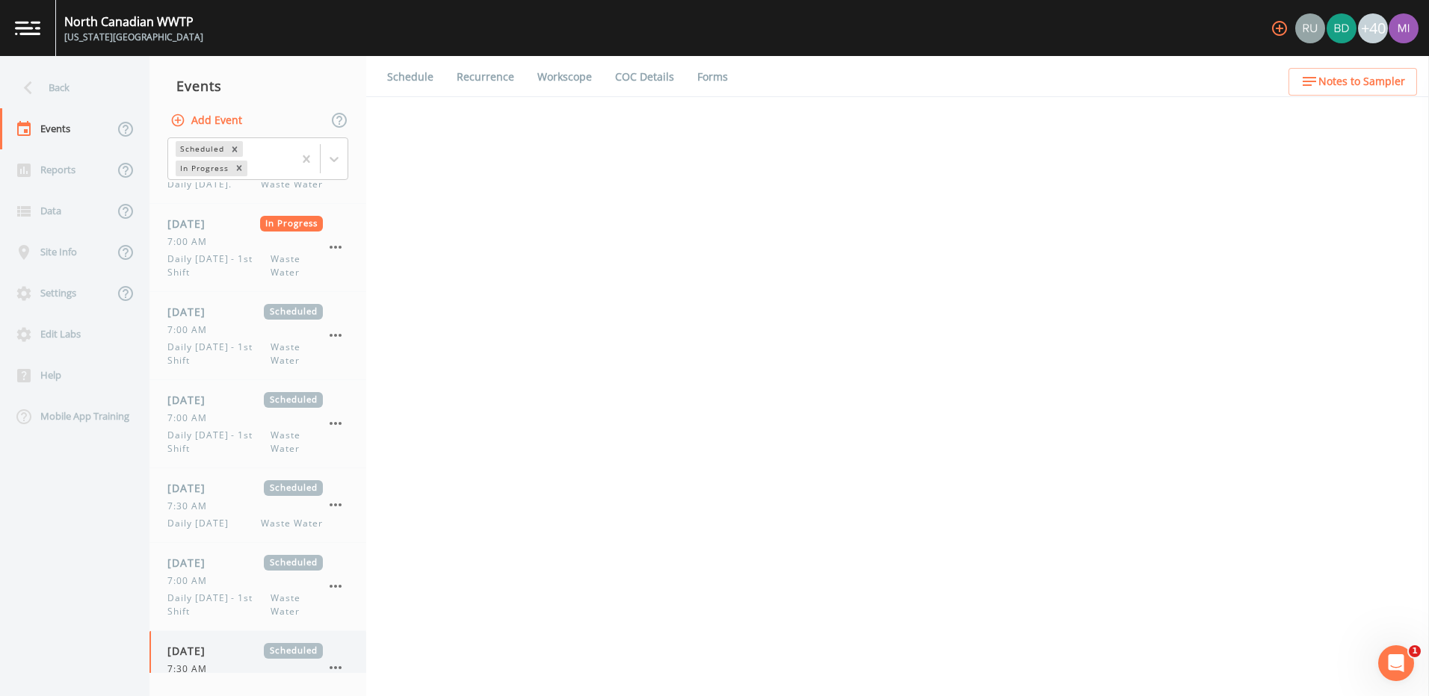
select select "092b3f94-5697-4c94-9891-da161916fdbb"
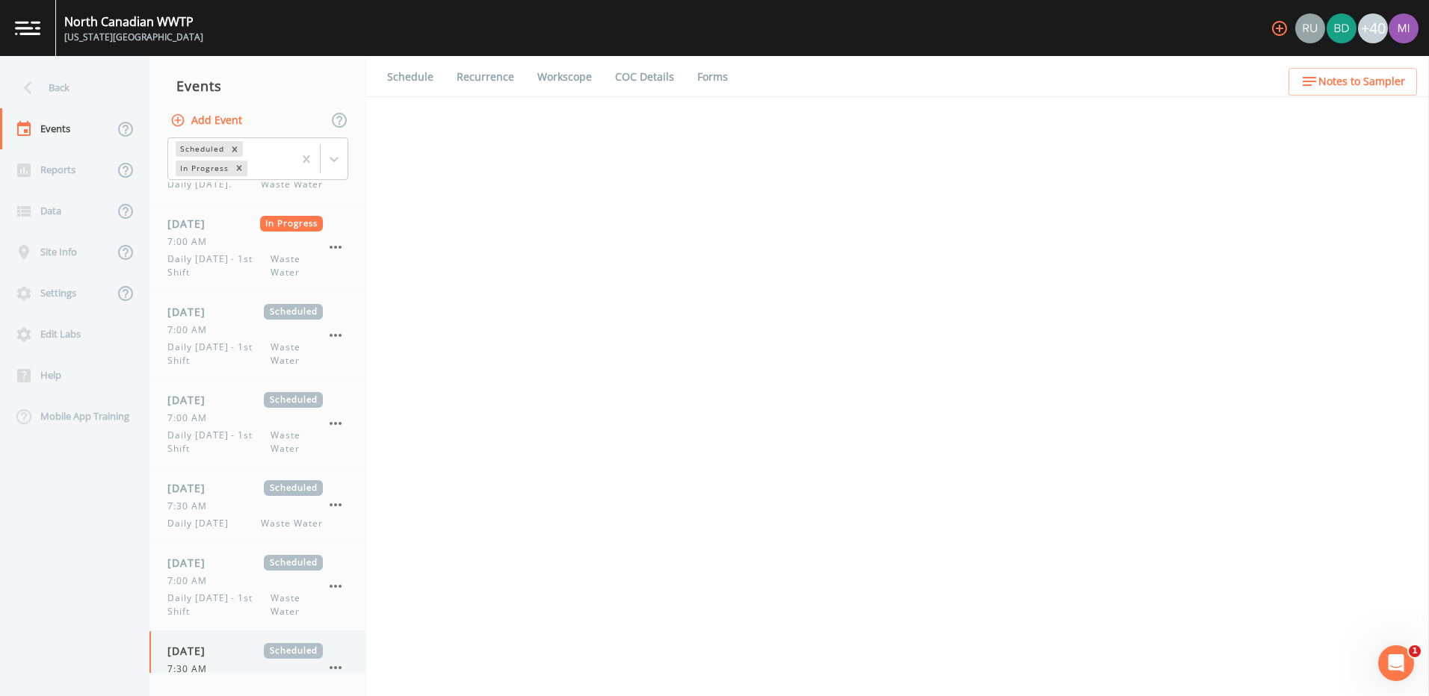
select select "b6a3c313-748b-4795-a028-792ad310bd60"
select select "092b3f94-5697-4c94-9891-da161916fdbb"
select select "b6a3c313-748b-4795-a028-792ad310bd60"
select select "092b3f94-5697-4c94-9891-da161916fdbb"
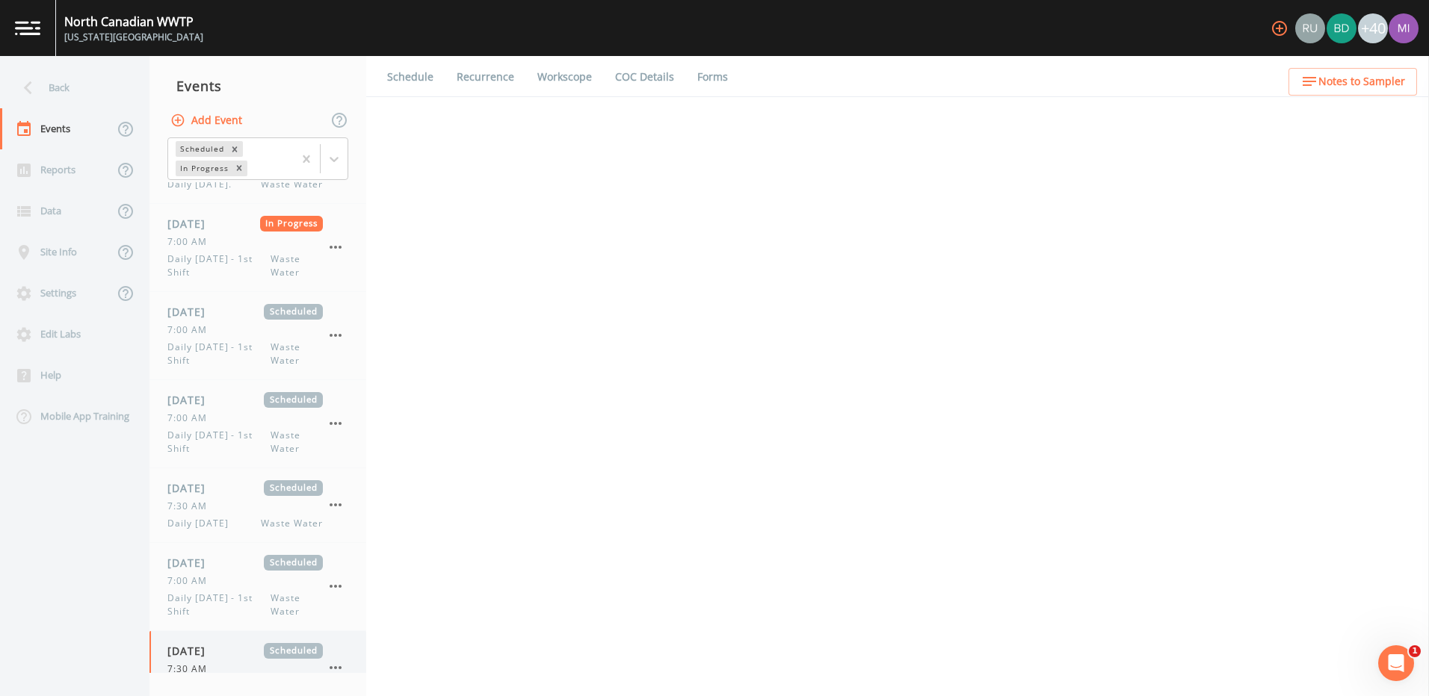
select select "092b3f94-5697-4c94-9891-da161916fdbb"
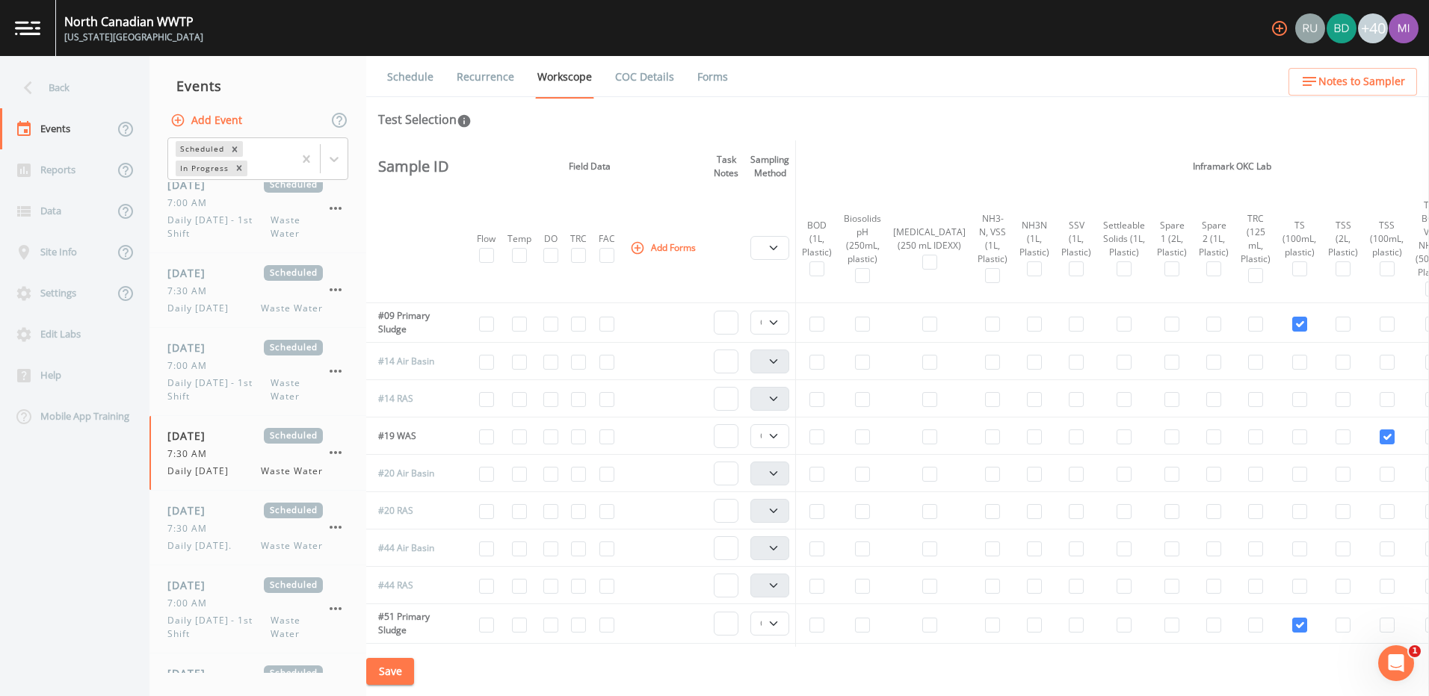
scroll to position [601, 0]
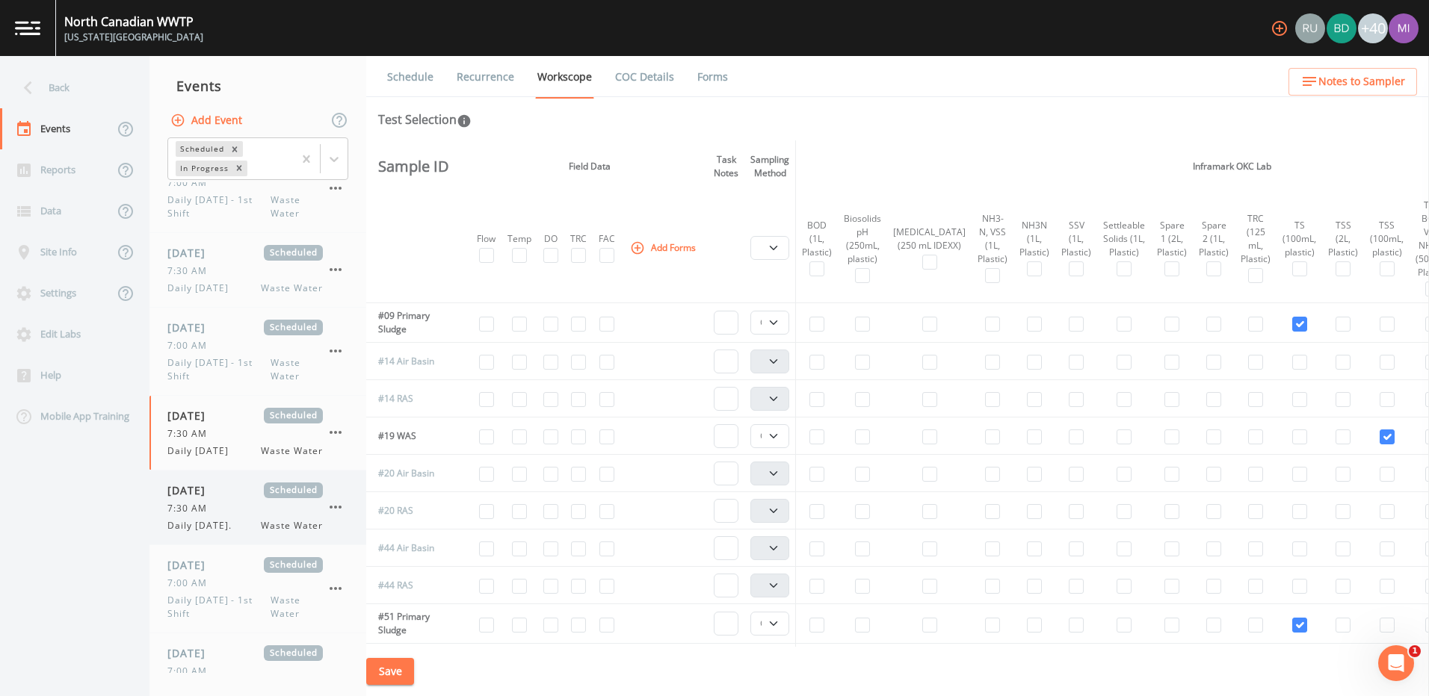
click at [189, 516] on div "[DATE] Scheduled 7:30 AM Daily [DATE]. Waste Water" at bounding box center [244, 508] width 155 height 50
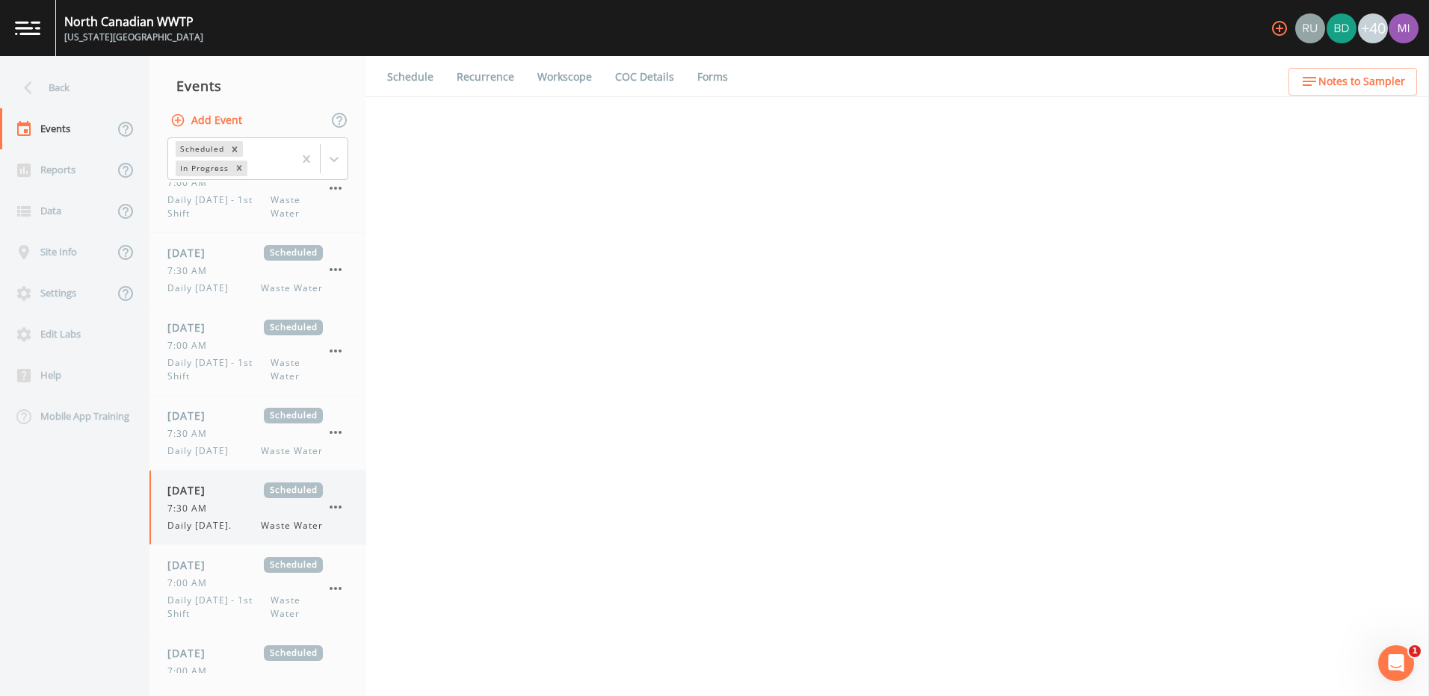
select select "092b3f94-5697-4c94-9891-da161916fdbb"
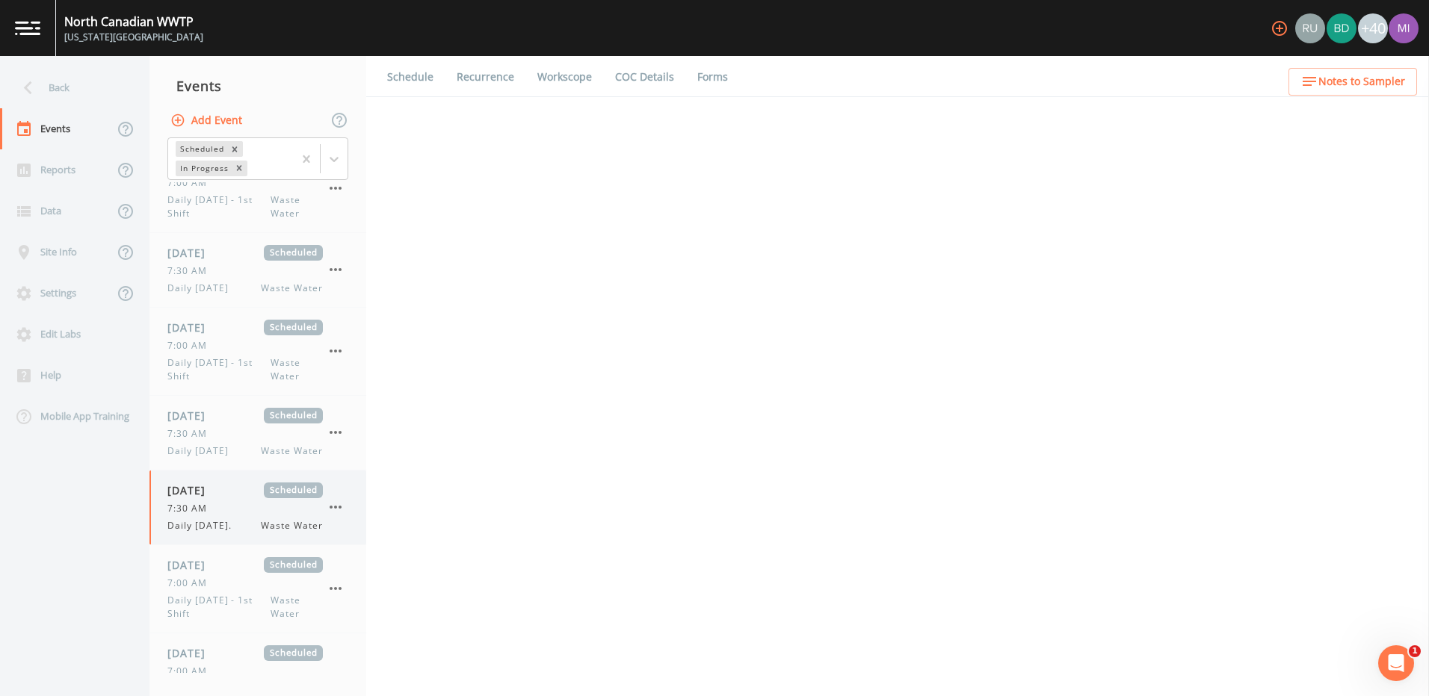
select select "b6a3c313-748b-4795-a028-792ad310bd60"
select select "092b3f94-5697-4c94-9891-da161916fdbb"
select select "b6a3c313-748b-4795-a028-792ad310bd60"
select select "092b3f94-5697-4c94-9891-da161916fdbb"
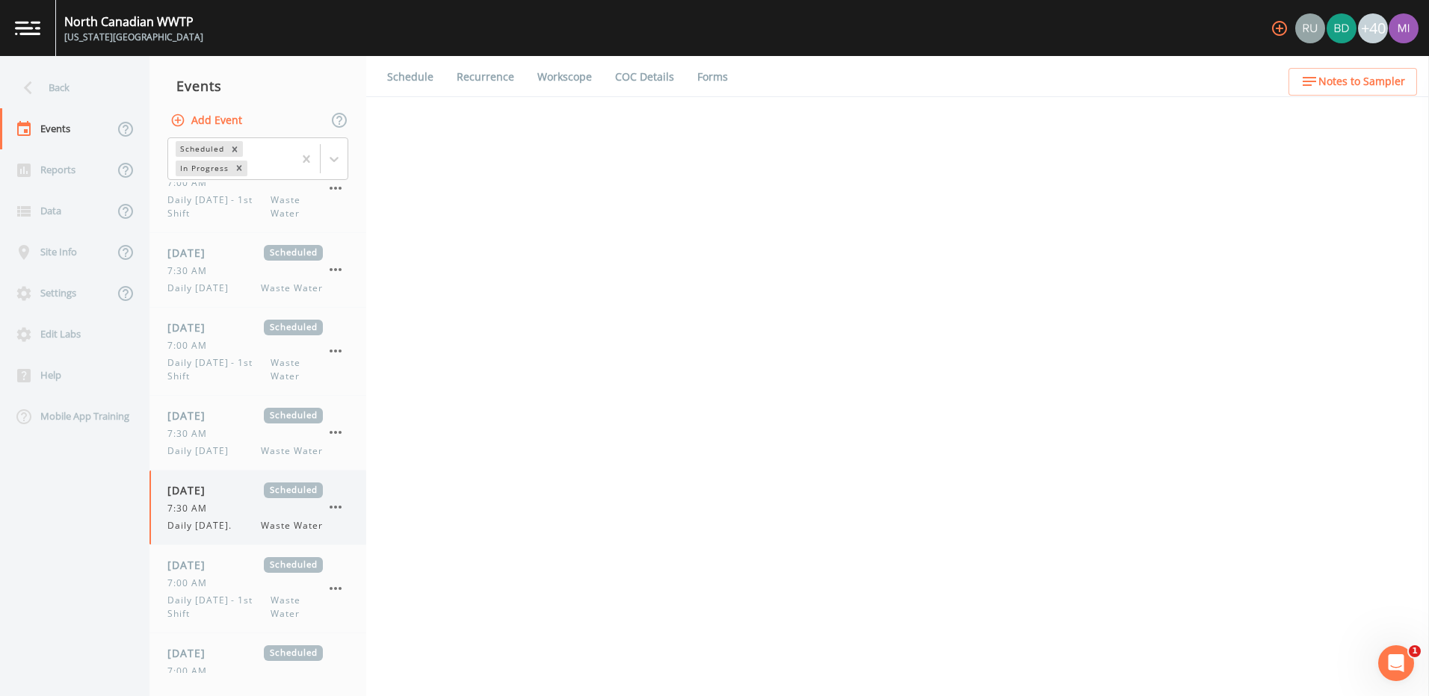
select select "092b3f94-5697-4c94-9891-da161916fdbb"
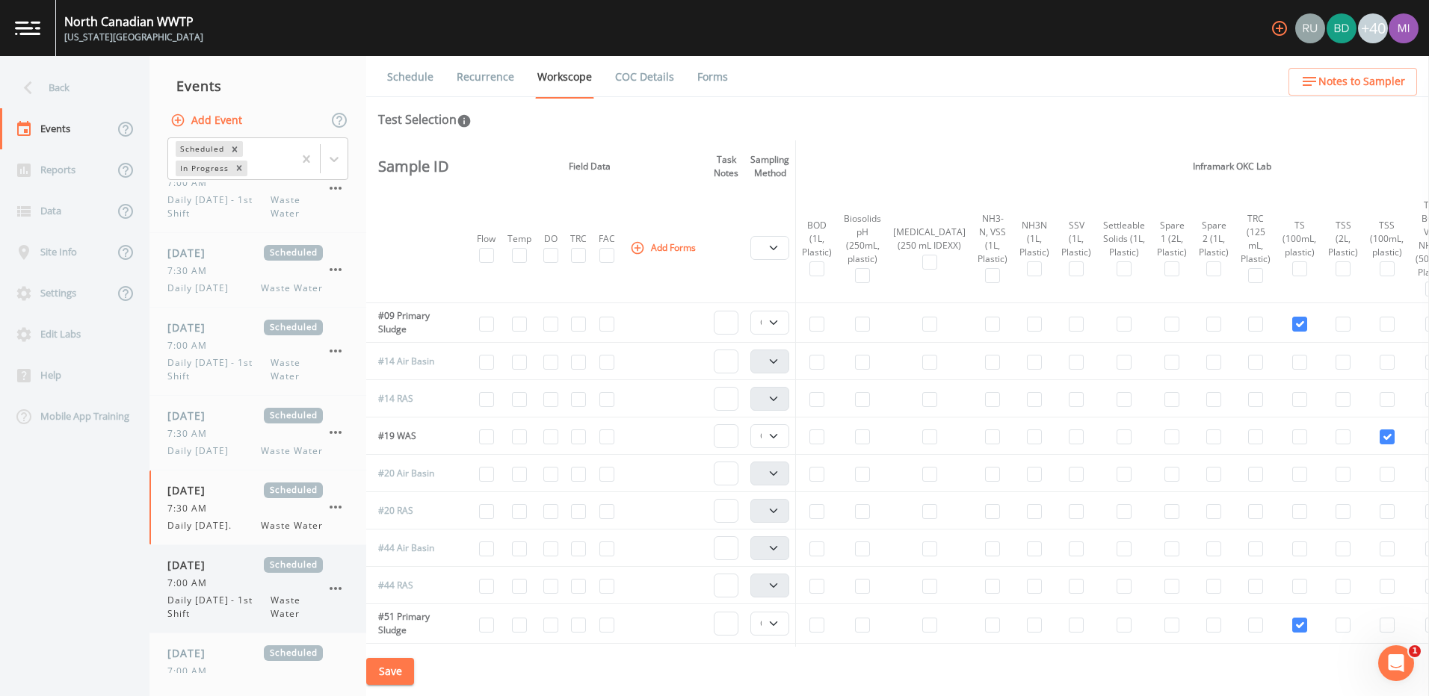
click at [191, 584] on span "7:00 AM" at bounding box center [191, 583] width 49 height 13
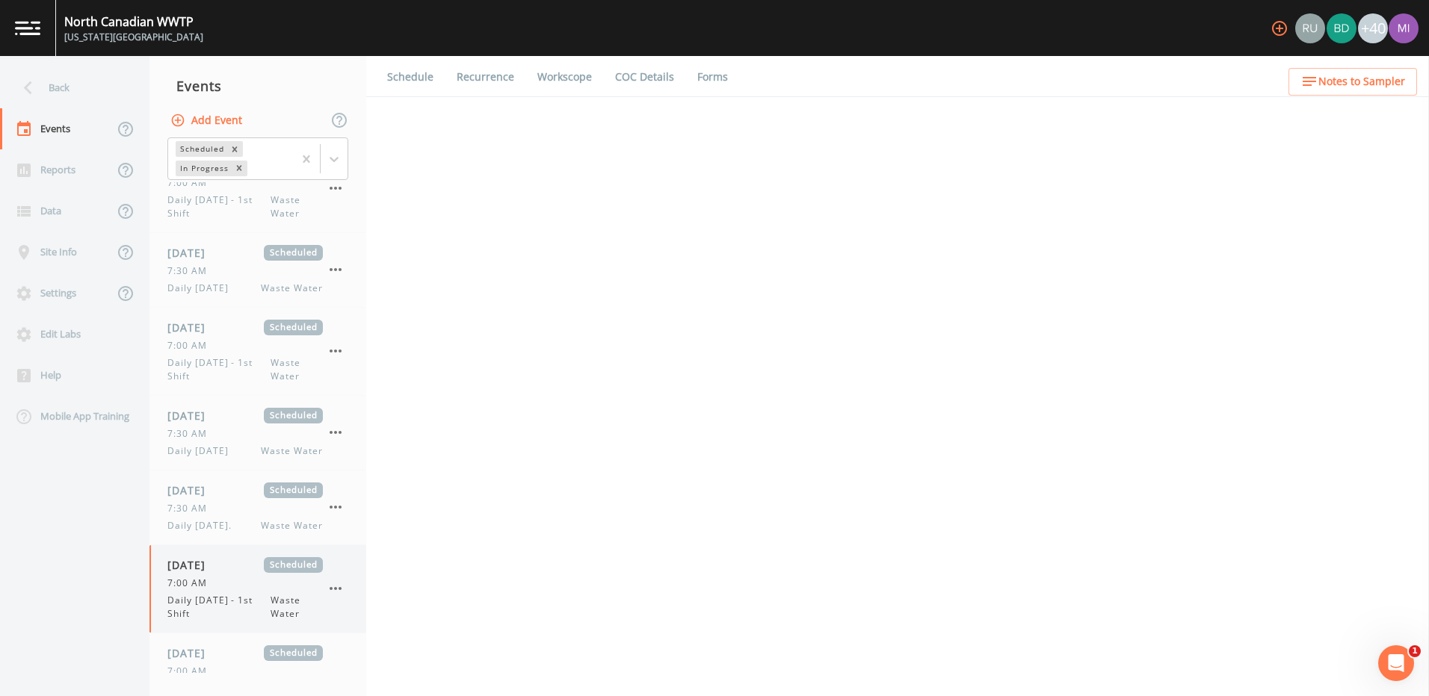
select select "b6a3c313-748b-4795-a028-792ad310bd60"
select select "092b3f94-5697-4c94-9891-da161916fdbb"
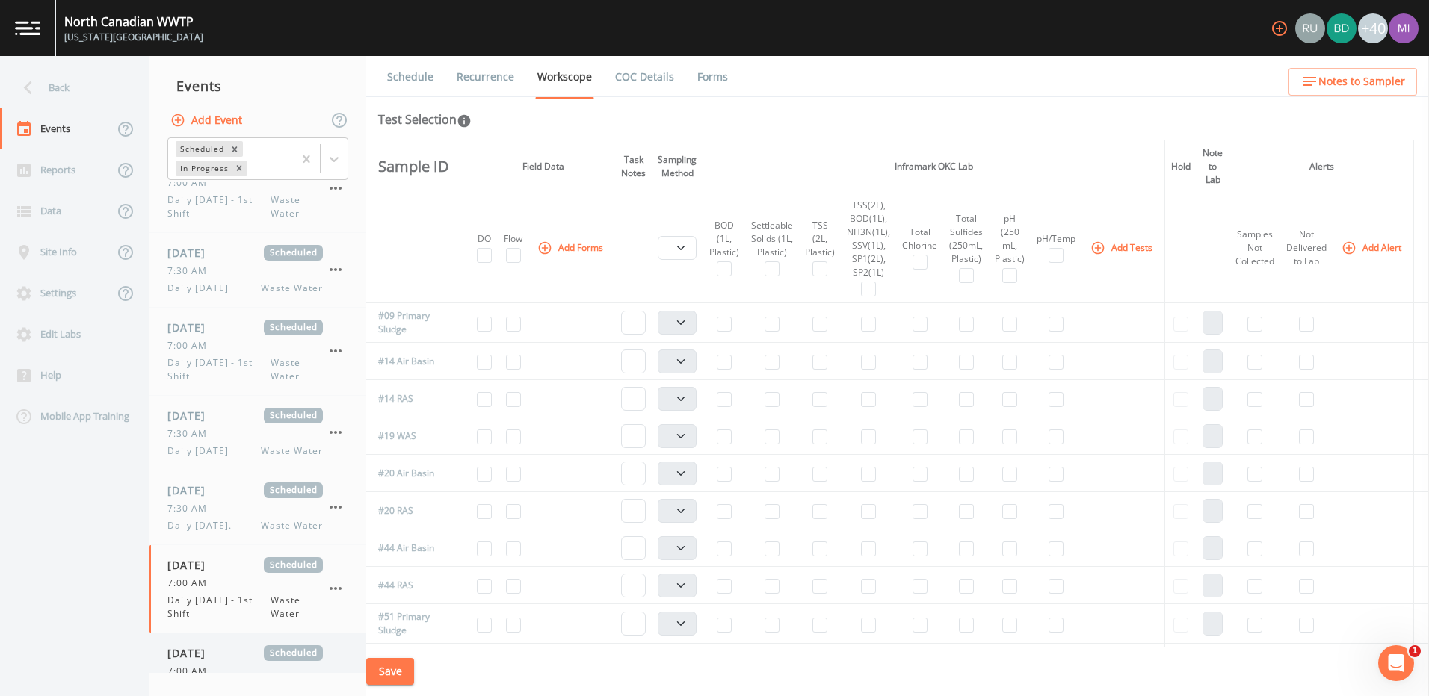
click at [194, 649] on span "[DATE]" at bounding box center [191, 654] width 49 height 16
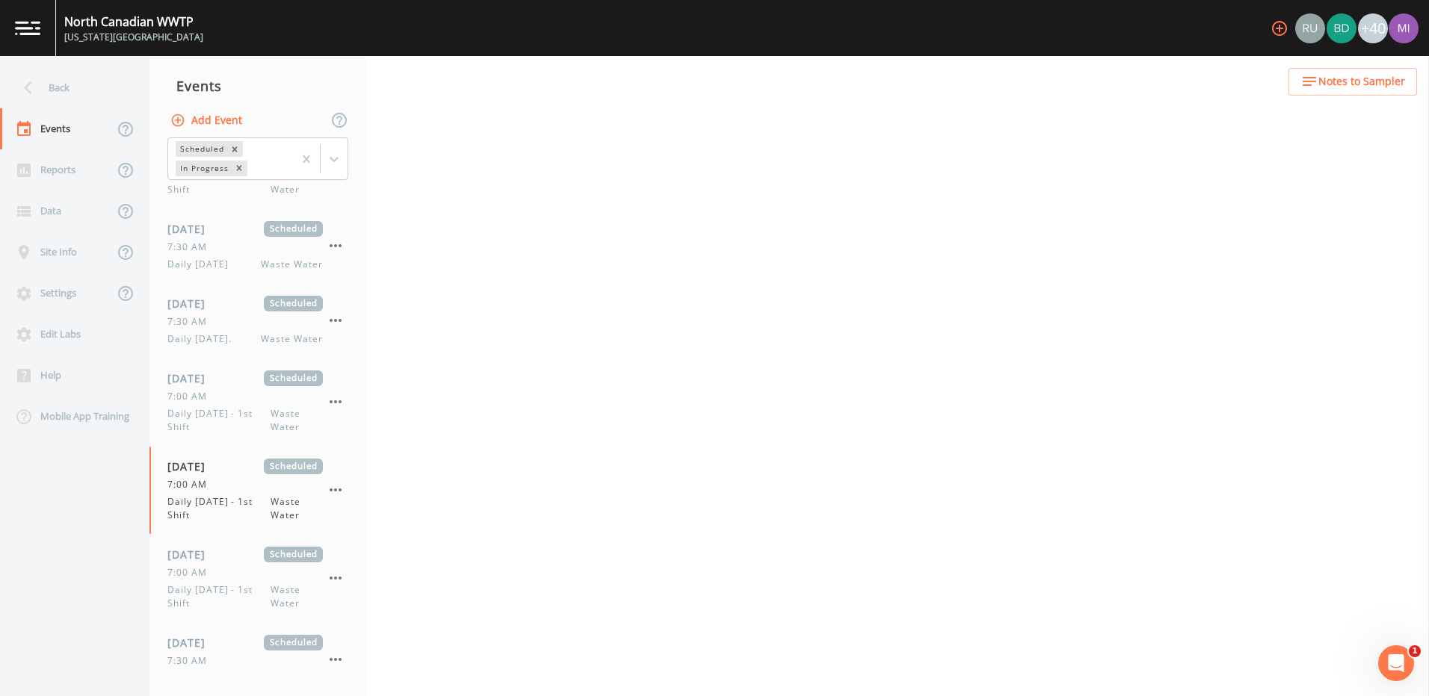
scroll to position [791, 0]
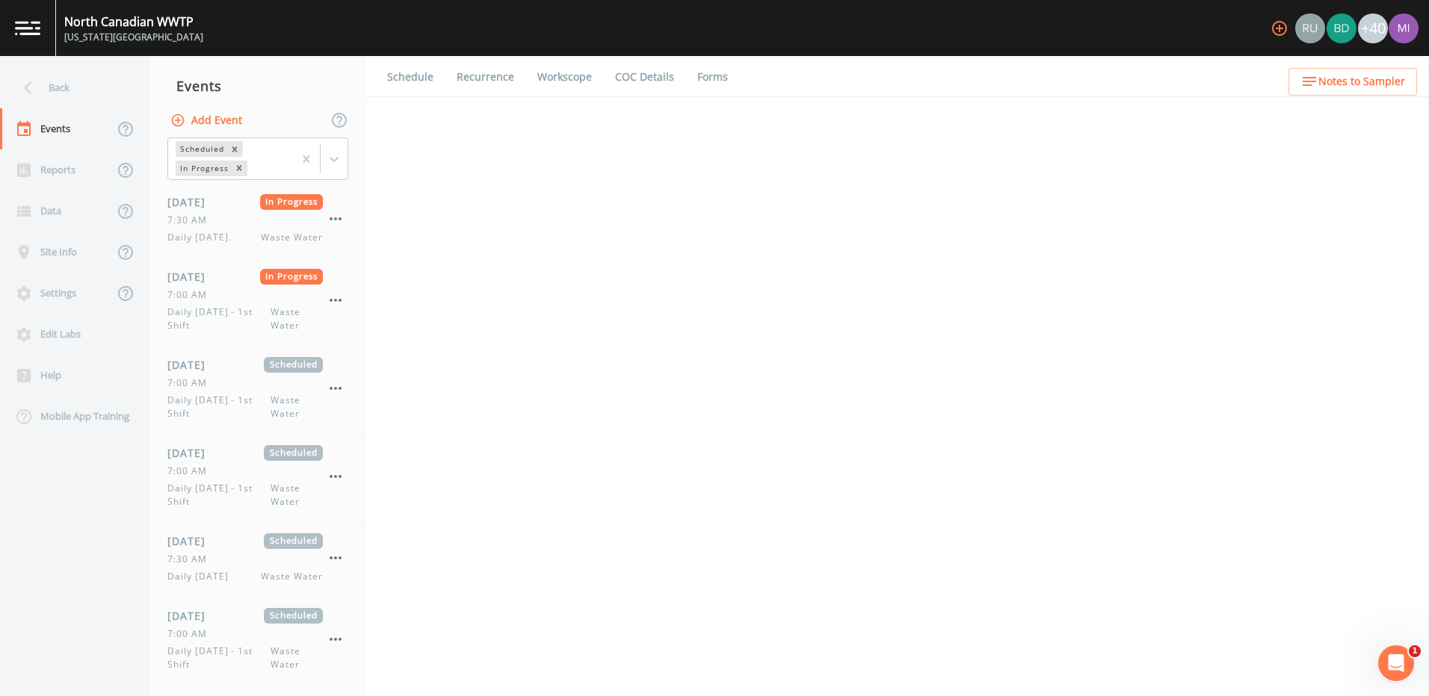
select select "b6a3c313-748b-4795-a028-792ad310bd60"
select select "092b3f94-5697-4c94-9891-da161916fdbb"
select select "b6a3c313-748b-4795-a028-792ad310bd60"
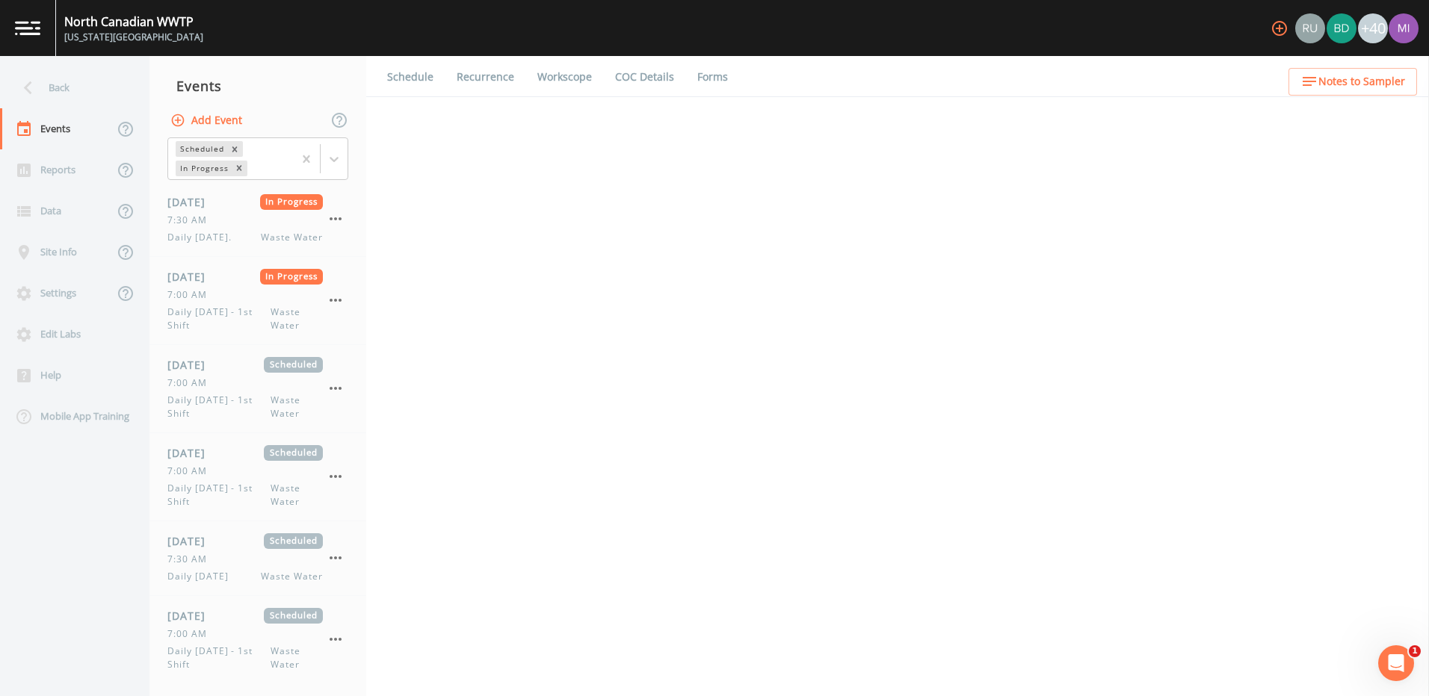
select select "092b3f94-5697-4c94-9891-da161916fdbb"
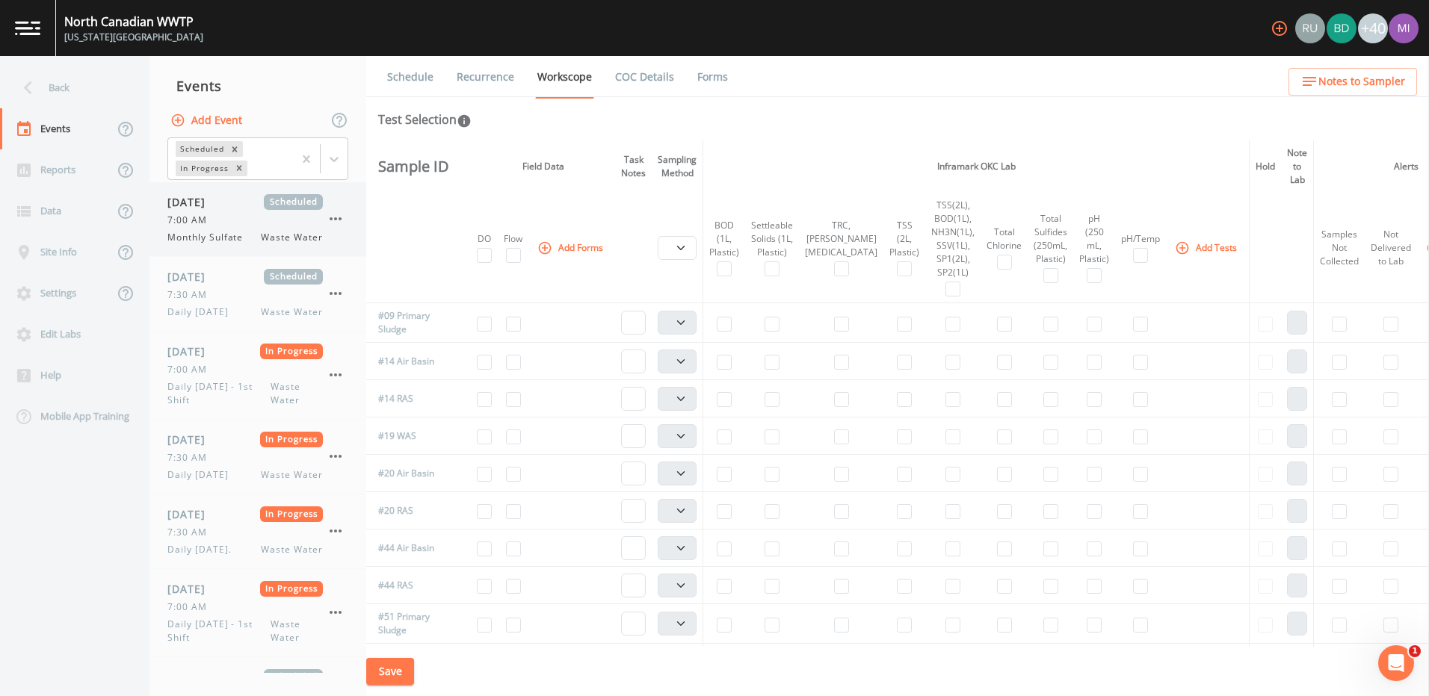
click at [348, 206] on div "[DATE] Scheduled 7:00 AM Monthly Sulfate Waste Water" at bounding box center [257, 219] width 217 height 74
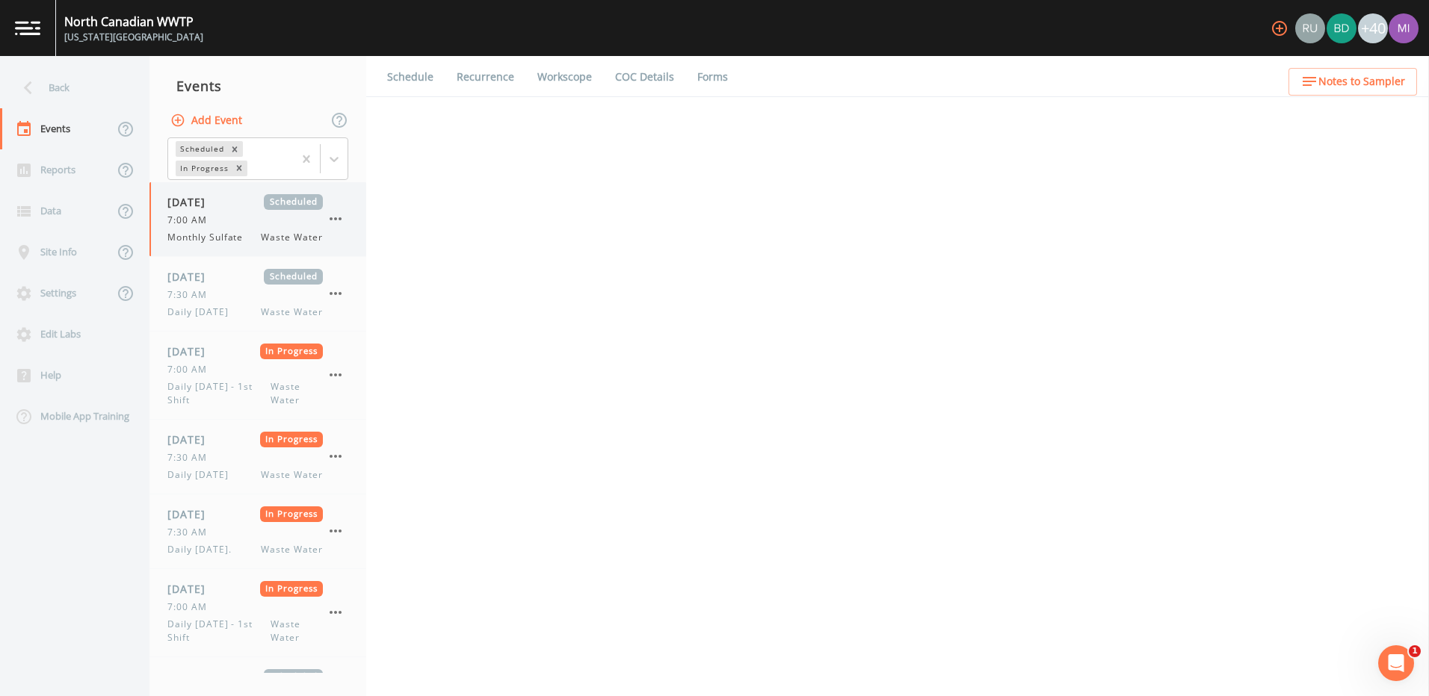
select select "b6a3c313-748b-4795-a028-792ad310bd60"
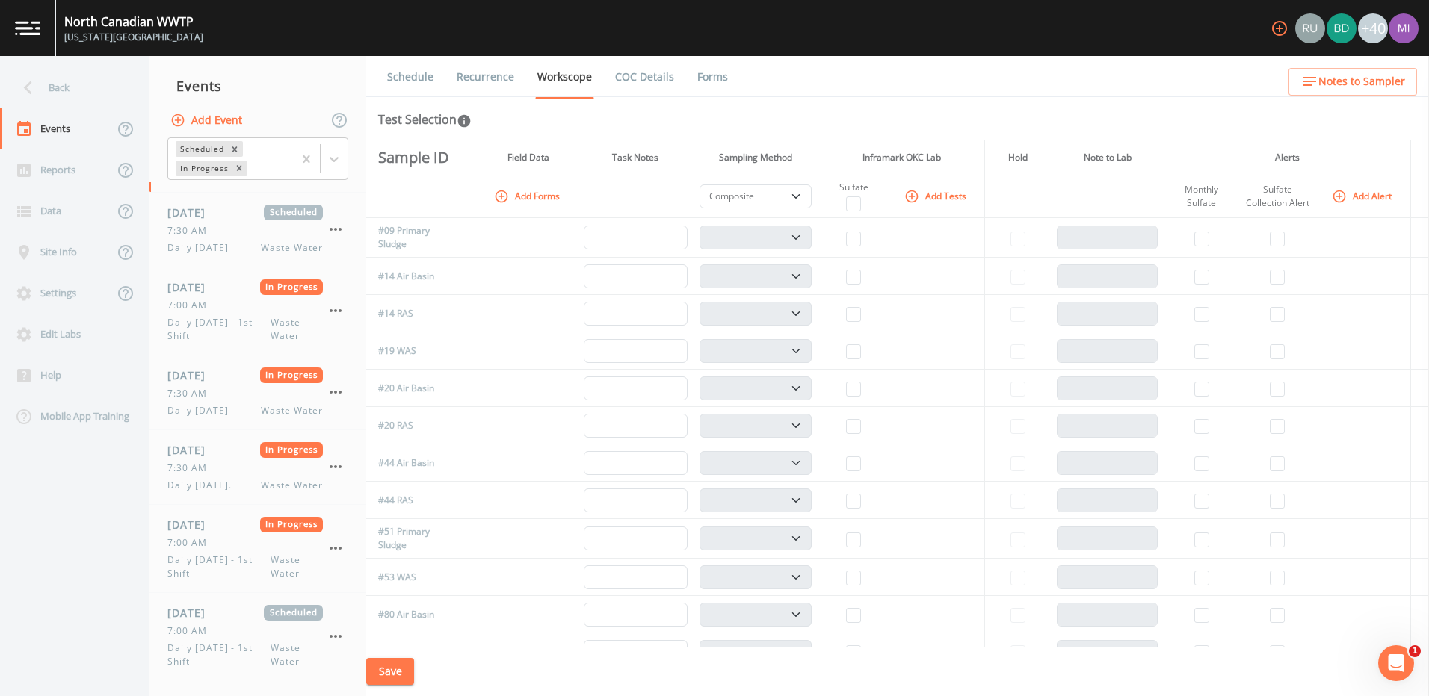
scroll to position [71, 0]
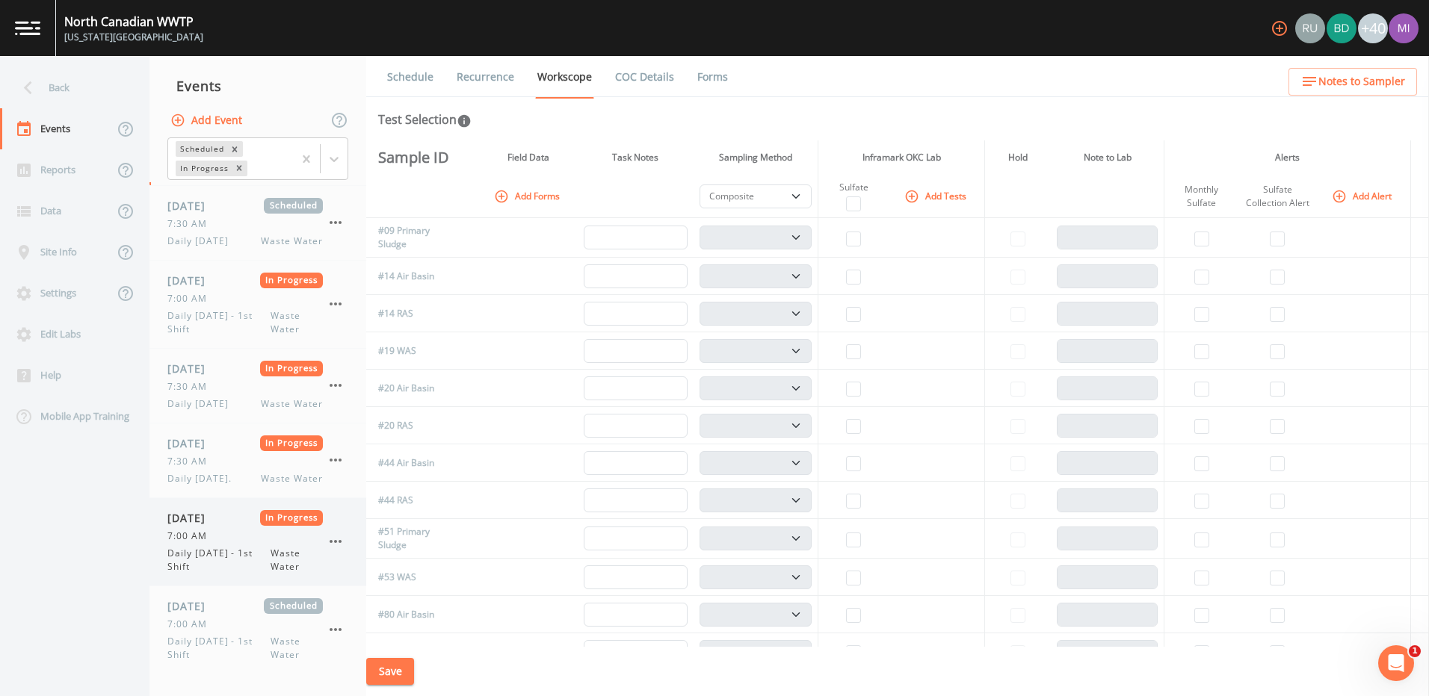
click at [198, 541] on span "7:00 AM" at bounding box center [191, 536] width 49 height 13
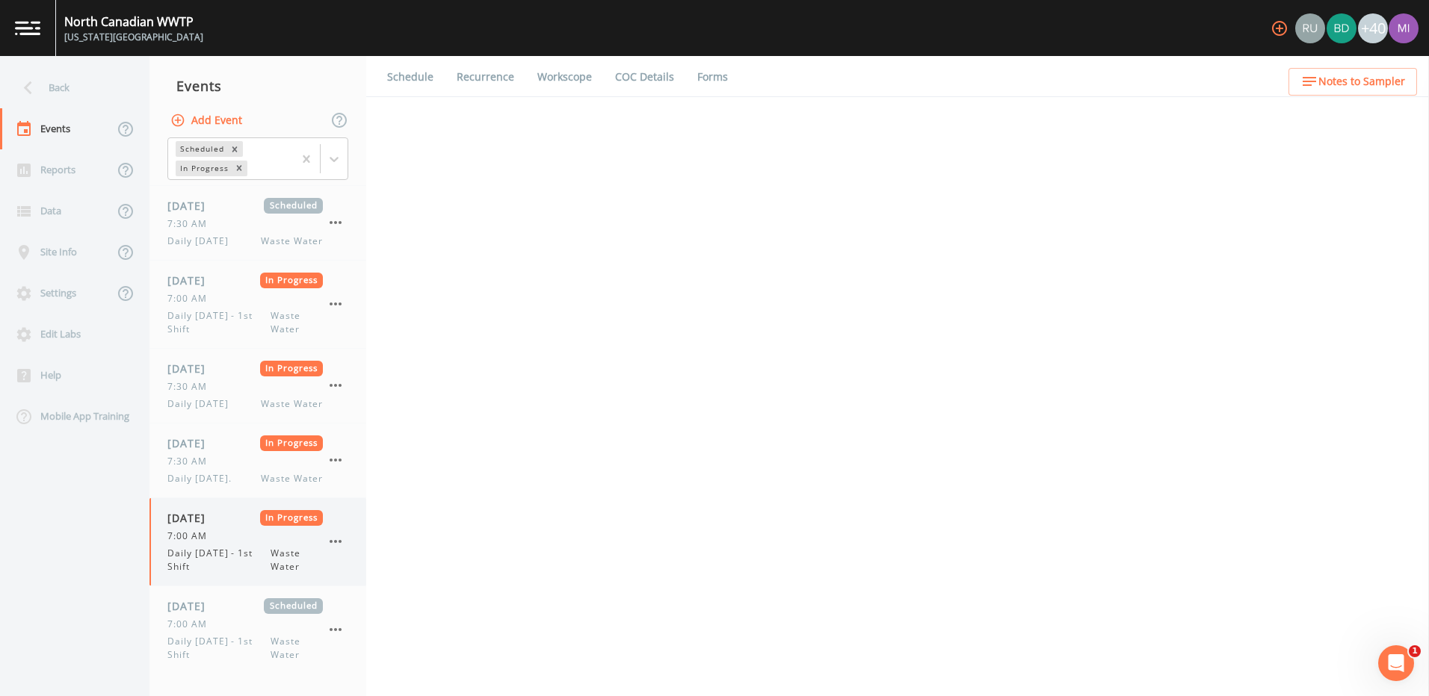
select select "092b3f94-5697-4c94-9891-da161916fdbb"
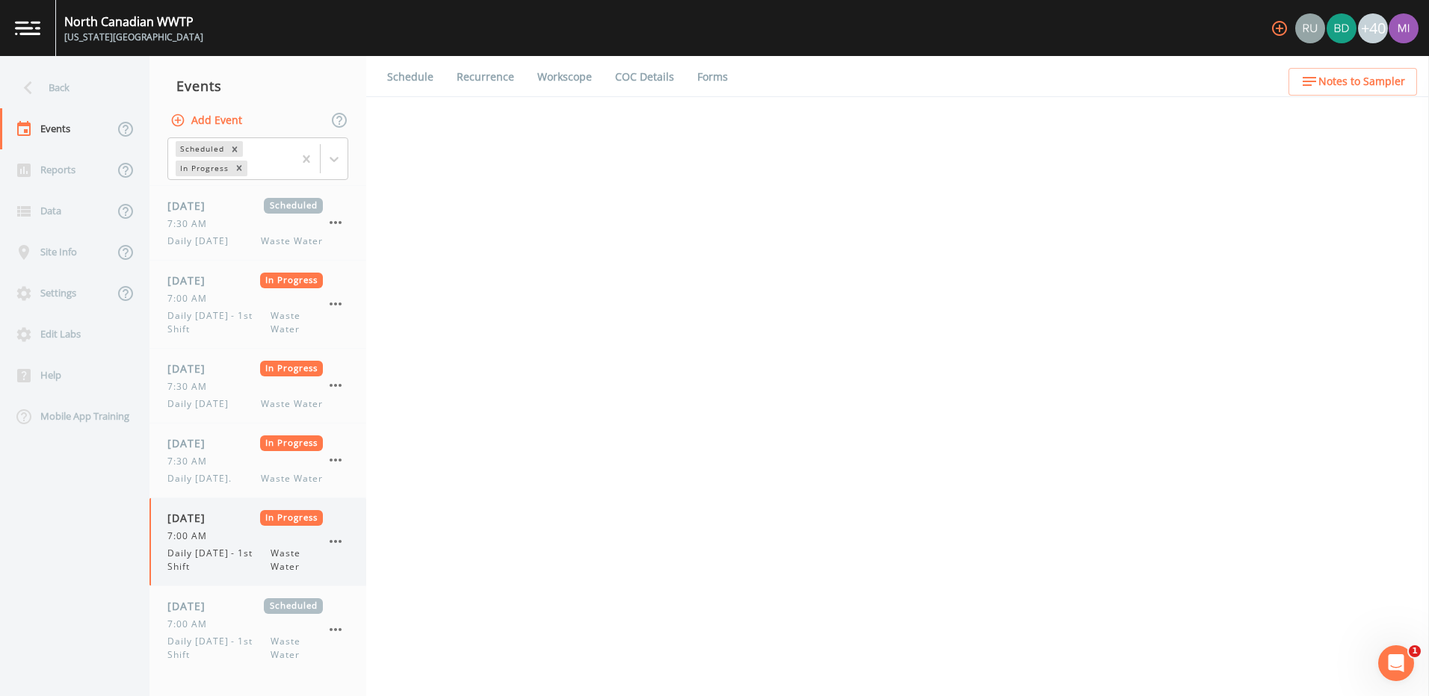
select select "b6a3c313-748b-4795-a028-792ad310bd60"
select select "092b3f94-5697-4c94-9891-da161916fdbb"
select select "b6a3c313-748b-4795-a028-792ad310bd60"
select select "092b3f94-5697-4c94-9891-da161916fdbb"
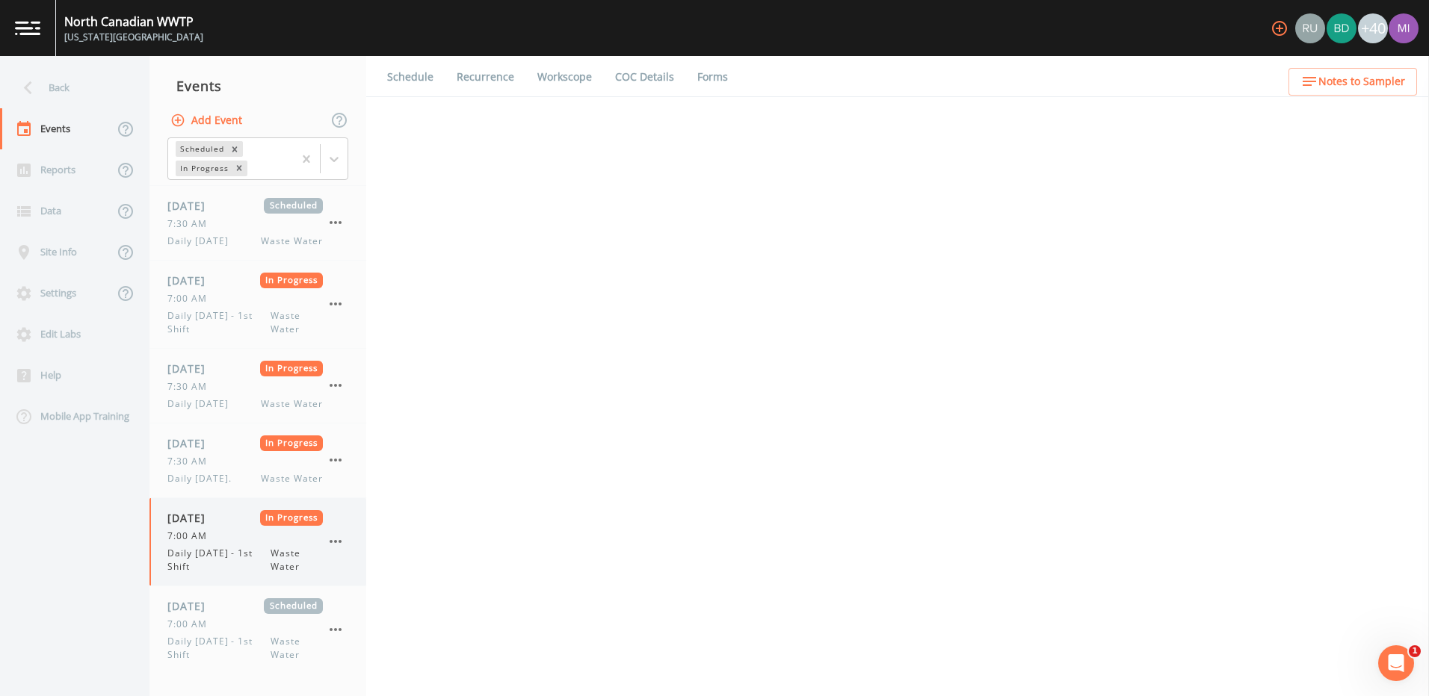
select select "092b3f94-5697-4c94-9891-da161916fdbb"
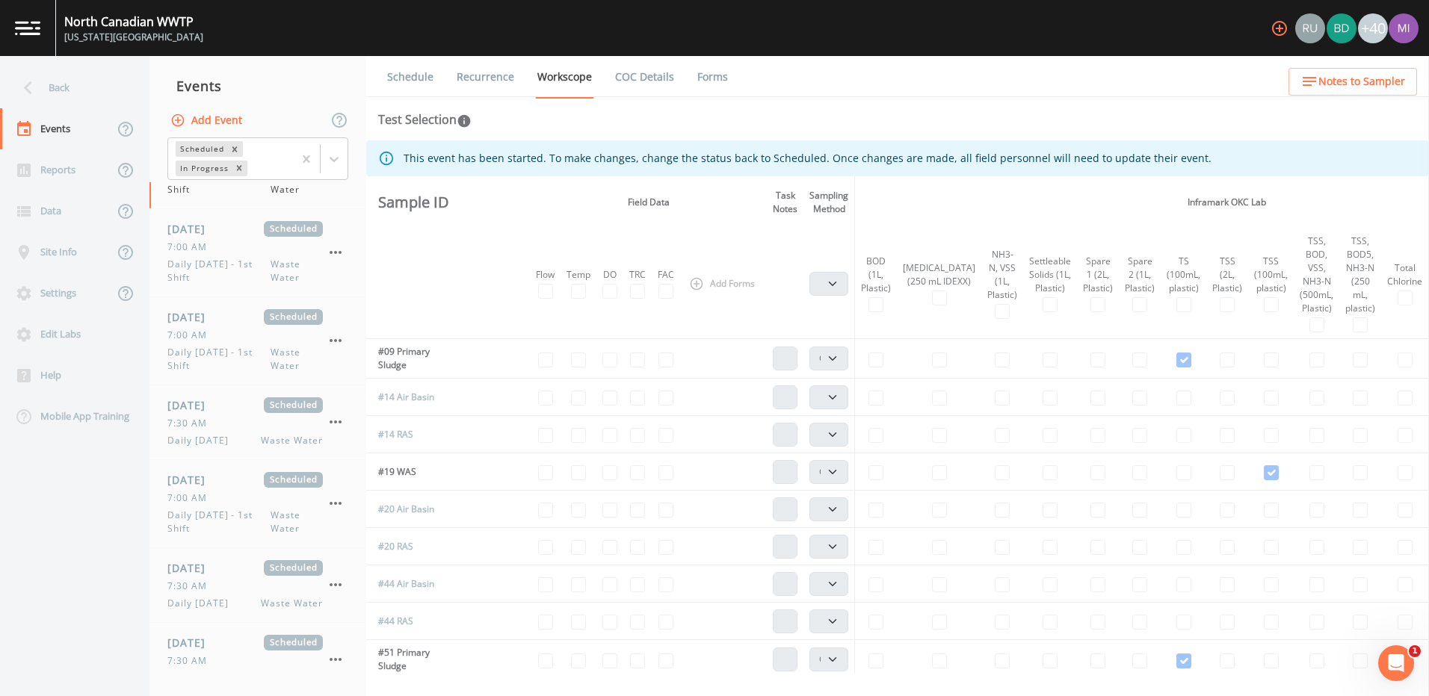
scroll to position [465, 0]
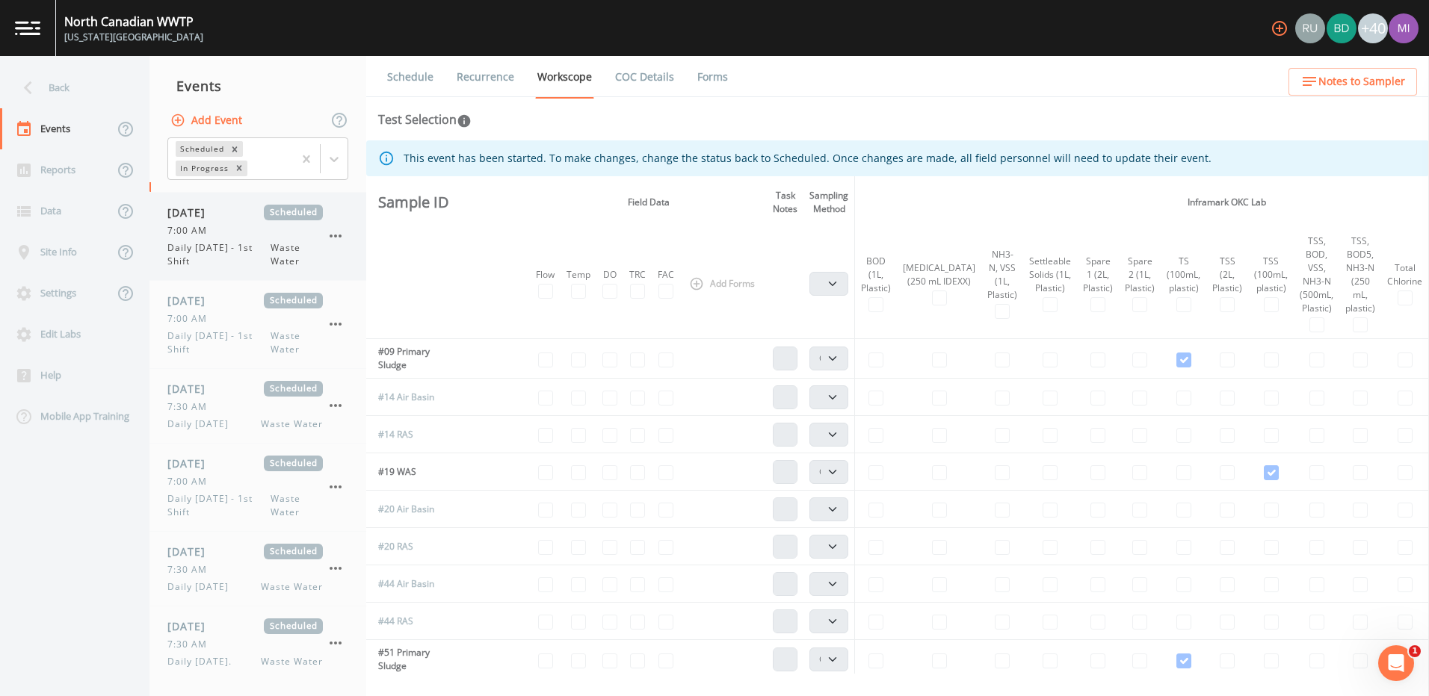
click at [208, 236] on span "7:00 AM" at bounding box center [191, 230] width 49 height 13
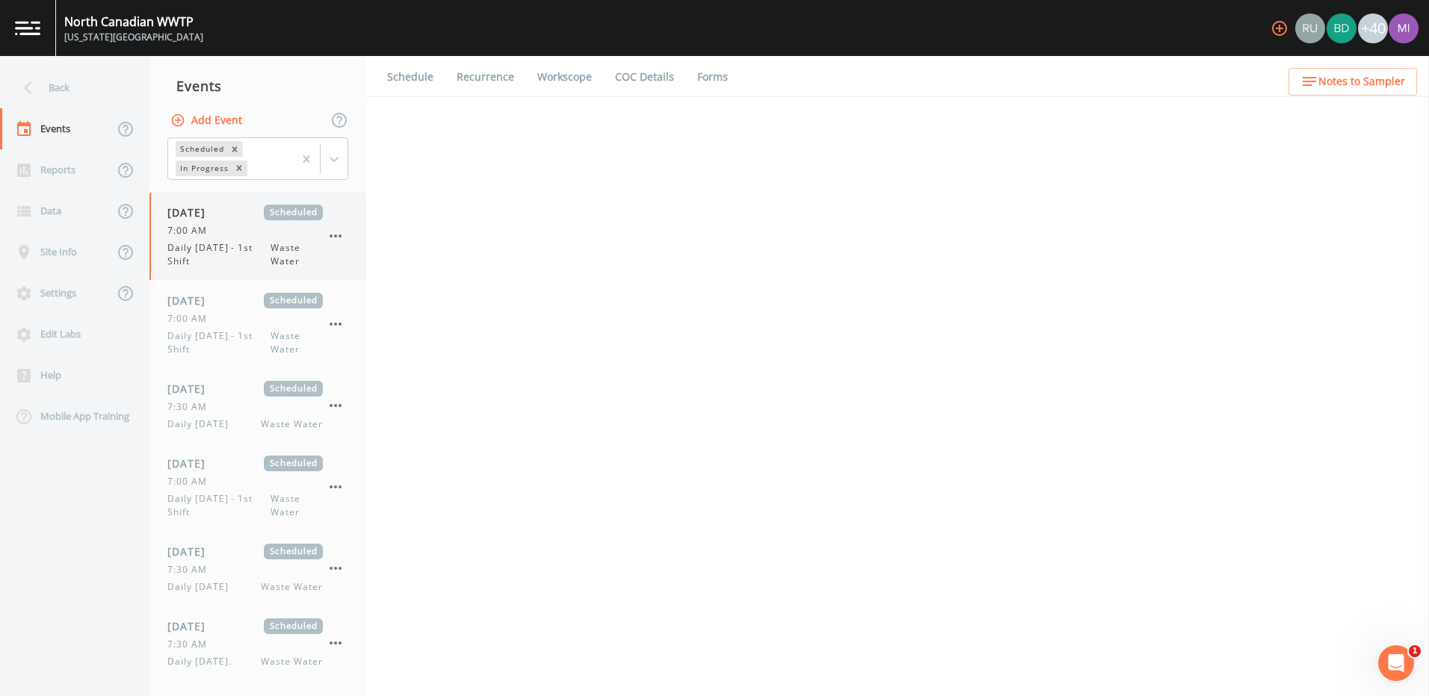
select select "092b3f94-5697-4c94-9891-da161916fdbb"
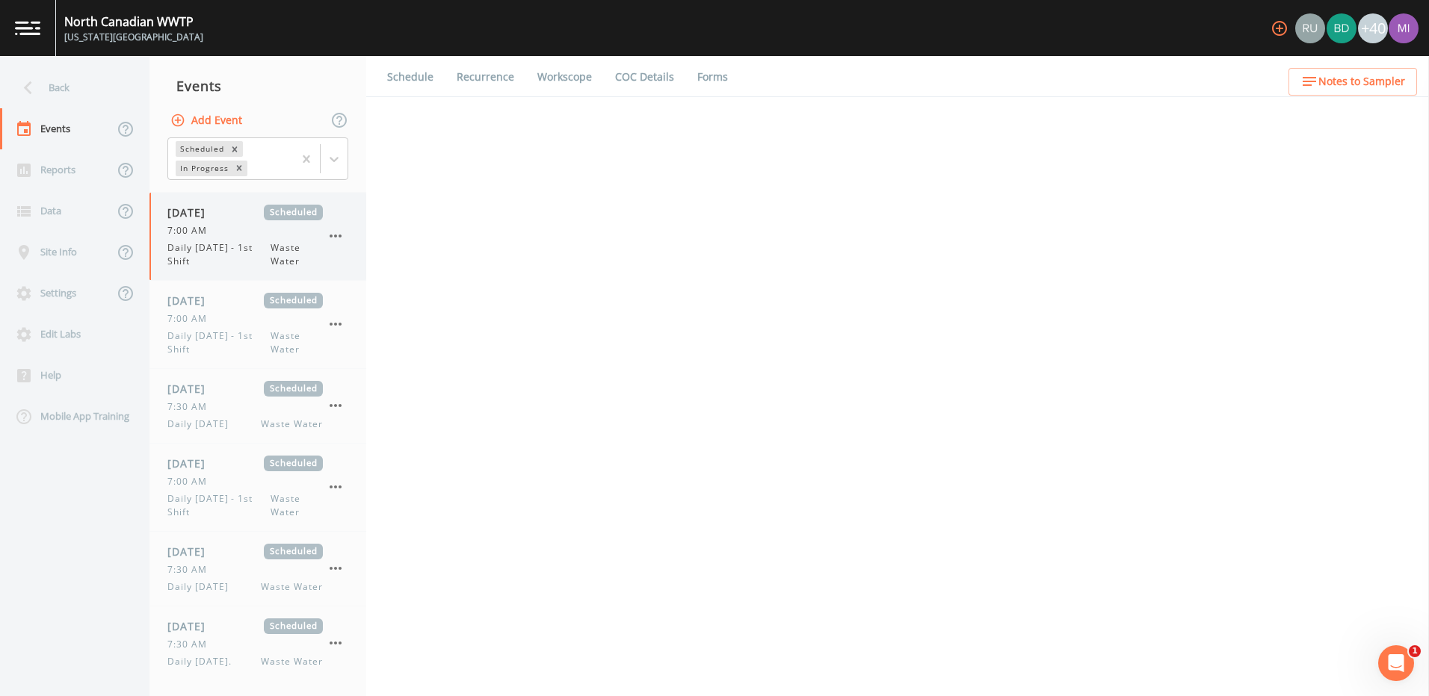
select select "b6a3c313-748b-4795-a028-792ad310bd60"
select select "092b3f94-5697-4c94-9891-da161916fdbb"
select select "b6a3c313-748b-4795-a028-792ad310bd60"
select select "092b3f94-5697-4c94-9891-da161916fdbb"
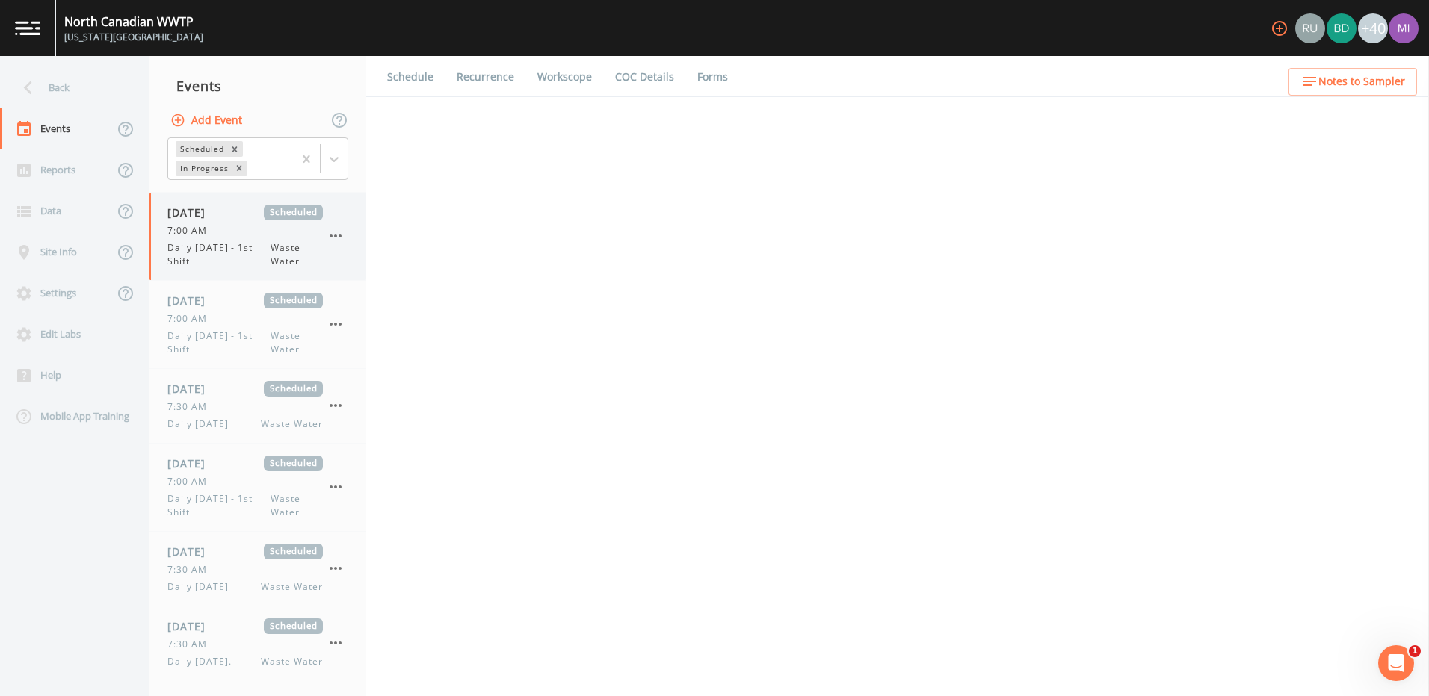
select select "092b3f94-5697-4c94-9891-da161916fdbb"
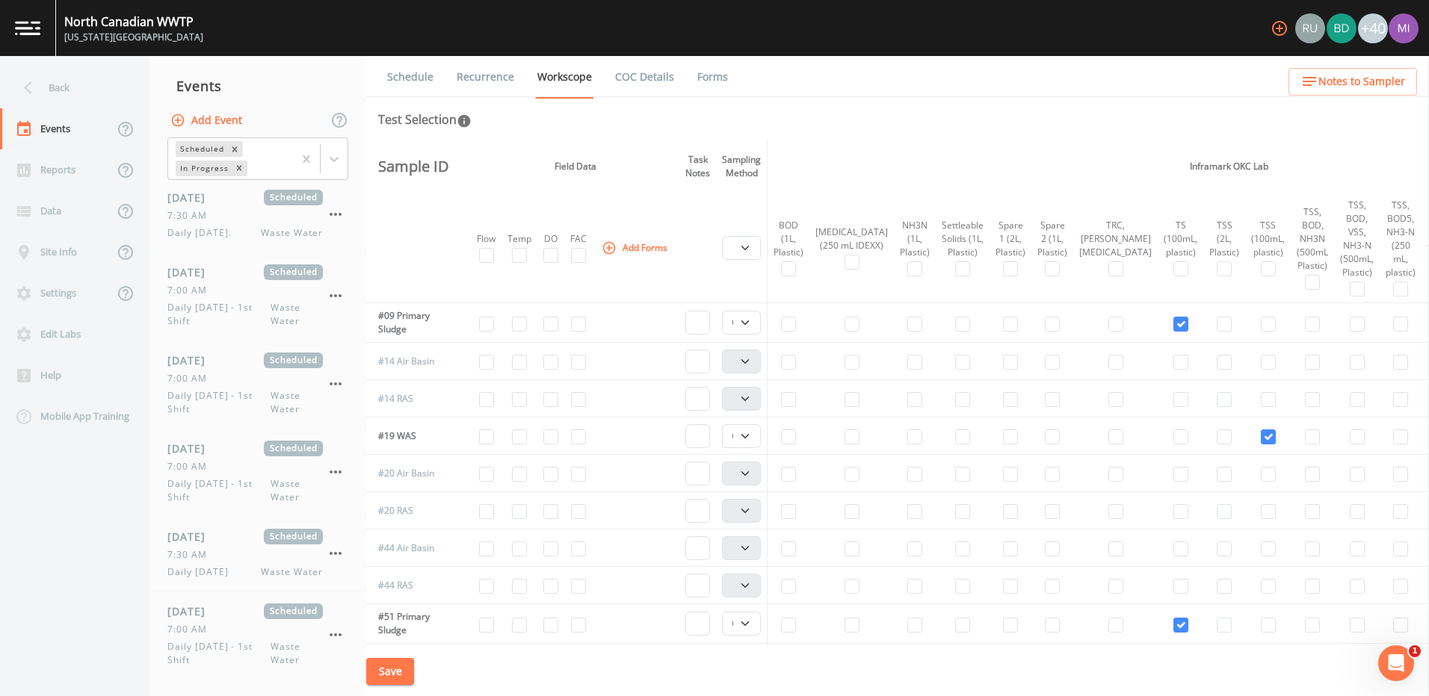
scroll to position [464, 0]
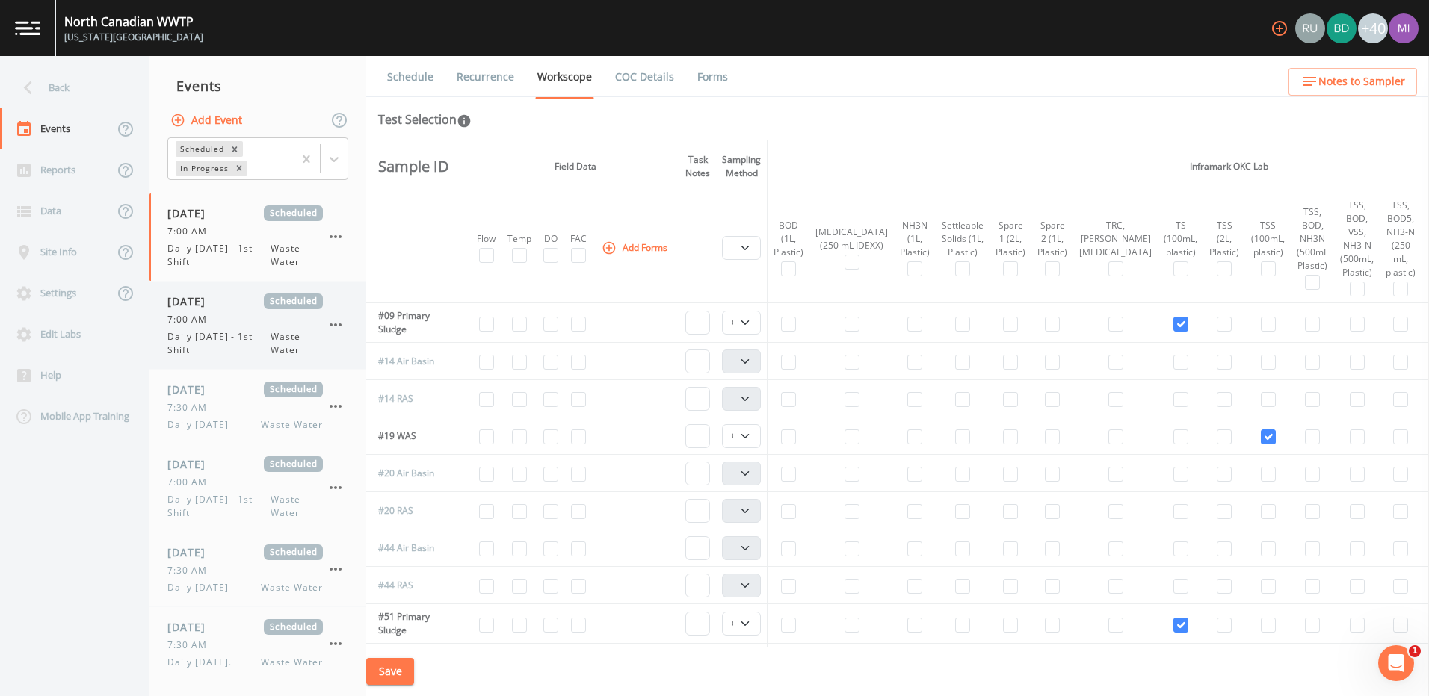
click at [219, 330] on span "Daily [DATE] - 1st Shift" at bounding box center [218, 343] width 103 height 27
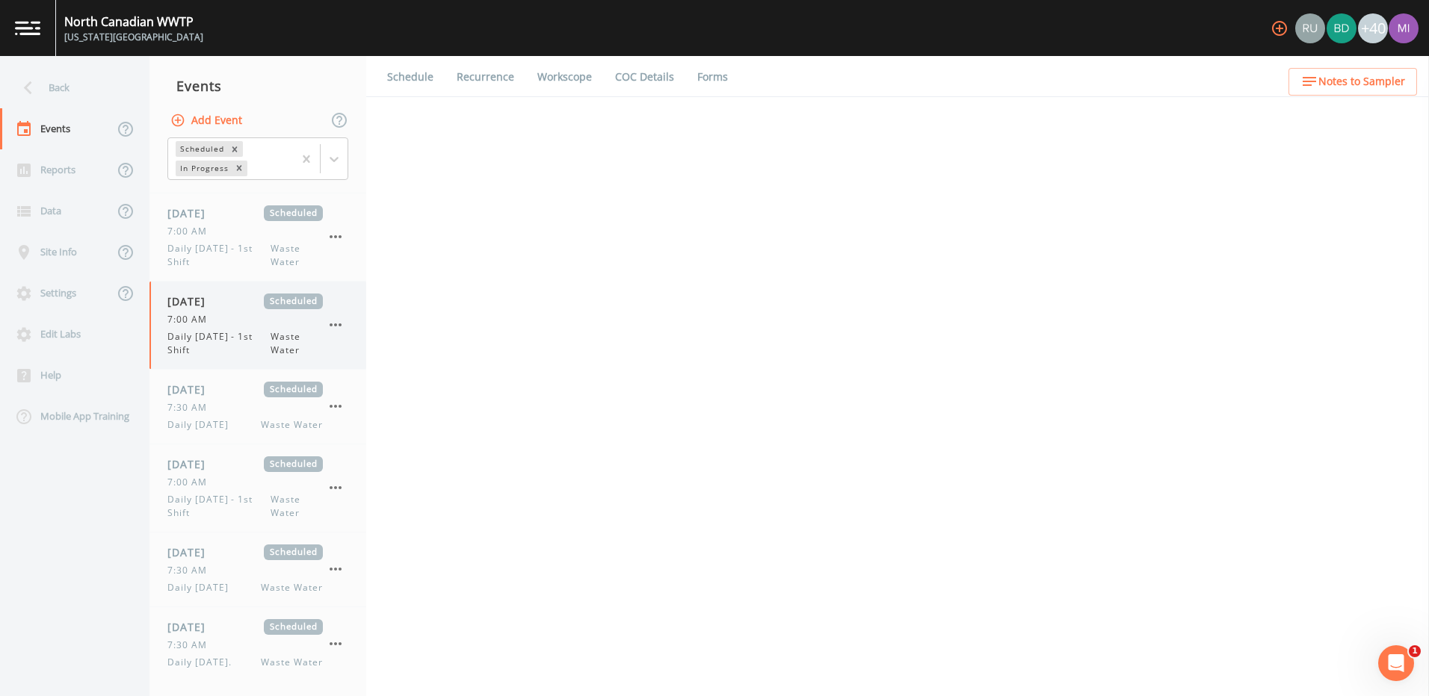
select select "b6a3c313-748b-4795-a028-792ad310bd60"
select select "092b3f94-5697-4c94-9891-da161916fdbb"
select select "b6a3c313-748b-4795-a028-792ad310bd60"
select select "092b3f94-5697-4c94-9891-da161916fdbb"
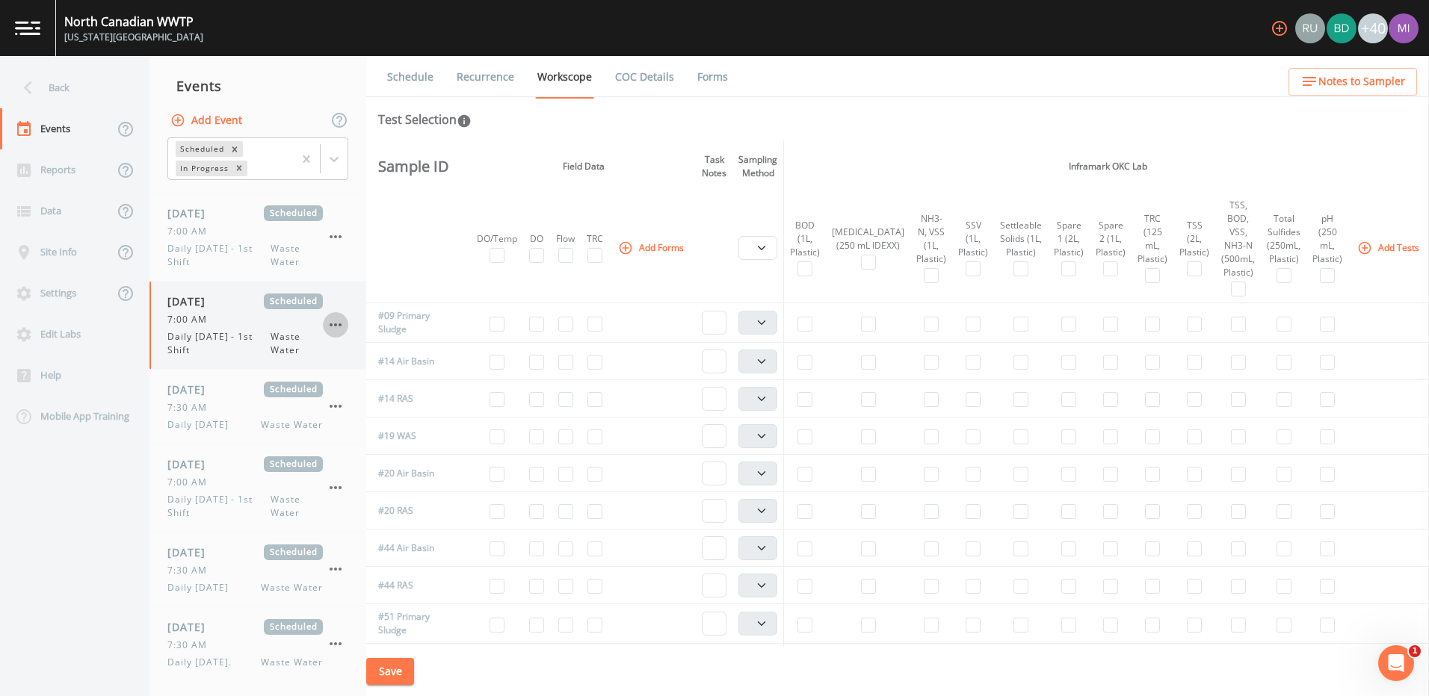
click at [337, 323] on icon "button" at bounding box center [336, 325] width 18 height 18
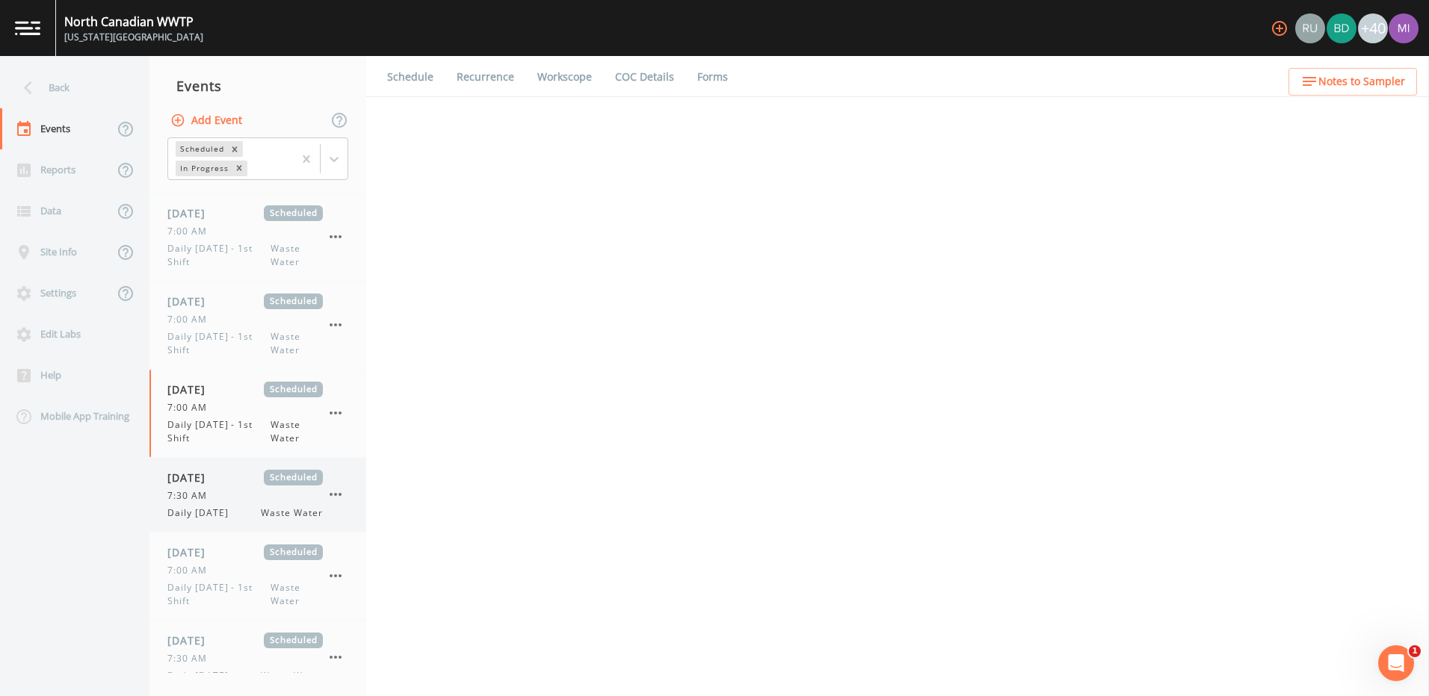
select select "b6a3c313-748b-4795-a028-792ad310bd60"
select select "092b3f94-5697-4c94-9891-da161916fdbb"
select select "b6a3c313-748b-4795-a028-792ad310bd60"
select select "092b3f94-5697-4c94-9891-da161916fdbb"
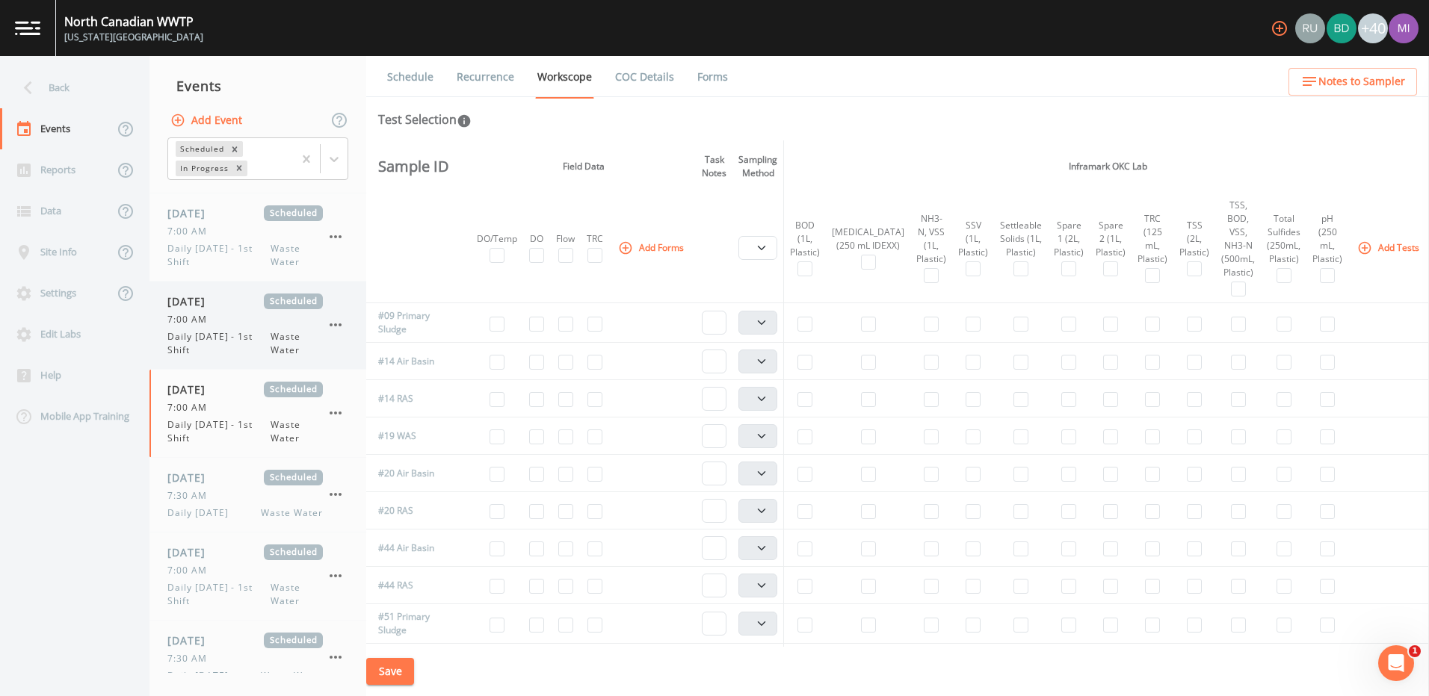
click at [333, 342] on div "[DATE] Scheduled 7:00 AM Daily [DATE] - 1st Shift Waste Water" at bounding box center [257, 325] width 217 height 87
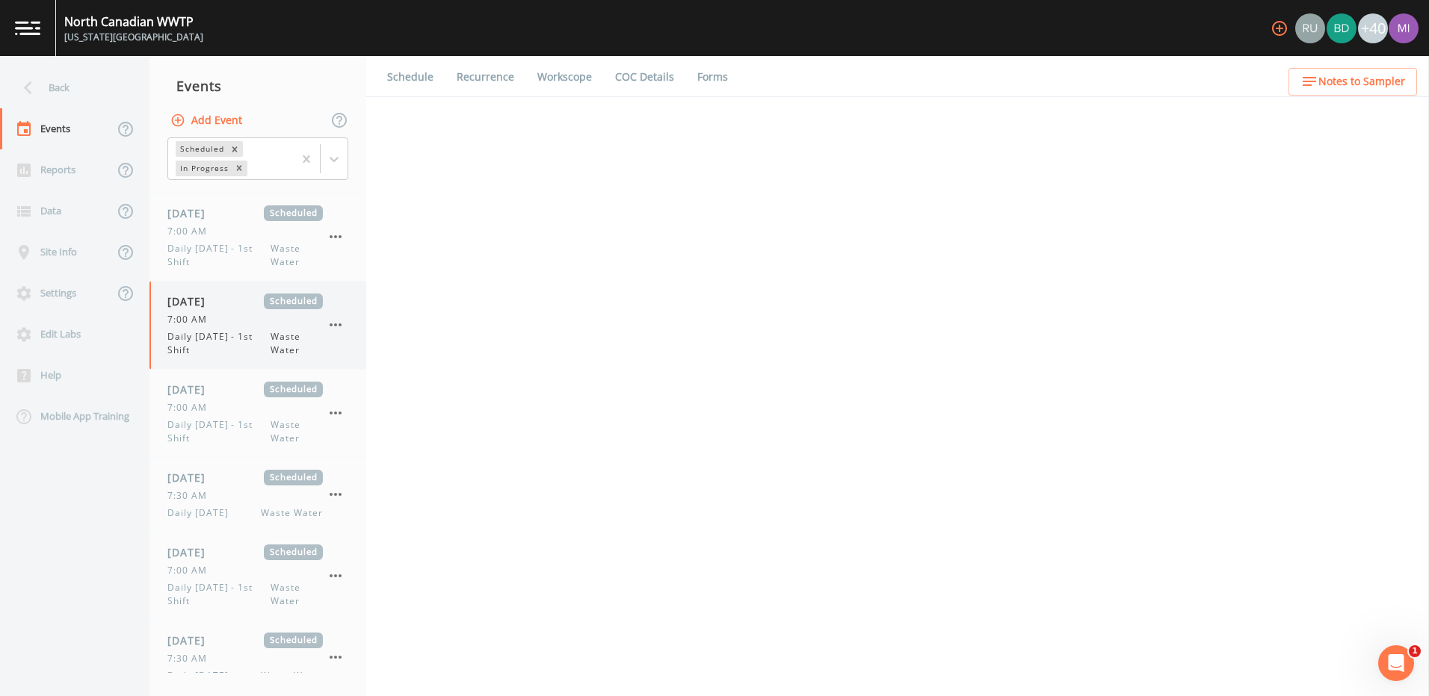
select select "b6a3c313-748b-4795-a028-792ad310bd60"
select select "092b3f94-5697-4c94-9891-da161916fdbb"
select select "b6a3c313-748b-4795-a028-792ad310bd60"
select select "092b3f94-5697-4c94-9891-da161916fdbb"
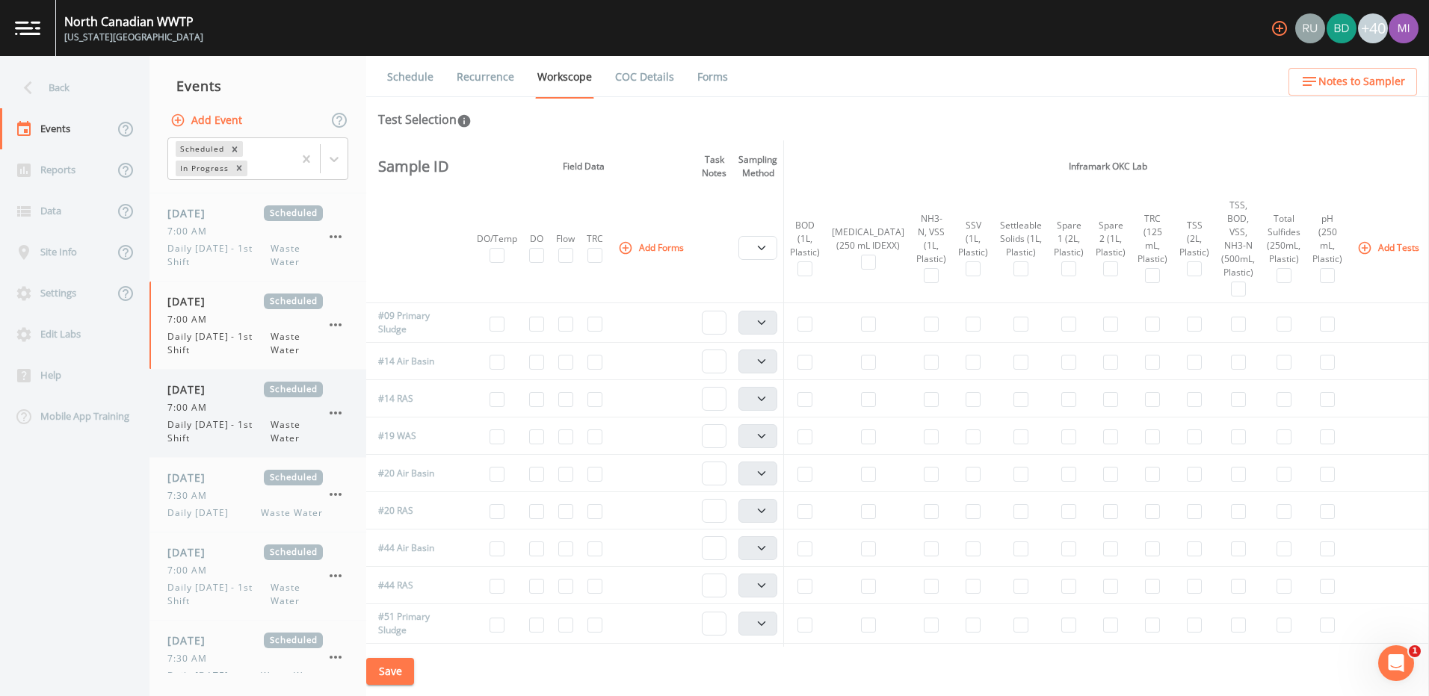
click at [314, 421] on span "Waste Water" at bounding box center [296, 431] width 52 height 27
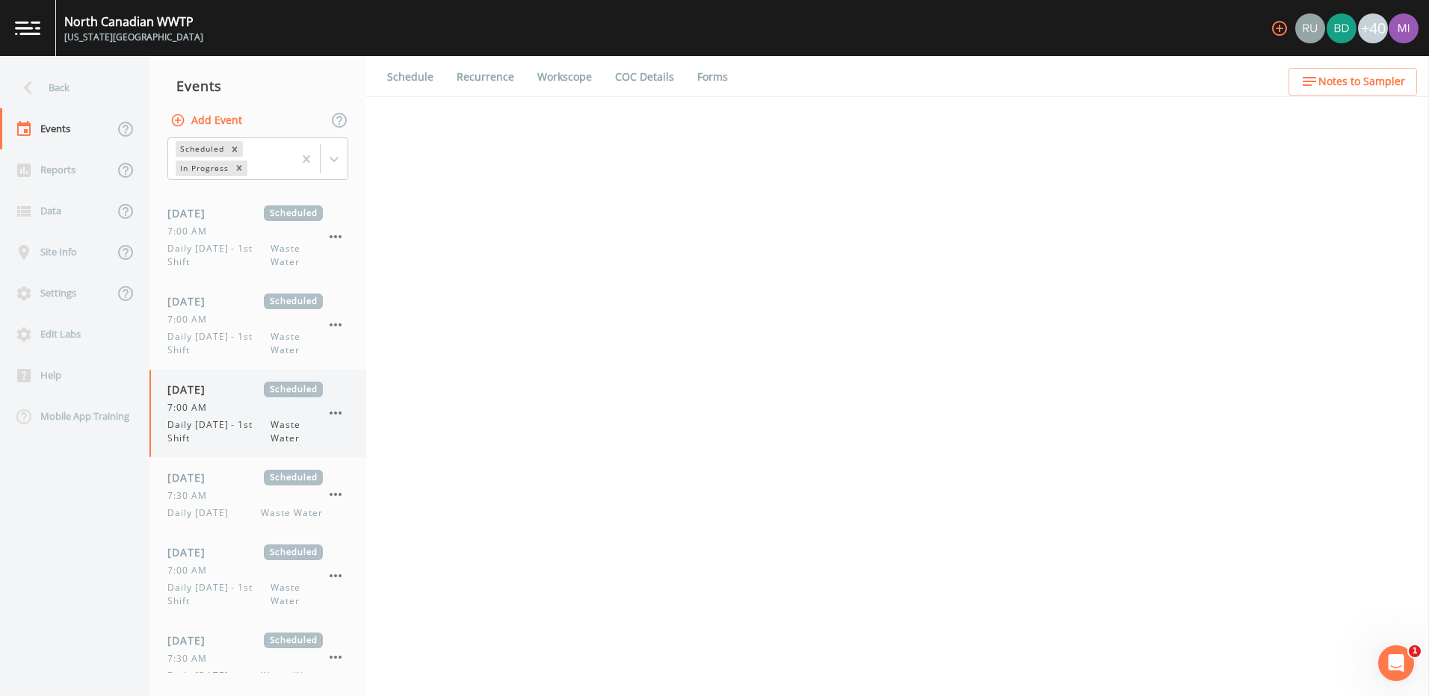
select select "b6a3c313-748b-4795-a028-792ad310bd60"
select select "092b3f94-5697-4c94-9891-da161916fdbb"
select select "b6a3c313-748b-4795-a028-792ad310bd60"
select select "092b3f94-5697-4c94-9891-da161916fdbb"
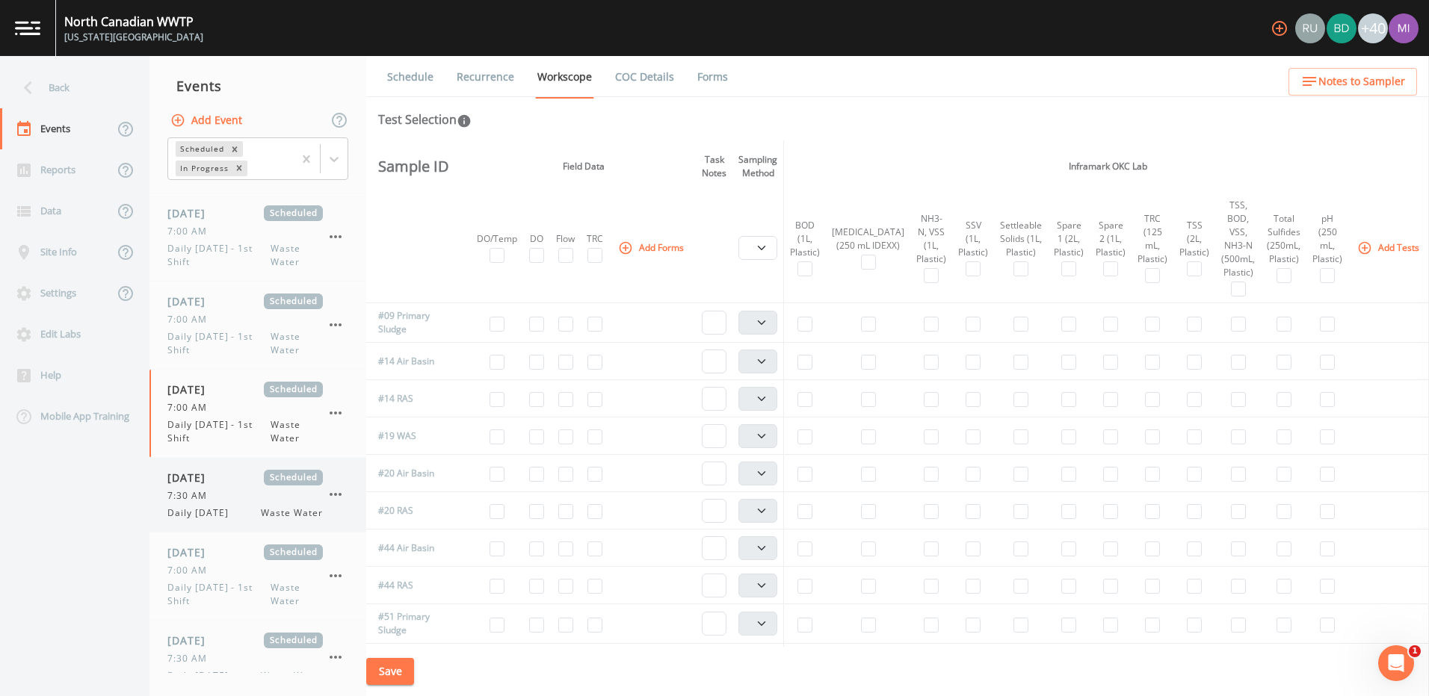
click at [229, 504] on div "[DATE] Scheduled 7:30 AM Daily [DATE] Waste Water" at bounding box center [244, 495] width 155 height 50
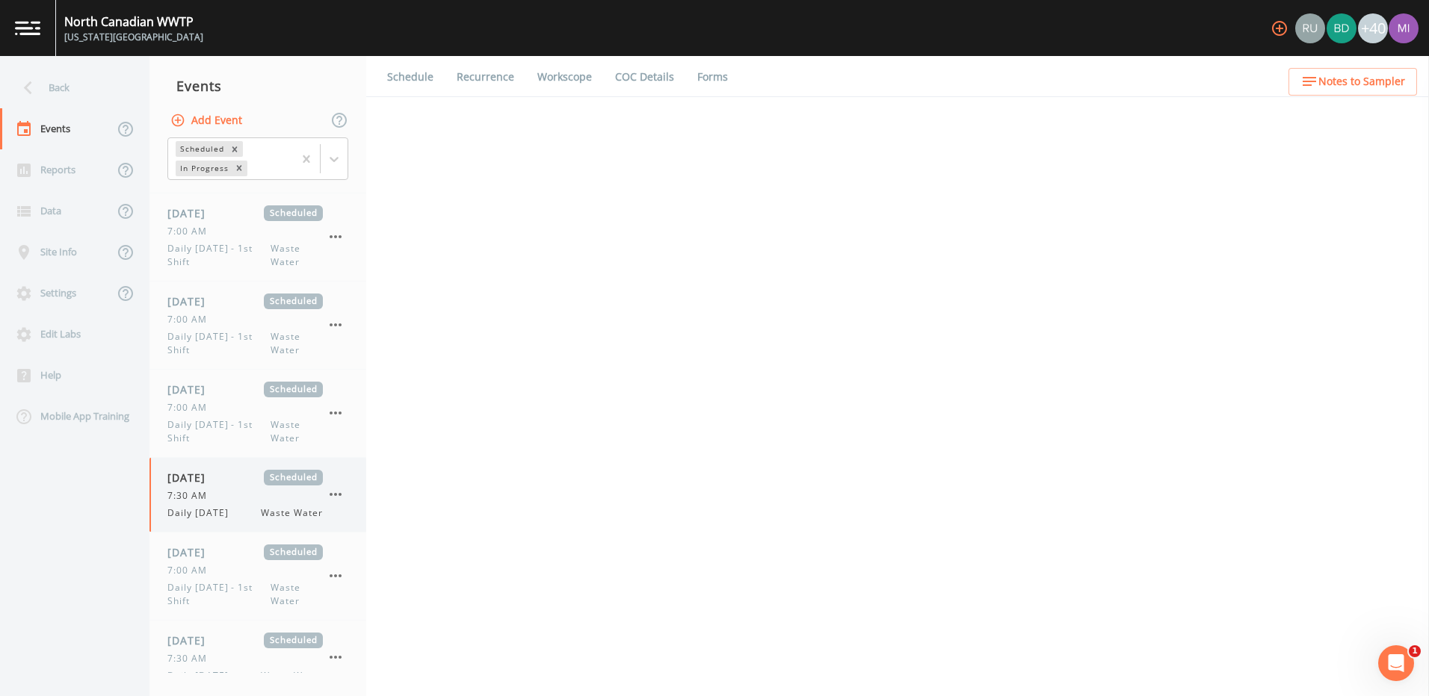
select select "b6a3c313-748b-4795-a028-792ad310bd60"
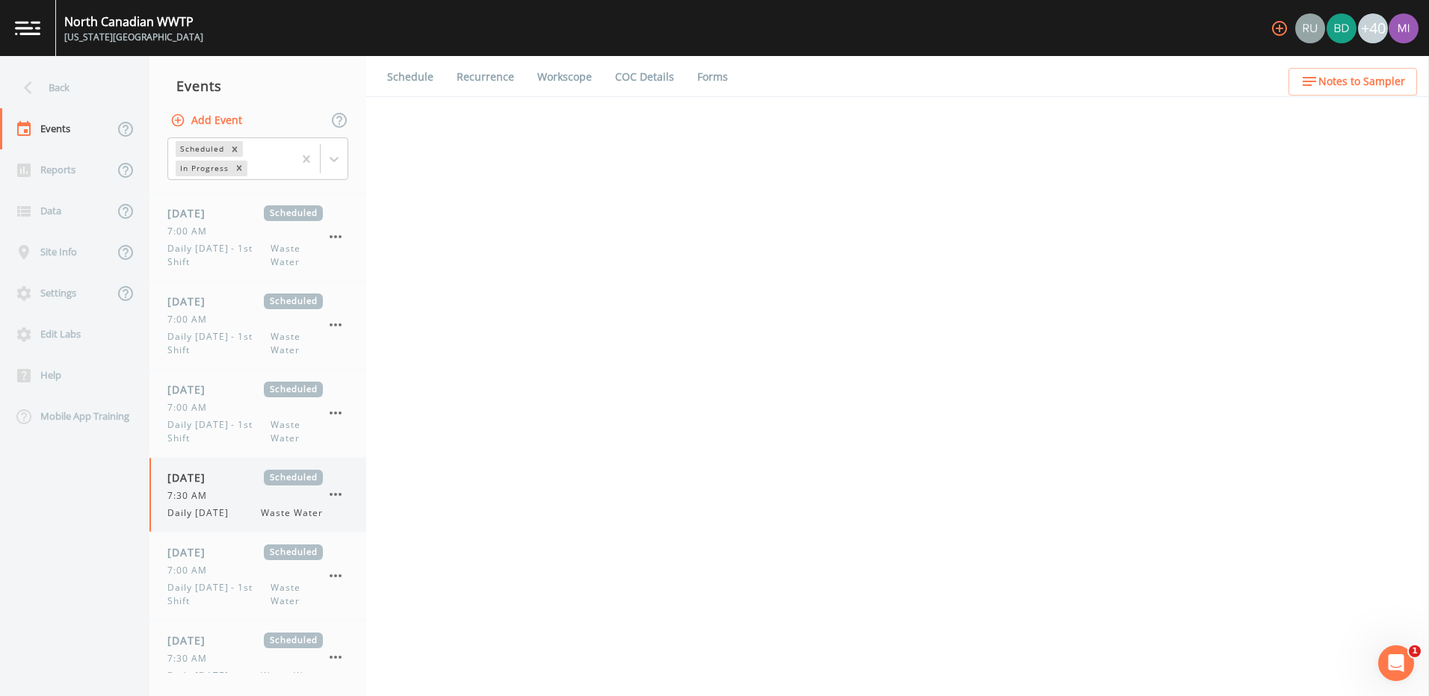
select select "b6a3c313-748b-4795-a028-792ad310bd60"
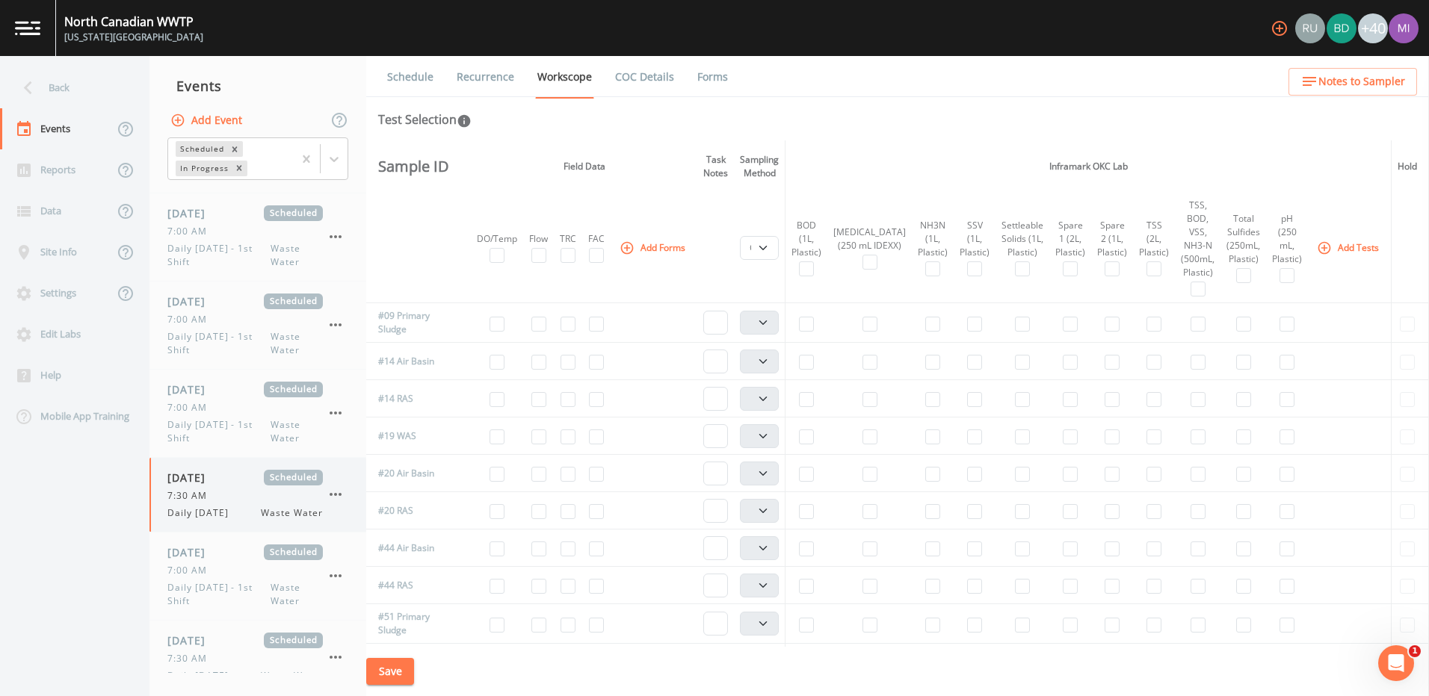
click at [344, 496] on icon "button" at bounding box center [336, 495] width 18 height 18
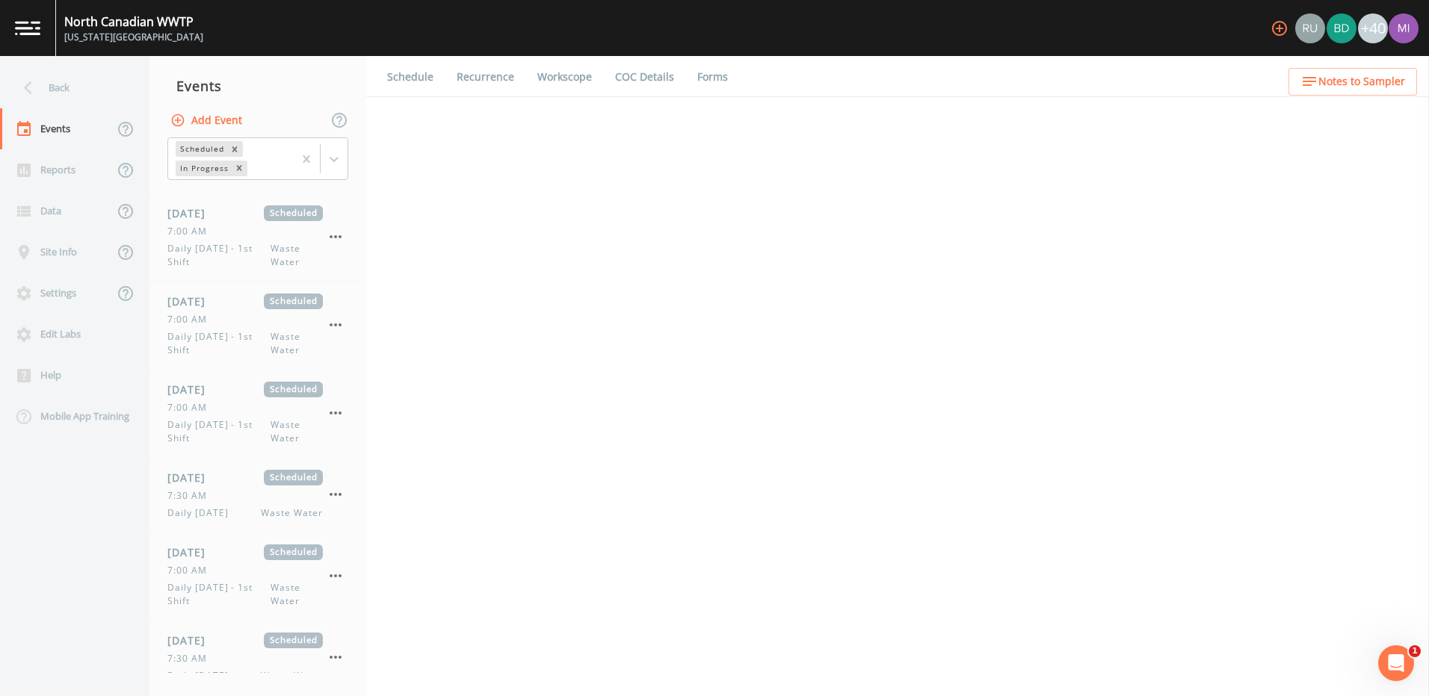
select select "b6a3c313-748b-4795-a028-792ad310bd60"
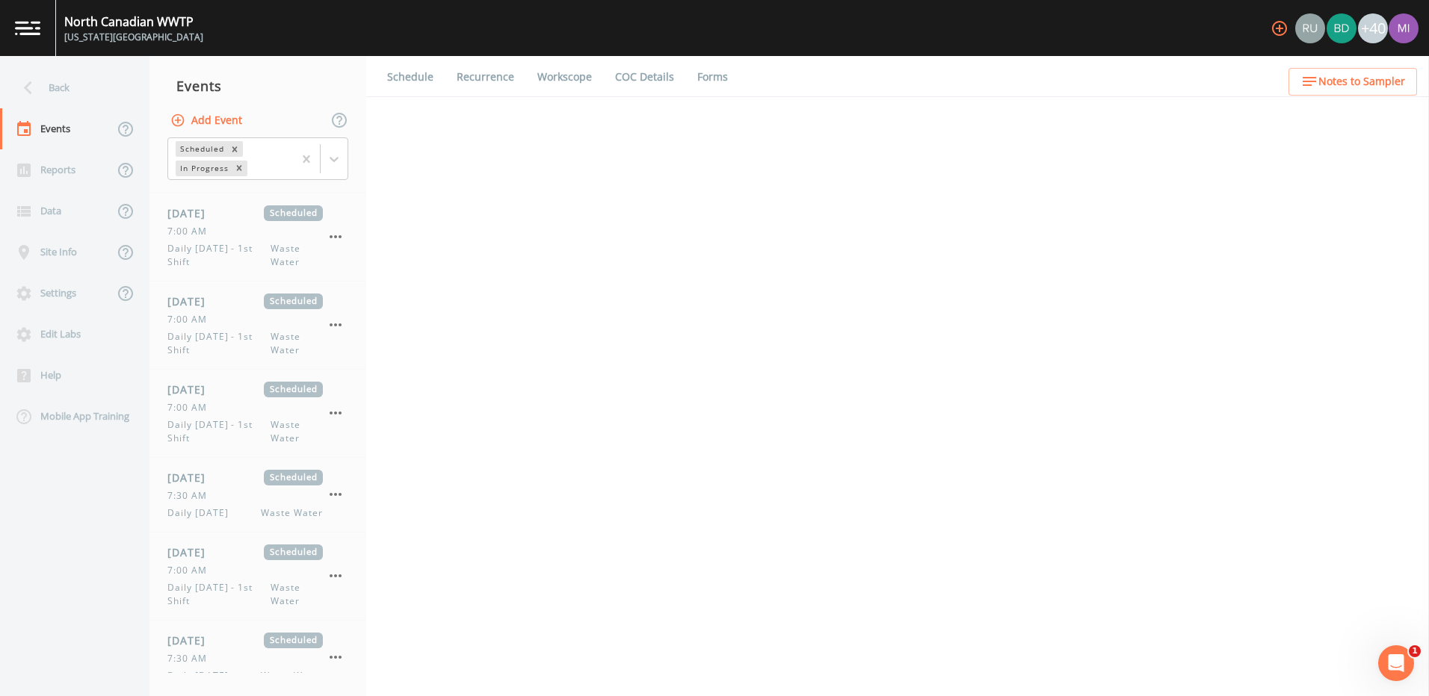
select select "b6a3c313-748b-4795-a028-792ad310bd60"
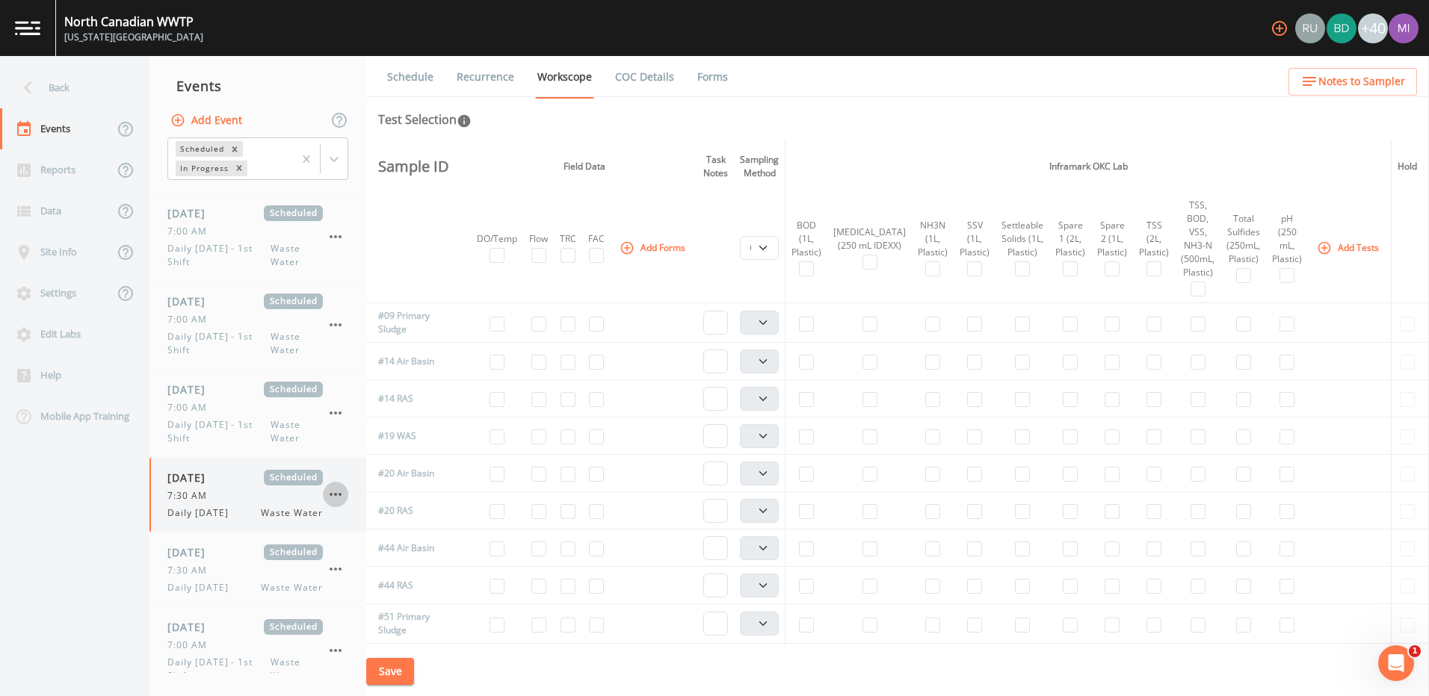
click at [336, 498] on icon "button" at bounding box center [336, 495] width 18 height 18
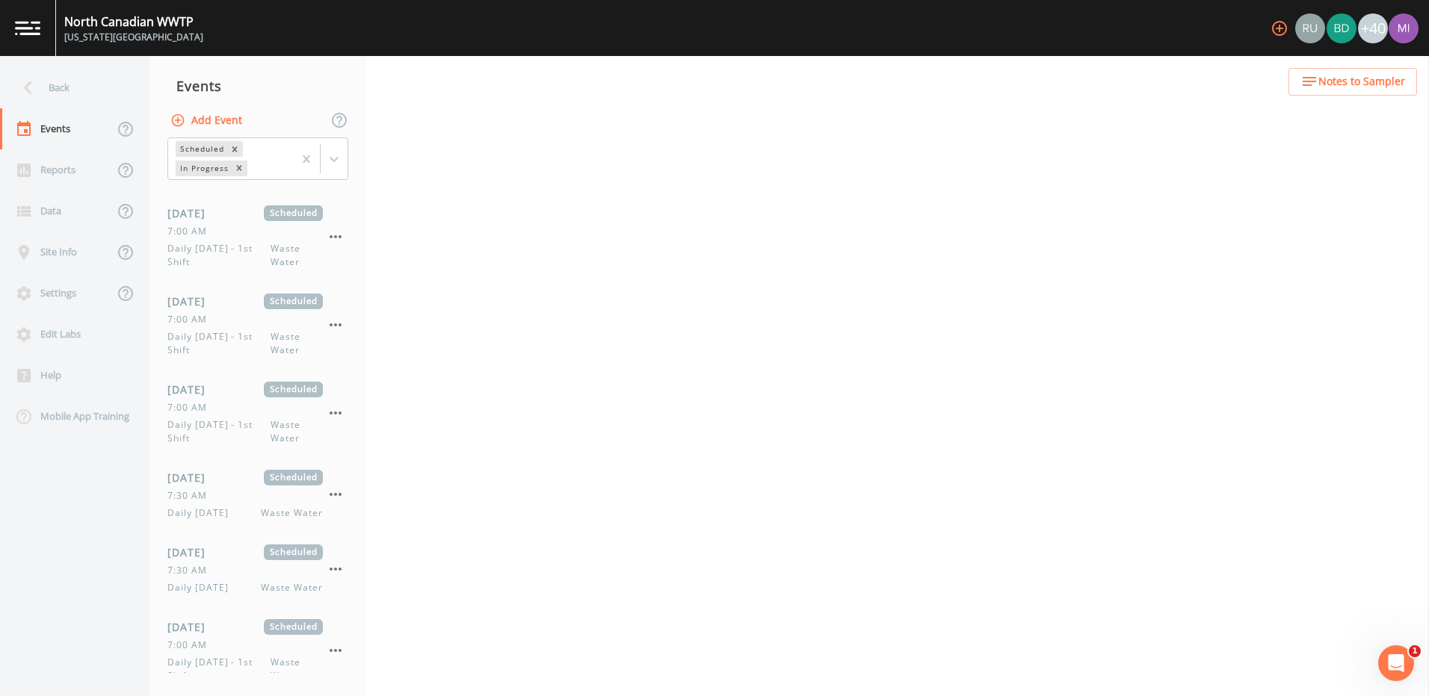
select select "b6a3c313-748b-4795-a028-792ad310bd60"
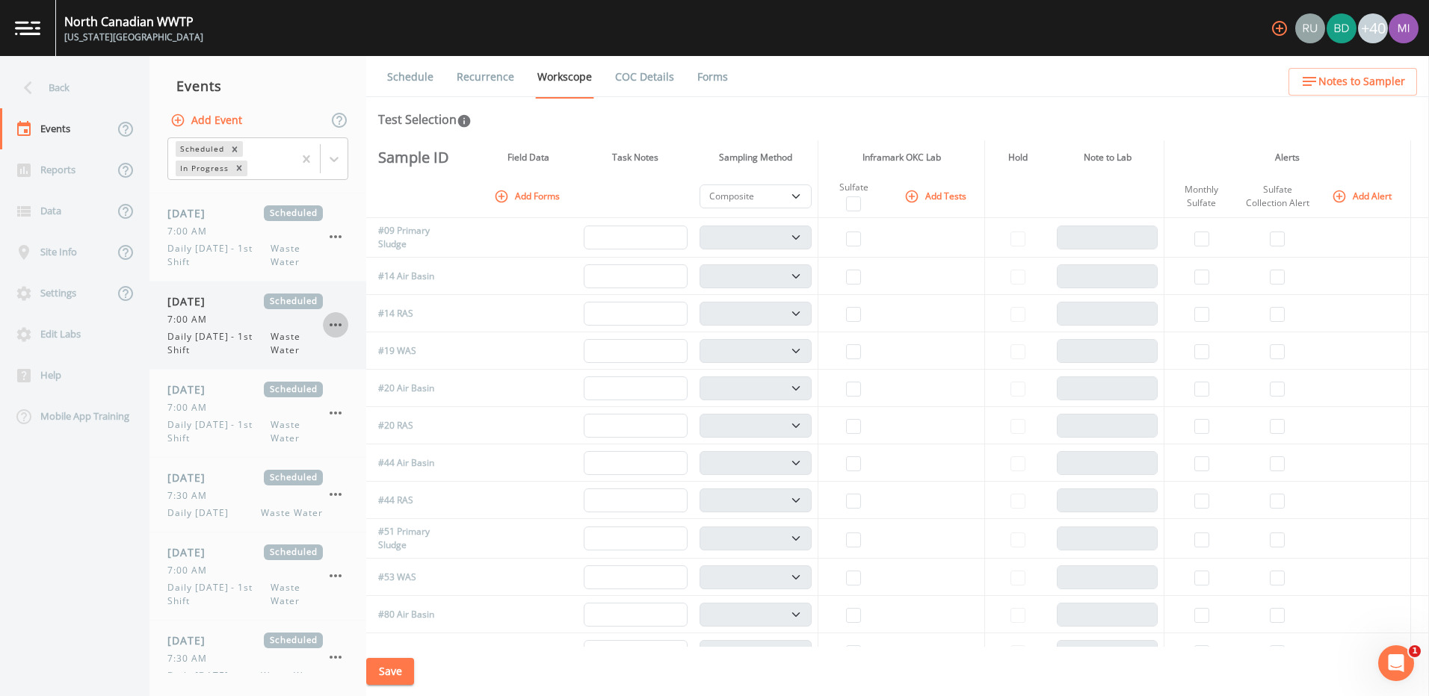
click at [338, 325] on icon "button" at bounding box center [336, 325] width 18 height 18
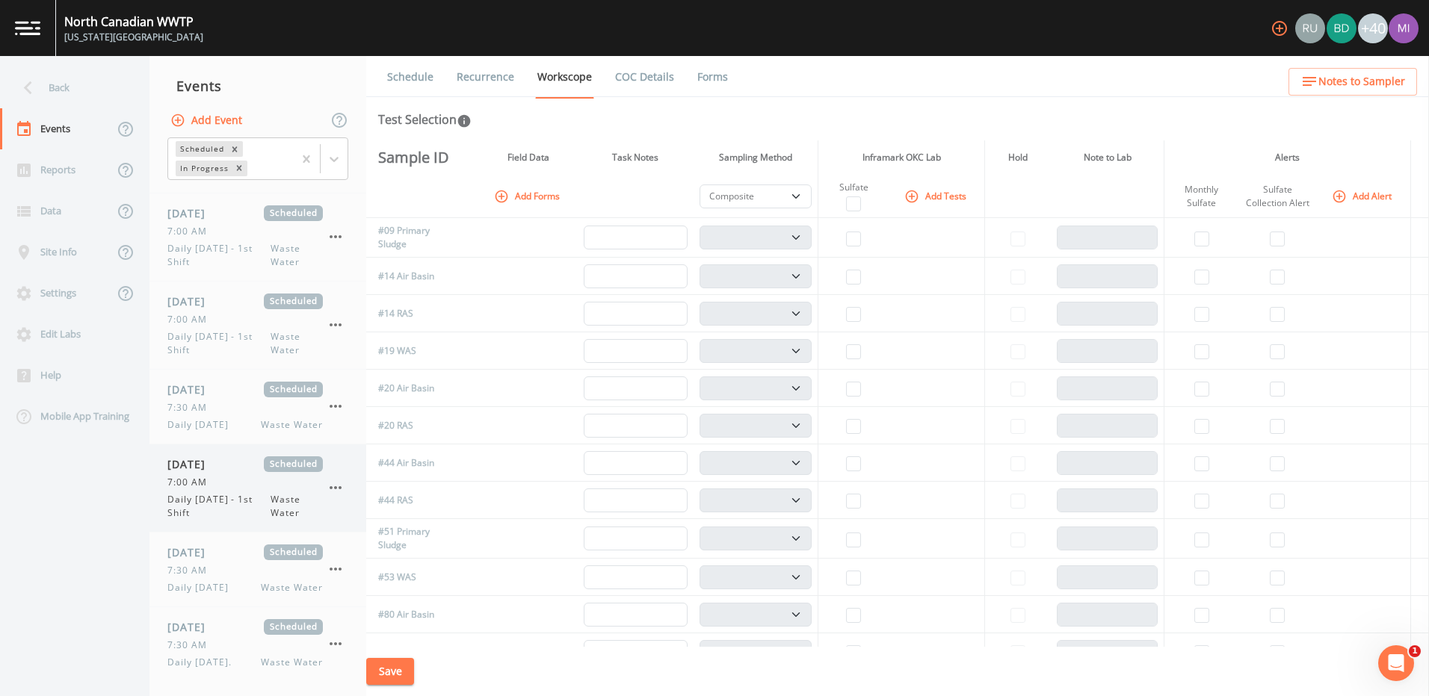
click at [221, 501] on span "Daily [DATE] - 1st Shift" at bounding box center [218, 506] width 103 height 27
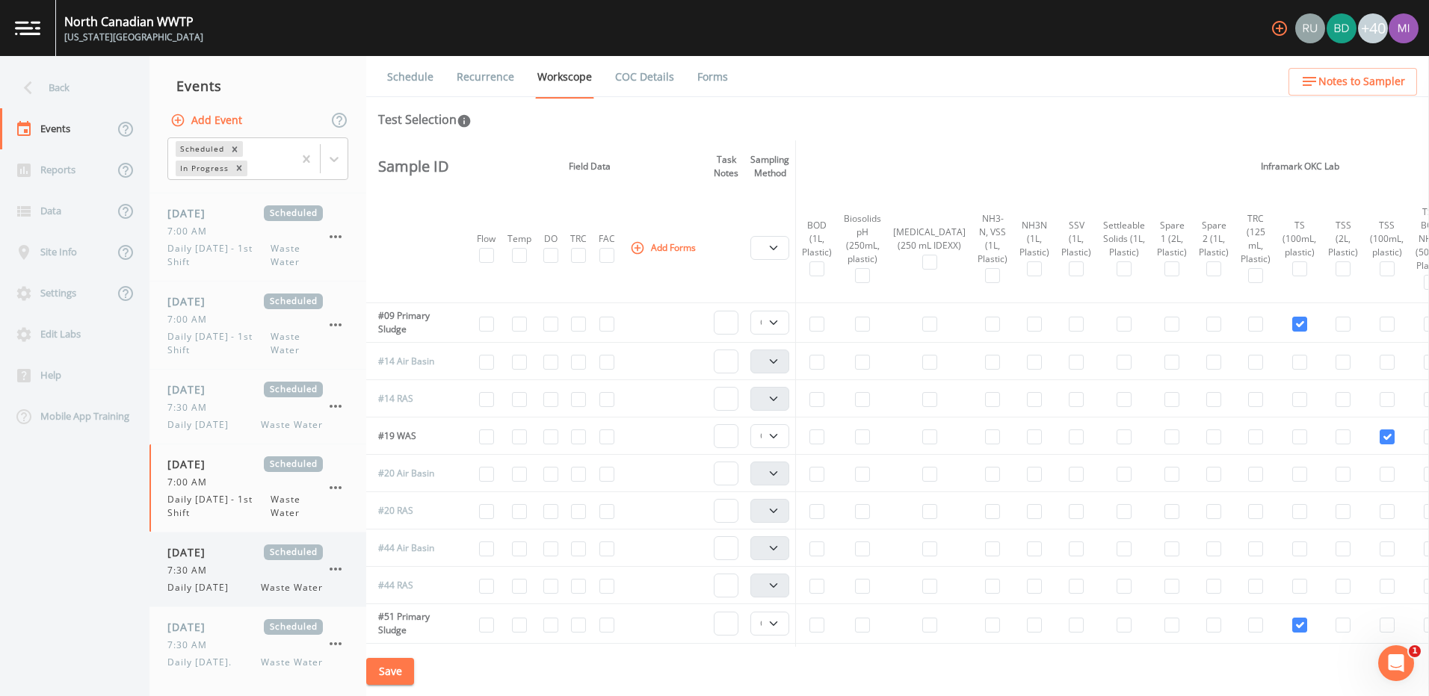
click at [213, 585] on span "Daily [DATE]" at bounding box center [202, 587] width 70 height 13
click at [212, 649] on span "7:30 AM" at bounding box center [191, 645] width 49 height 13
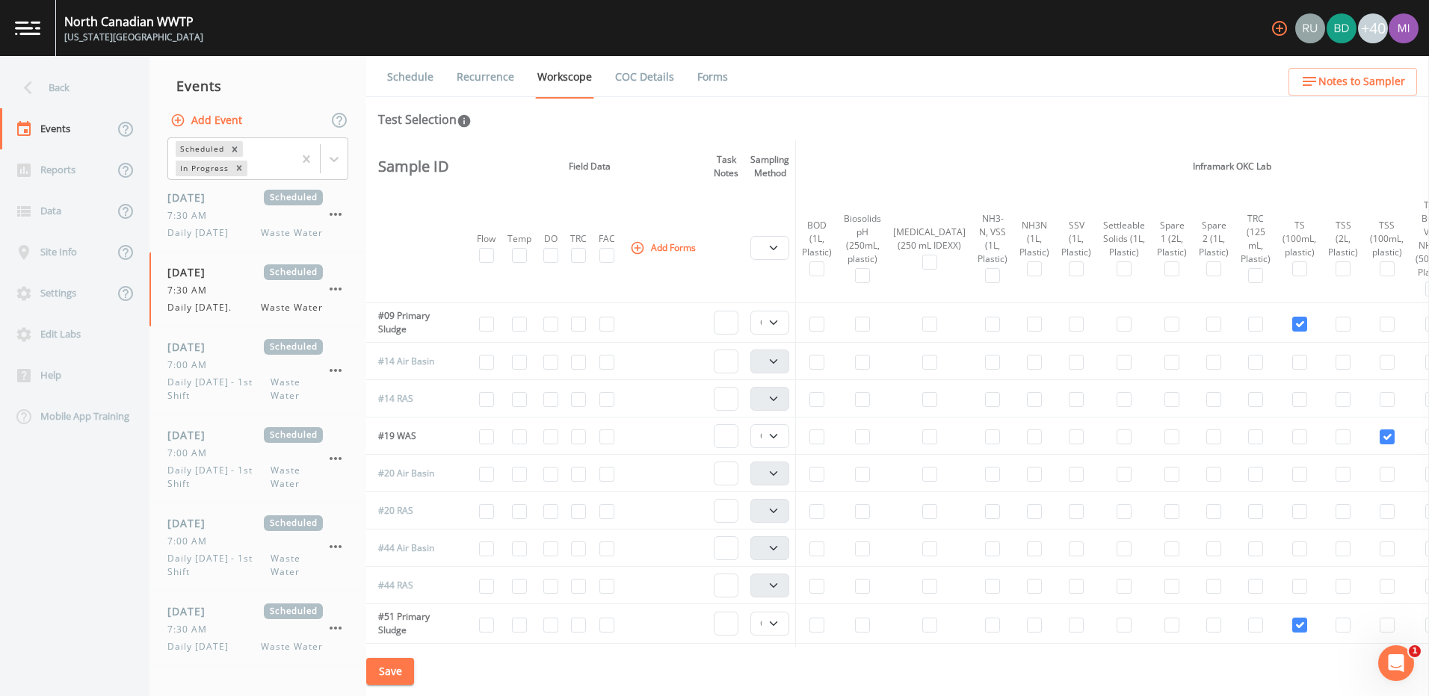
scroll to position [855, 0]
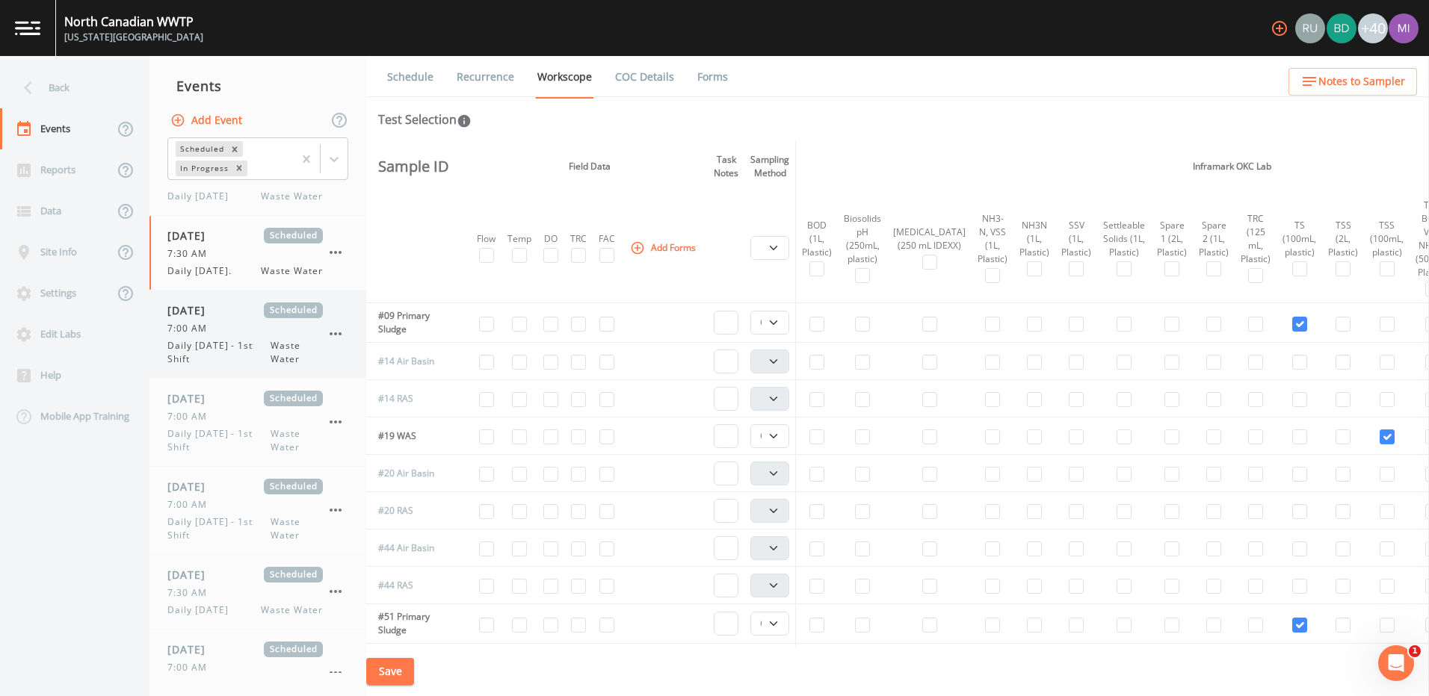
click at [199, 344] on span "Daily [DATE] - 1st Shift" at bounding box center [218, 352] width 103 height 27
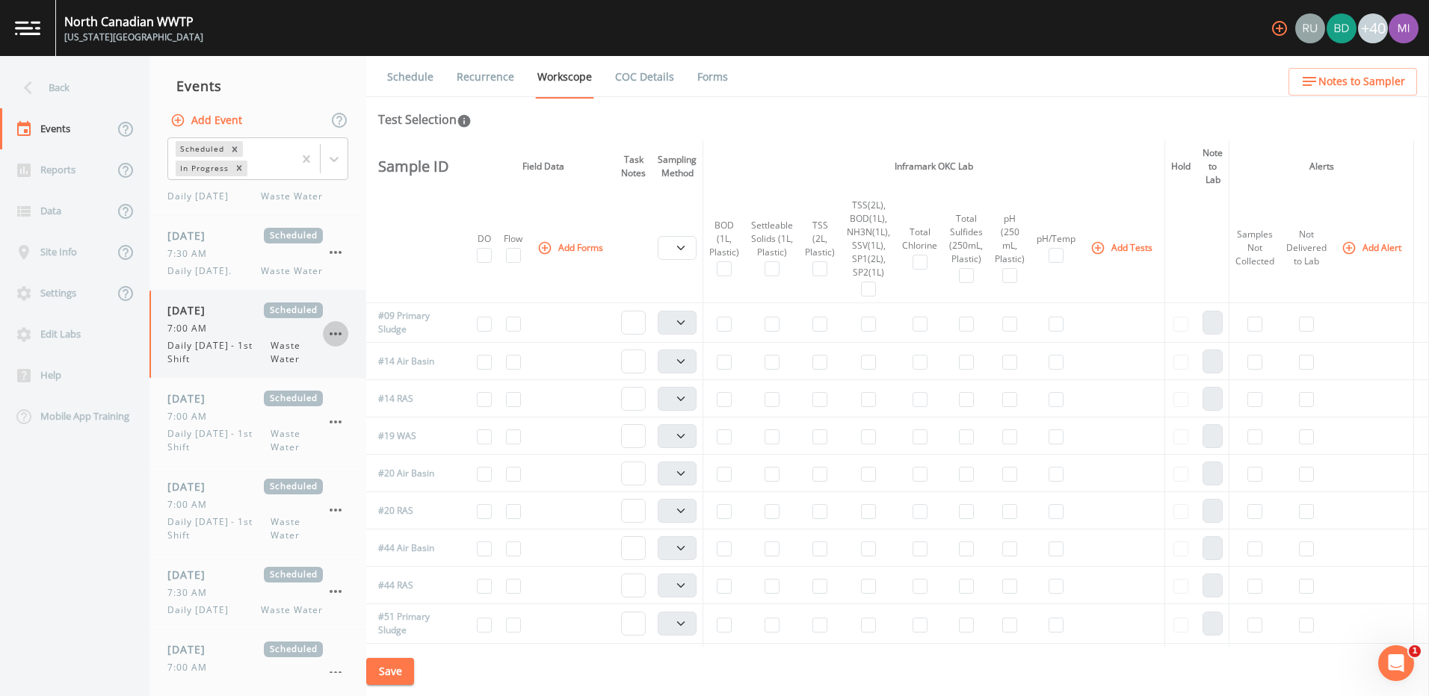
click at [333, 332] on icon "button" at bounding box center [336, 334] width 18 height 18
click at [202, 649] on div at bounding box center [714, 696] width 1429 height 0
click at [211, 596] on span "7:30 AM" at bounding box center [191, 593] width 49 height 13
